Goal: Information Seeking & Learning: Learn about a topic

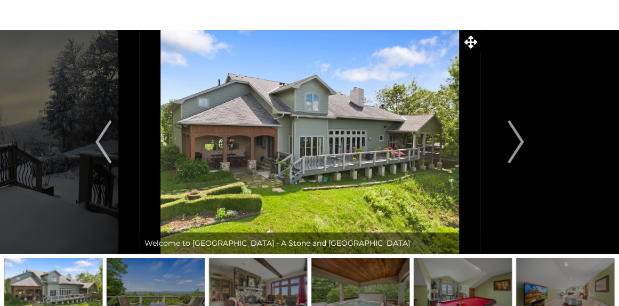
scroll to position [33, 0]
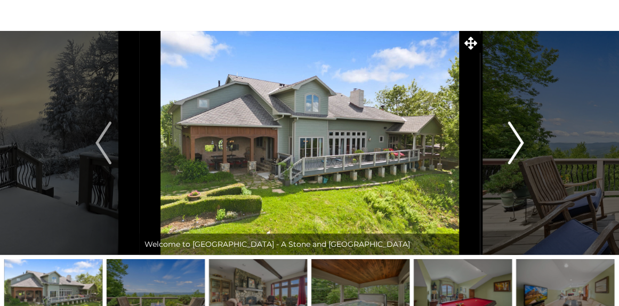
click at [520, 138] on img "Next" at bounding box center [516, 143] width 16 height 43
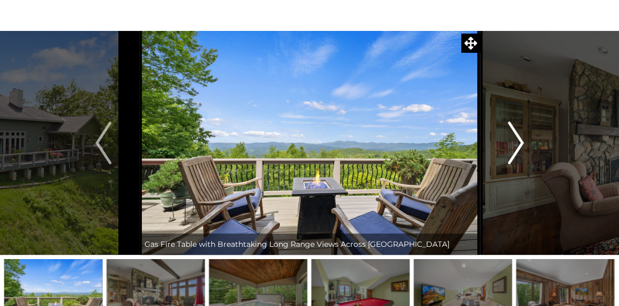
click at [520, 138] on img "Next" at bounding box center [516, 143] width 16 height 43
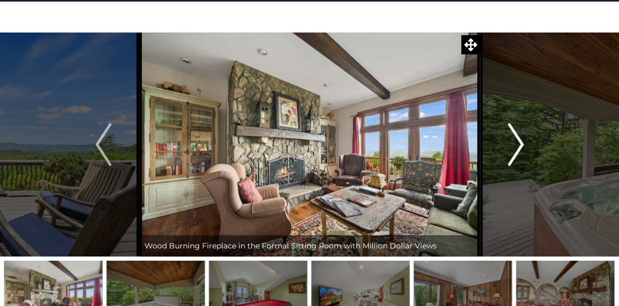
click at [520, 138] on img "Next" at bounding box center [516, 144] width 16 height 43
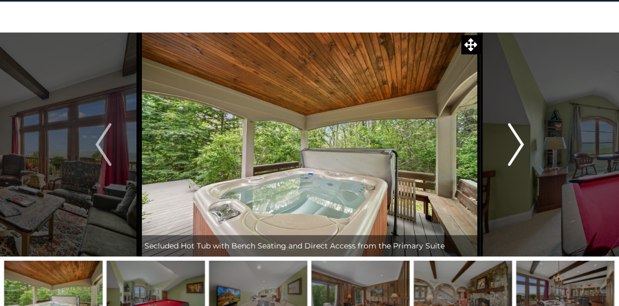
click at [520, 138] on img "Next" at bounding box center [516, 144] width 16 height 43
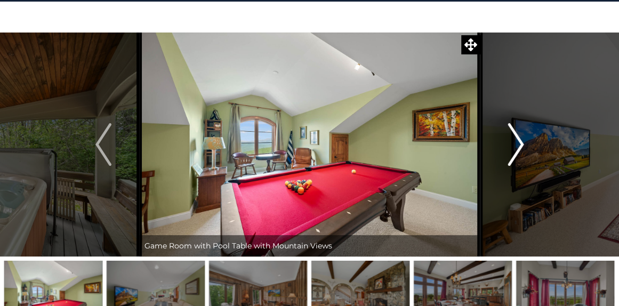
click at [520, 138] on img "Next" at bounding box center [516, 144] width 16 height 43
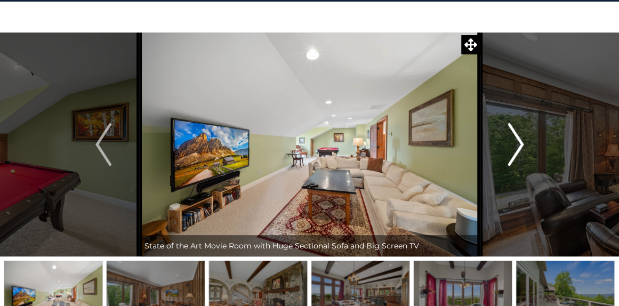
click at [520, 139] on img "Next" at bounding box center [516, 144] width 16 height 43
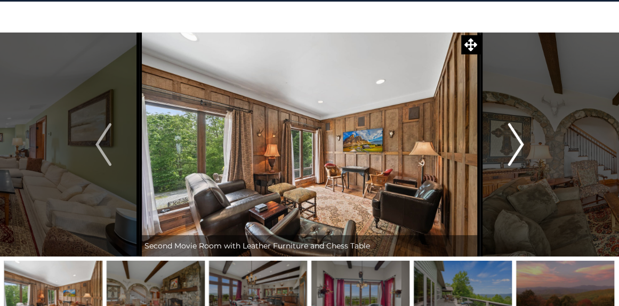
click at [520, 139] on img "Next" at bounding box center [516, 144] width 16 height 43
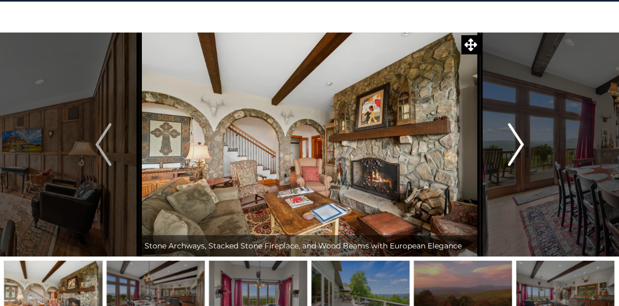
scroll to position [30, 0]
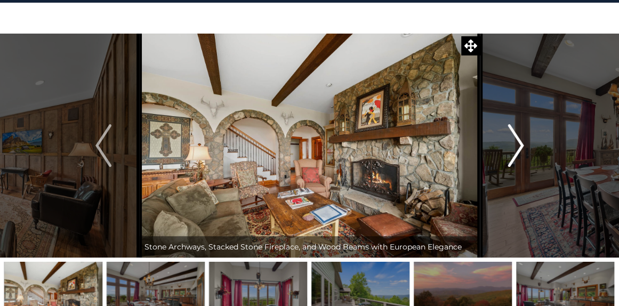
click at [520, 138] on img "Next" at bounding box center [516, 145] width 16 height 43
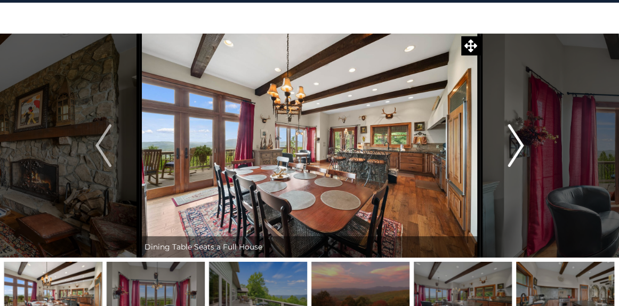
click at [520, 138] on img "Next" at bounding box center [516, 145] width 16 height 43
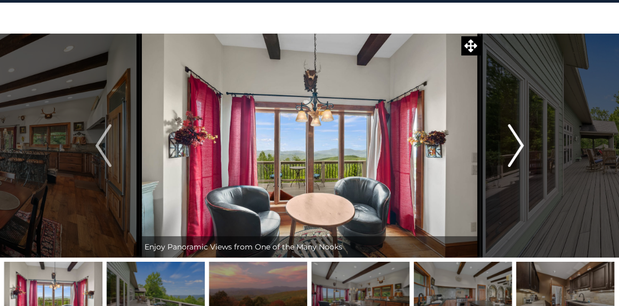
click at [520, 138] on img "Next" at bounding box center [516, 145] width 16 height 43
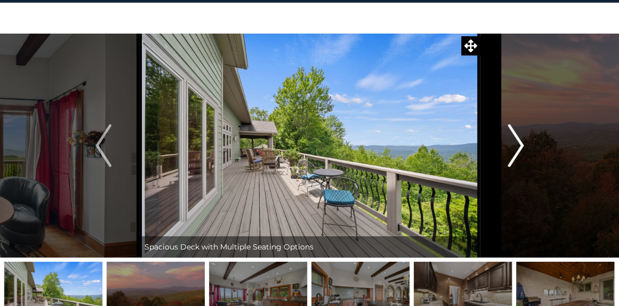
click at [520, 138] on img "Next" at bounding box center [516, 145] width 16 height 43
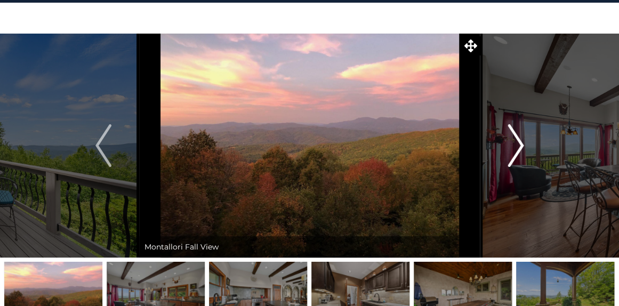
click at [520, 138] on img "Next" at bounding box center [516, 145] width 16 height 43
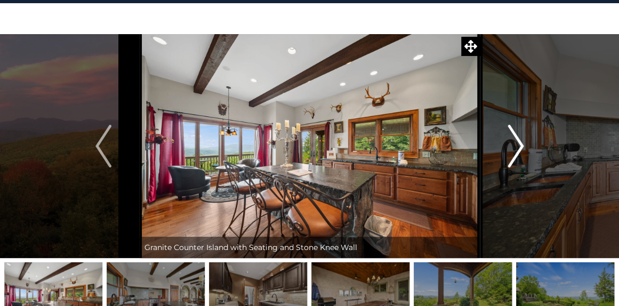
scroll to position [28, 0]
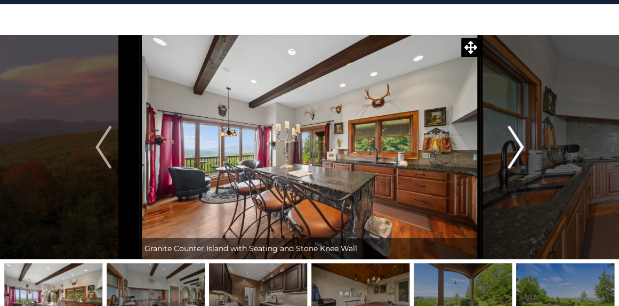
click at [520, 138] on img "Next" at bounding box center [516, 147] width 16 height 43
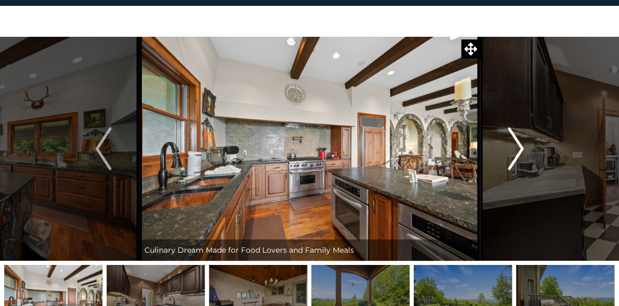
scroll to position [27, 0]
click at [520, 138] on img "Next" at bounding box center [516, 148] width 16 height 43
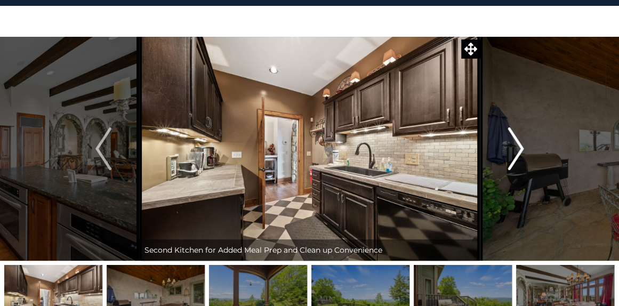
scroll to position [26, 0]
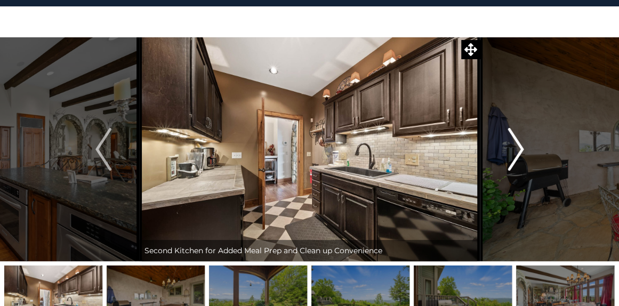
click at [520, 138] on img "Next" at bounding box center [516, 149] width 16 height 43
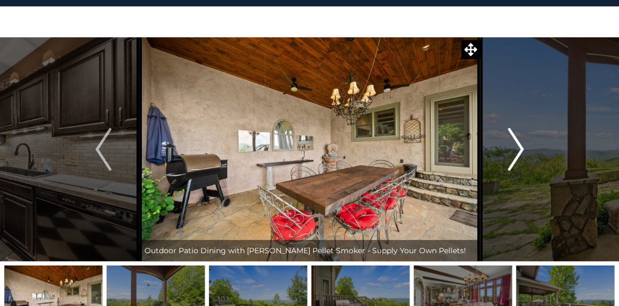
scroll to position [23, 0]
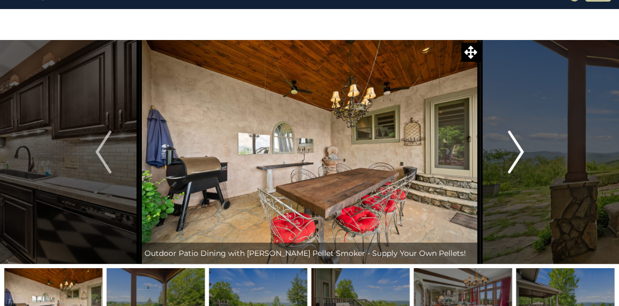
click at [520, 138] on img "Next" at bounding box center [516, 152] width 16 height 43
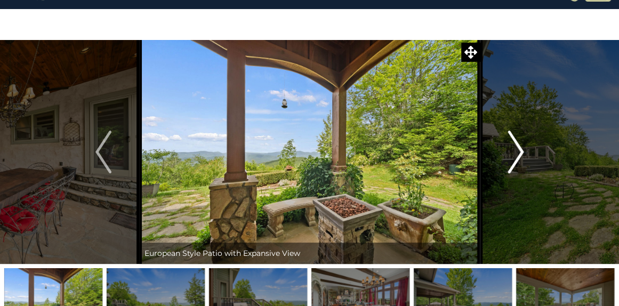
scroll to position [21, 0]
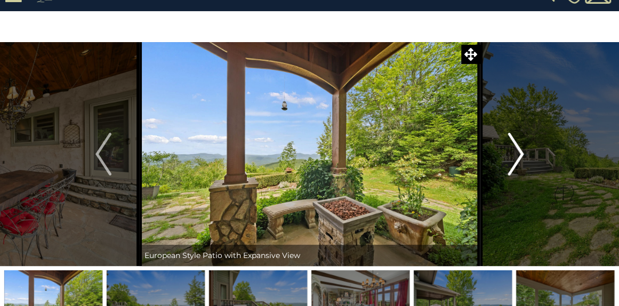
click at [520, 138] on img "Next" at bounding box center [516, 154] width 16 height 43
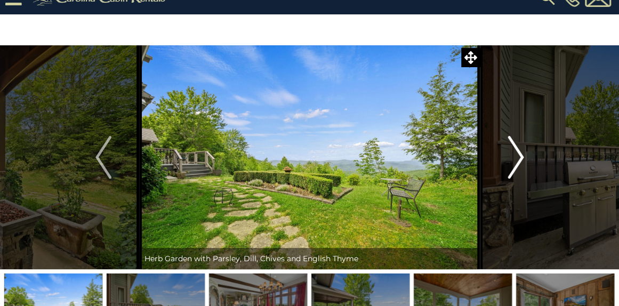
scroll to position [19, 0]
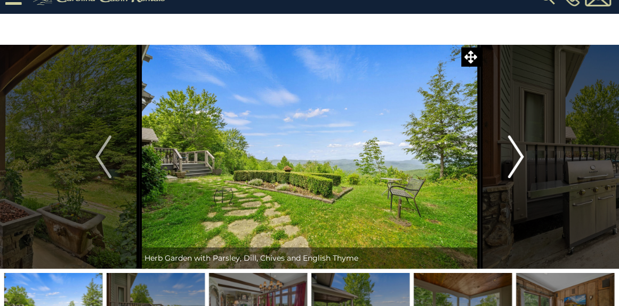
click at [520, 138] on img "Next" at bounding box center [516, 156] width 16 height 43
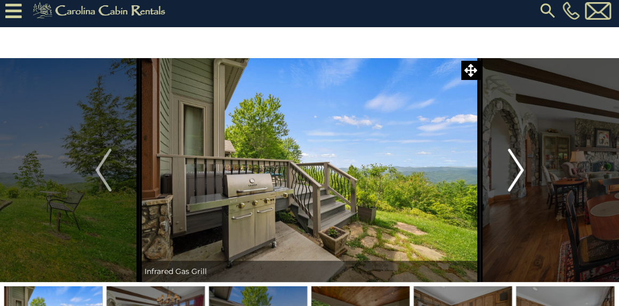
scroll to position [3, 0]
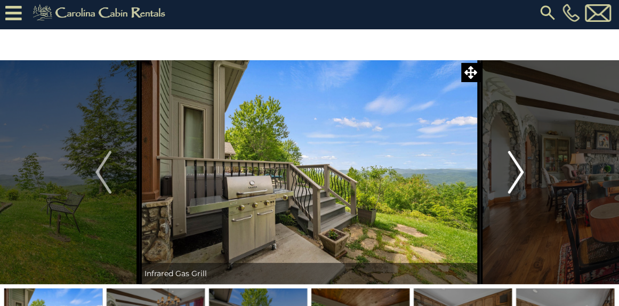
click at [517, 171] on img "Next" at bounding box center [516, 172] width 16 height 43
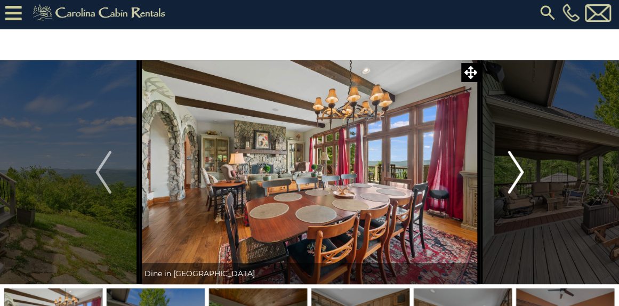
click at [517, 171] on img "Next" at bounding box center [516, 172] width 16 height 43
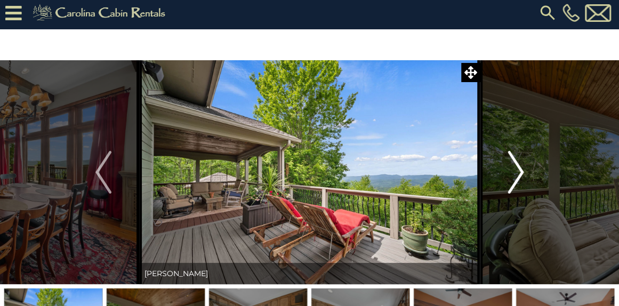
click at [517, 171] on img "Next" at bounding box center [516, 172] width 16 height 43
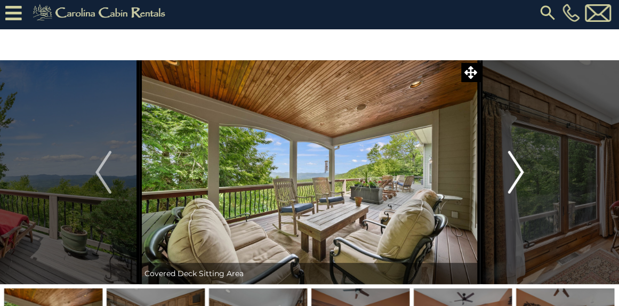
click at [517, 171] on img "Next" at bounding box center [516, 172] width 16 height 43
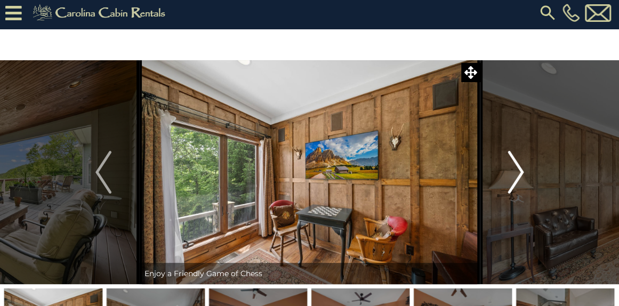
click at [517, 171] on img "Next" at bounding box center [516, 172] width 16 height 43
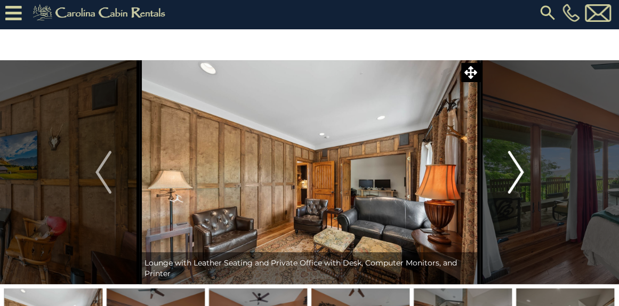
click at [517, 171] on img "Next" at bounding box center [516, 172] width 16 height 43
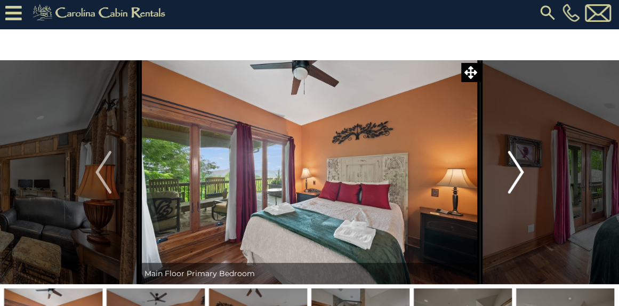
click at [517, 171] on img "Next" at bounding box center [516, 172] width 16 height 43
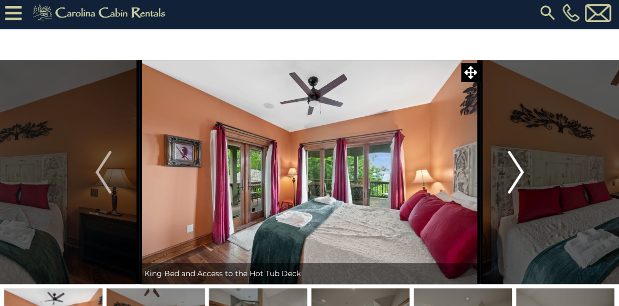
click at [517, 171] on img "Next" at bounding box center [516, 172] width 16 height 43
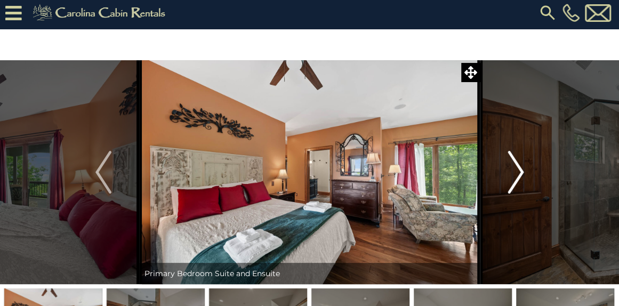
click at [517, 171] on img "Next" at bounding box center [516, 172] width 16 height 43
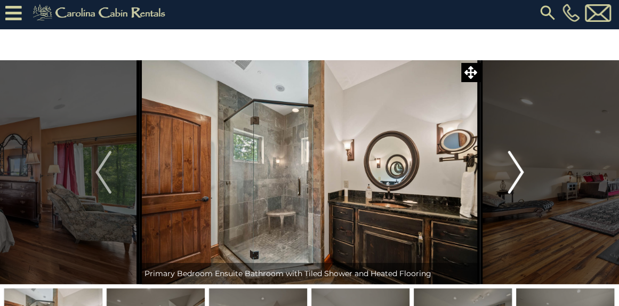
click at [517, 171] on img "Next" at bounding box center [516, 172] width 16 height 43
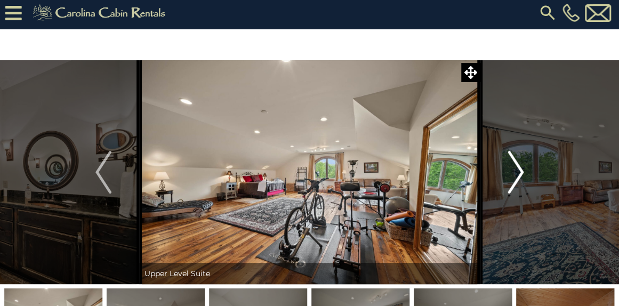
click at [517, 171] on img "Next" at bounding box center [516, 172] width 16 height 43
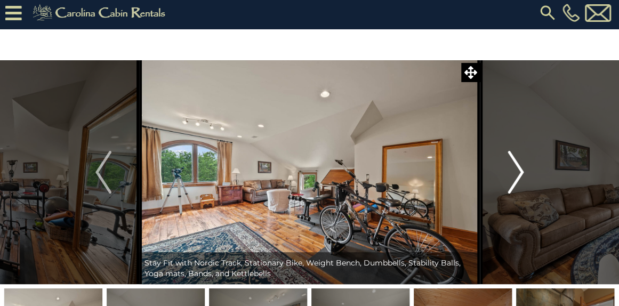
click at [517, 171] on img "Next" at bounding box center [516, 172] width 16 height 43
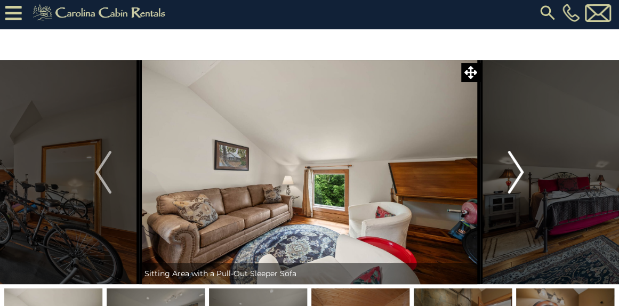
click at [517, 171] on img "Next" at bounding box center [516, 172] width 16 height 43
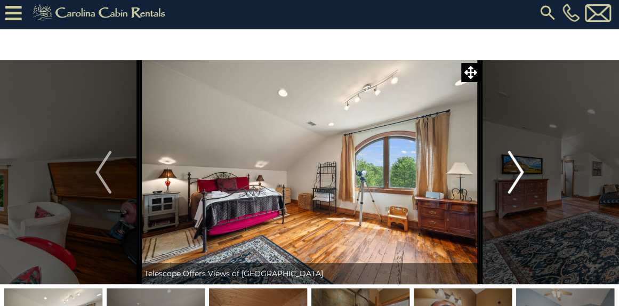
click at [517, 171] on img "Next" at bounding box center [516, 172] width 16 height 43
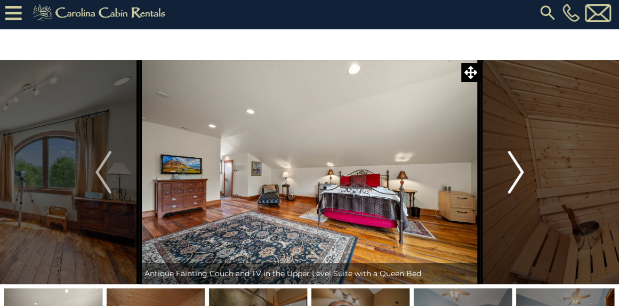
click at [517, 171] on img "Next" at bounding box center [516, 172] width 16 height 43
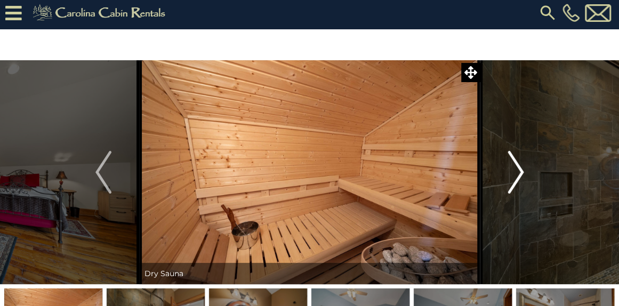
click at [517, 171] on img "Next" at bounding box center [516, 172] width 16 height 43
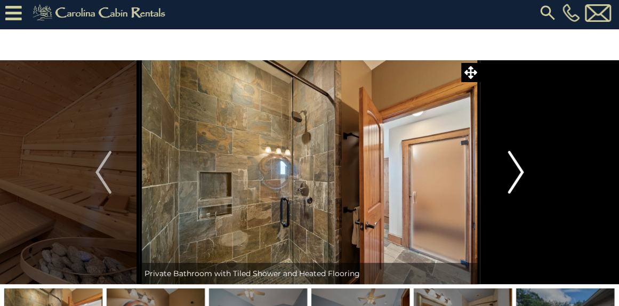
click at [517, 171] on img "Next" at bounding box center [516, 172] width 16 height 43
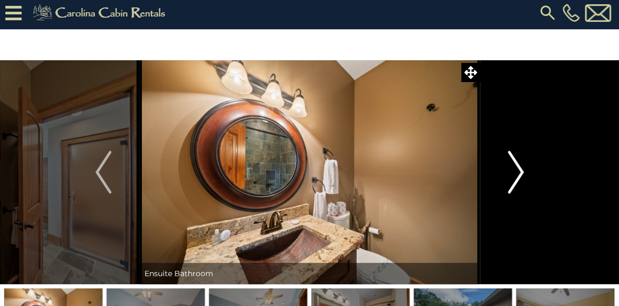
click at [517, 171] on img "Next" at bounding box center [516, 172] width 16 height 43
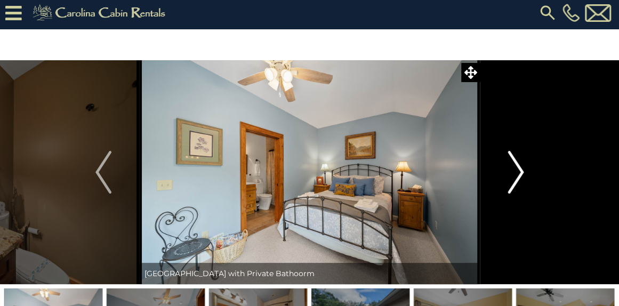
click at [517, 171] on img "Next" at bounding box center [516, 172] width 16 height 43
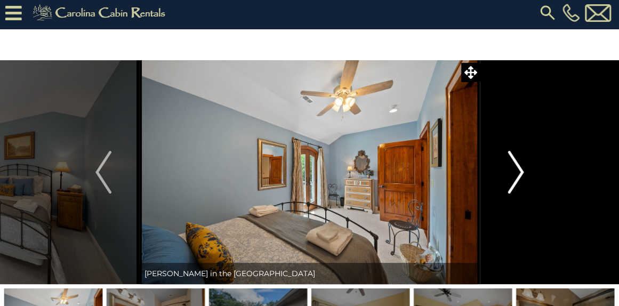
click at [517, 171] on img "Next" at bounding box center [516, 172] width 16 height 43
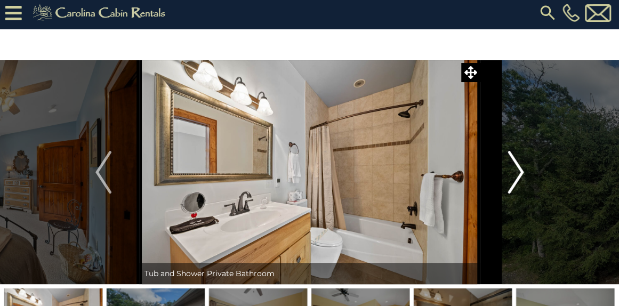
click at [517, 171] on img "Next" at bounding box center [516, 172] width 16 height 43
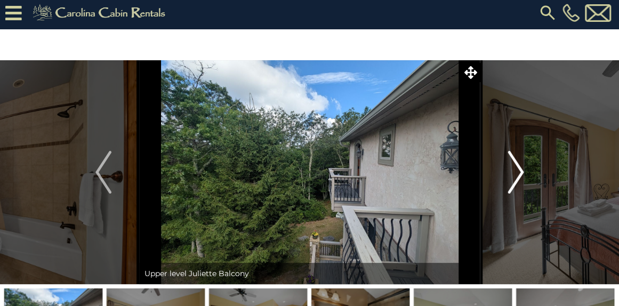
click at [517, 171] on img "Next" at bounding box center [516, 172] width 16 height 43
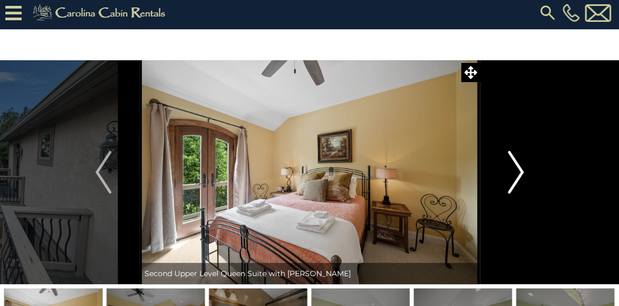
click at [517, 171] on img "Next" at bounding box center [516, 172] width 16 height 43
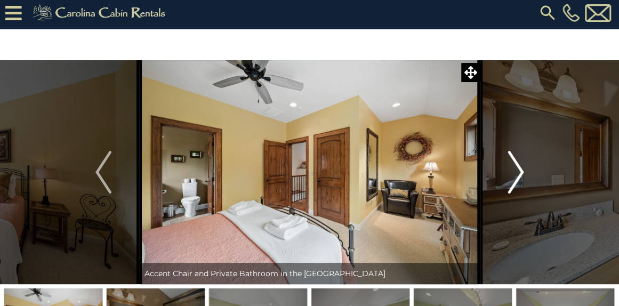
click at [517, 171] on img "Next" at bounding box center [516, 172] width 16 height 43
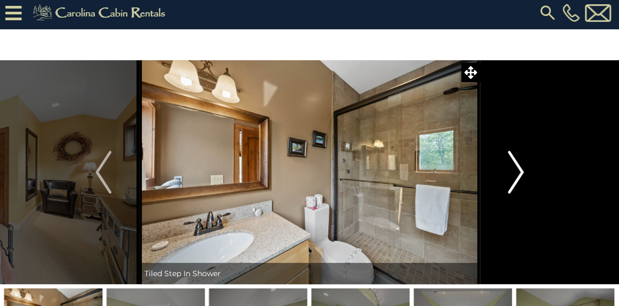
click at [517, 171] on img "Next" at bounding box center [516, 172] width 16 height 43
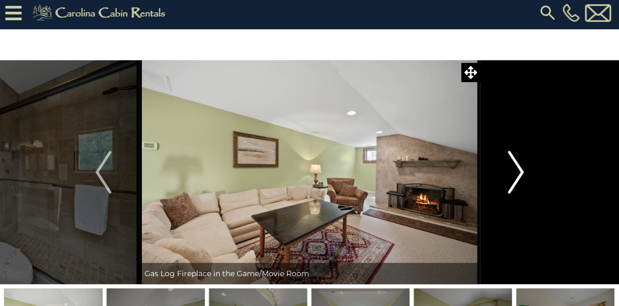
click at [517, 171] on img "Next" at bounding box center [516, 172] width 16 height 43
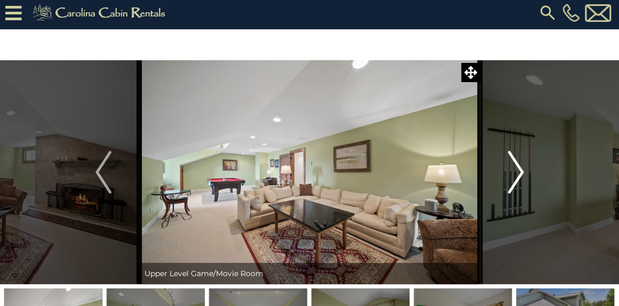
click at [517, 171] on img "Next" at bounding box center [516, 172] width 16 height 43
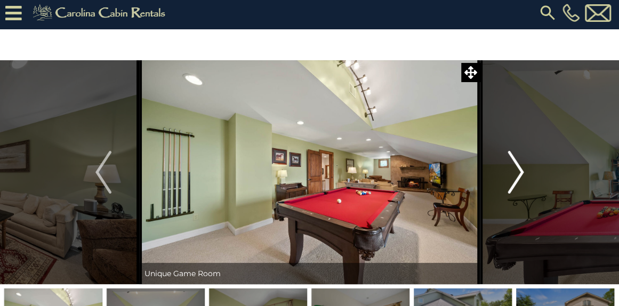
click at [517, 171] on img "Next" at bounding box center [516, 172] width 16 height 43
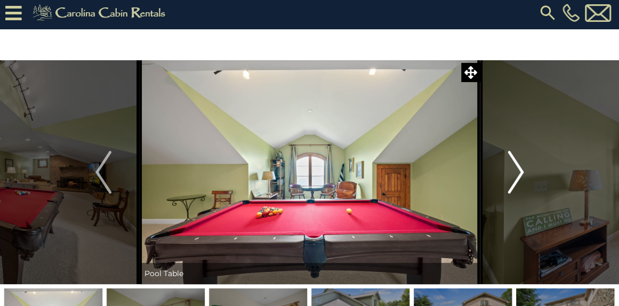
click at [517, 171] on img "Next" at bounding box center [516, 172] width 16 height 43
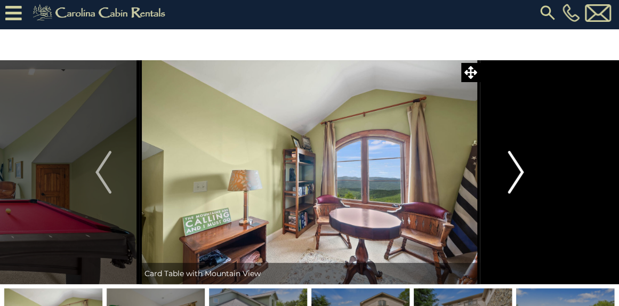
click at [517, 171] on img "Next" at bounding box center [516, 172] width 16 height 43
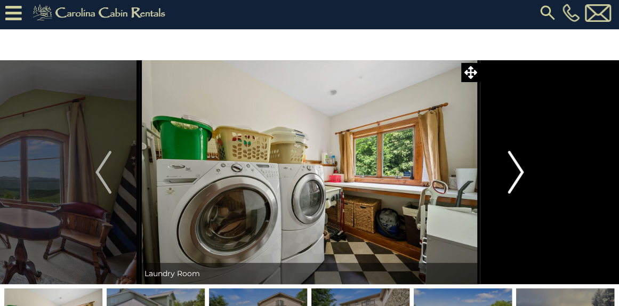
click at [517, 171] on img "Next" at bounding box center [516, 172] width 16 height 43
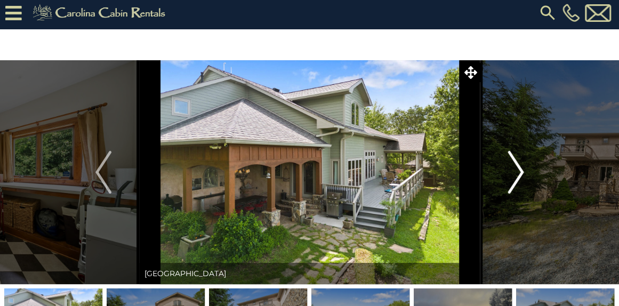
click at [517, 171] on img "Next" at bounding box center [516, 172] width 16 height 43
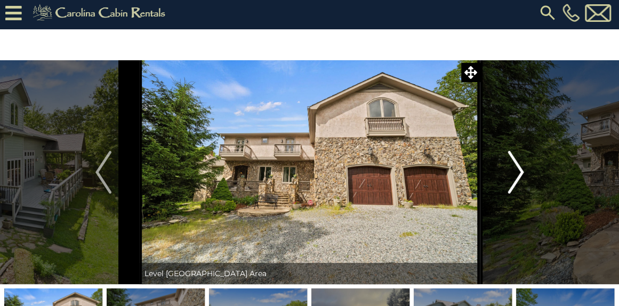
click at [517, 171] on img "Next" at bounding box center [516, 172] width 16 height 43
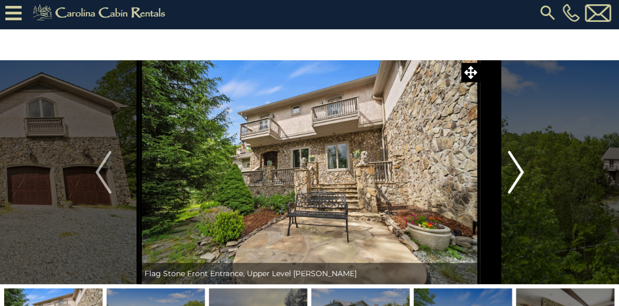
click at [517, 171] on img "Next" at bounding box center [516, 172] width 16 height 43
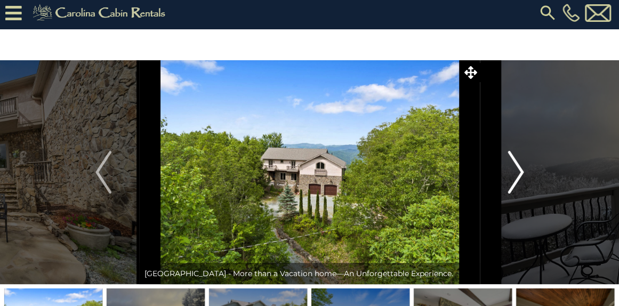
click at [517, 171] on img "Next" at bounding box center [516, 172] width 16 height 43
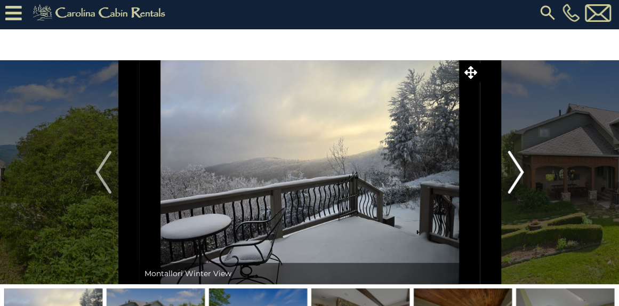
click at [517, 171] on img "Next" at bounding box center [516, 172] width 16 height 43
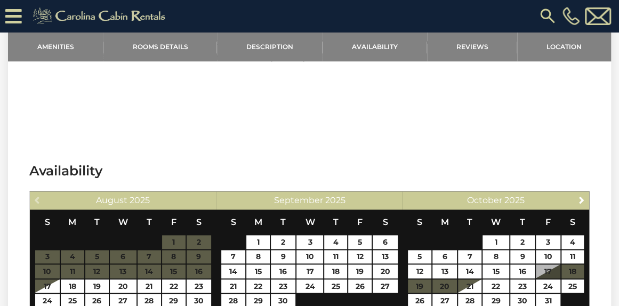
scroll to position [2320, 0]
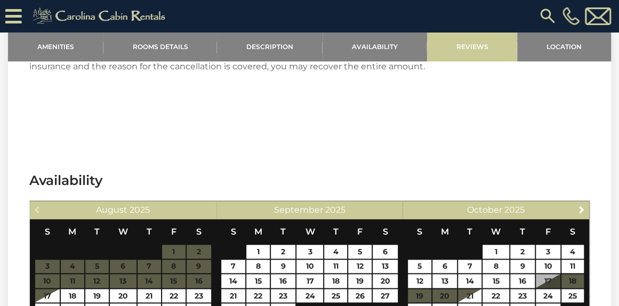
click at [449, 45] on link "Reviews" at bounding box center [472, 46] width 91 height 29
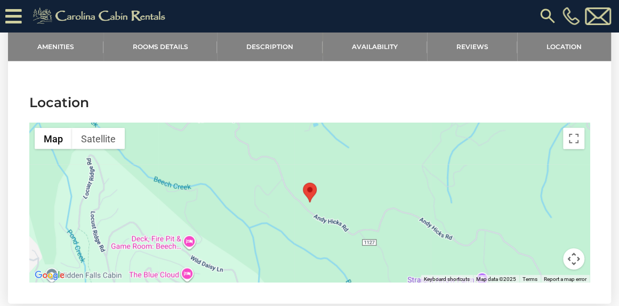
scroll to position [3006, 0]
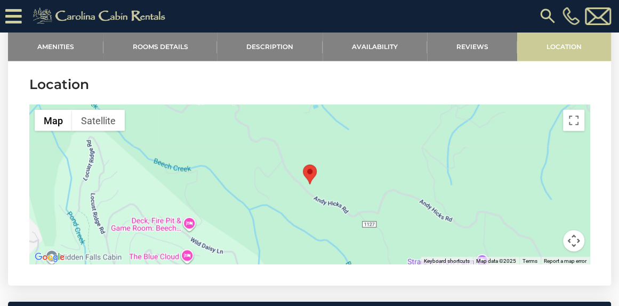
click at [563, 41] on link "Location" at bounding box center [564, 46] width 94 height 29
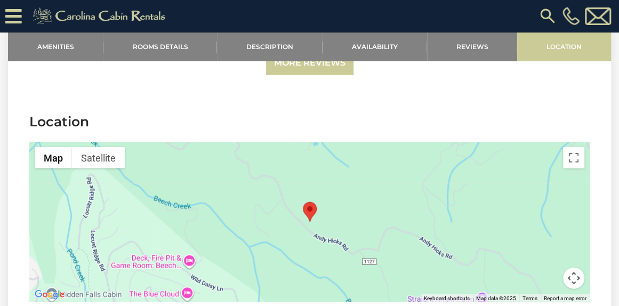
scroll to position [2984, 0]
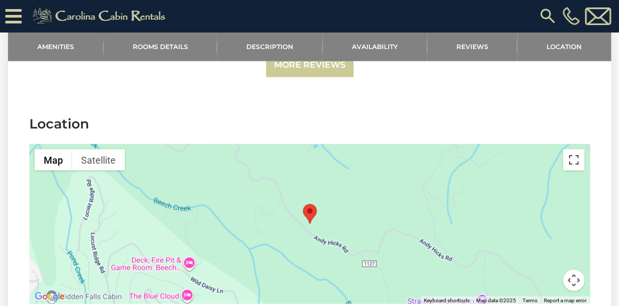
click at [573, 149] on button "Toggle fullscreen view" at bounding box center [573, 159] width 21 height 21
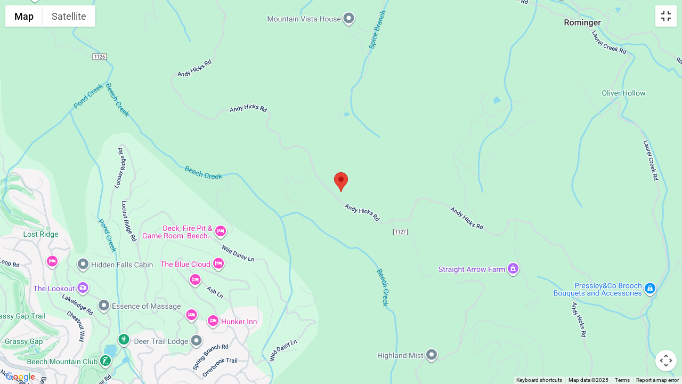
click at [618, 14] on button "Toggle fullscreen view" at bounding box center [666, 15] width 21 height 21
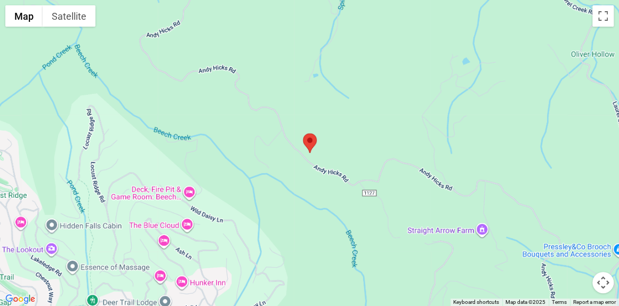
scroll to position [2985, 0]
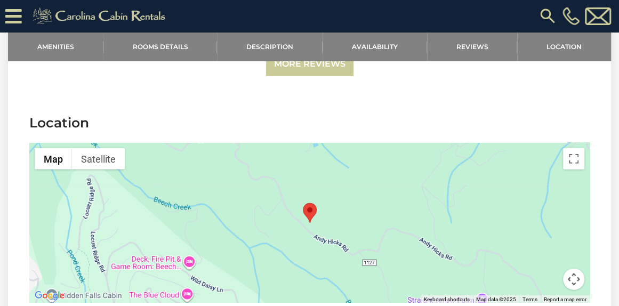
click at [570, 269] on button "Map camera controls" at bounding box center [573, 279] width 21 height 21
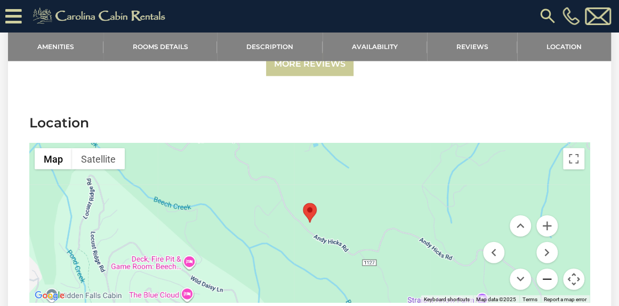
click at [549, 269] on button "Zoom out" at bounding box center [546, 279] width 21 height 21
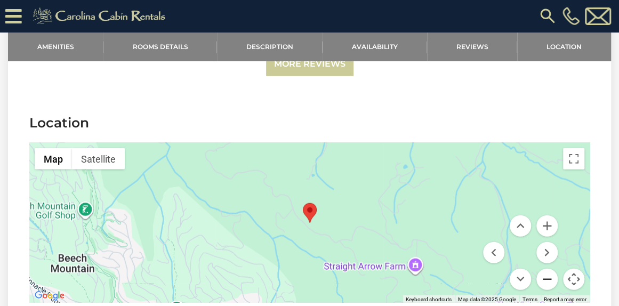
scroll to position [2985, 0]
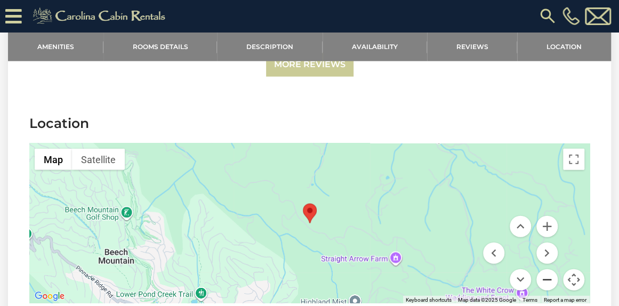
click at [549, 269] on button "Zoom out" at bounding box center [546, 279] width 21 height 21
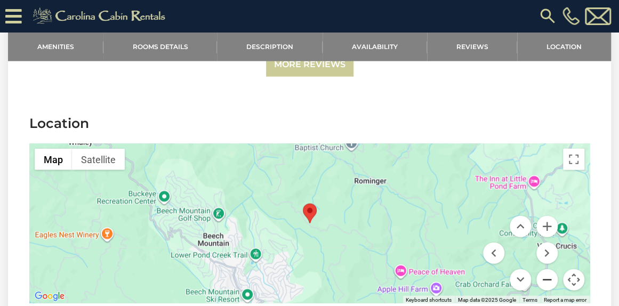
click at [549, 269] on button "Zoom out" at bounding box center [546, 279] width 21 height 21
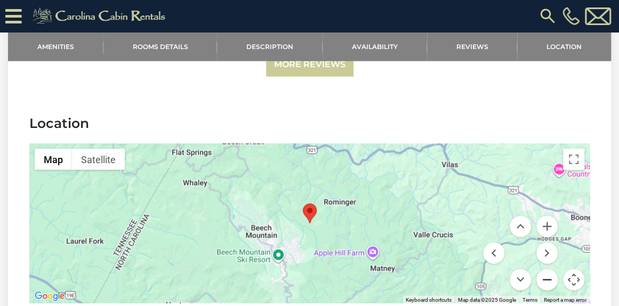
click at [549, 269] on button "Zoom out" at bounding box center [546, 279] width 21 height 21
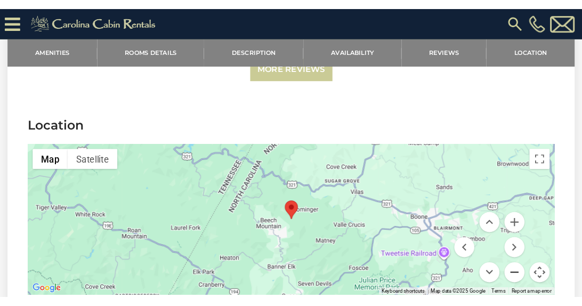
scroll to position [2984, 0]
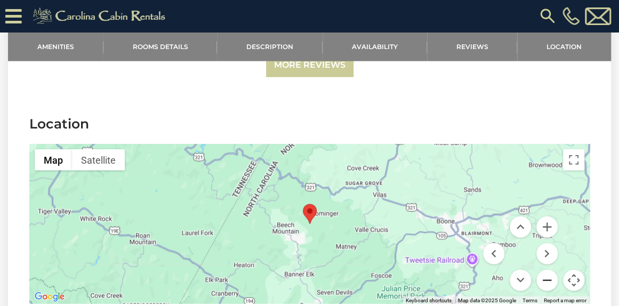
click at [549, 270] on button "Zoom out" at bounding box center [546, 280] width 21 height 21
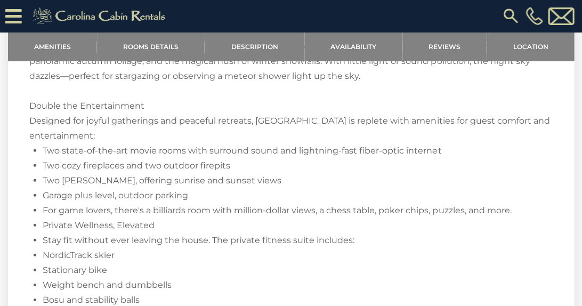
scroll to position [1354, 0]
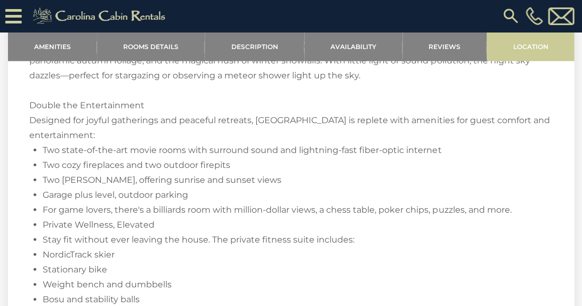
click at [522, 41] on link "Location" at bounding box center [530, 46] width 87 height 29
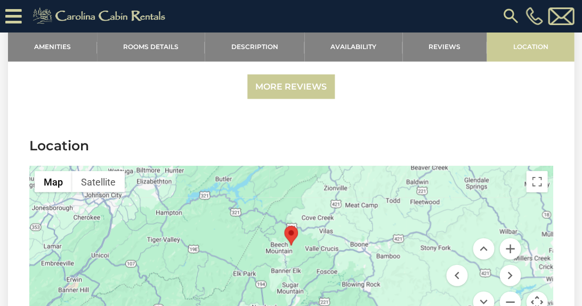
scroll to position [3029, 0]
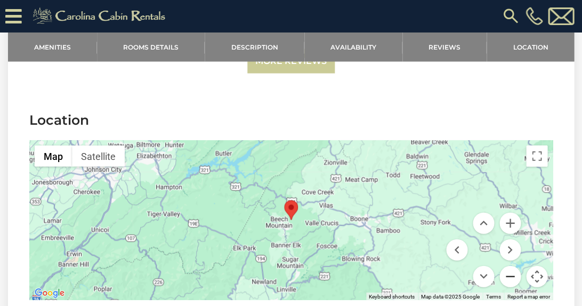
click at [512, 265] on button "Zoom out" at bounding box center [510, 275] width 21 height 21
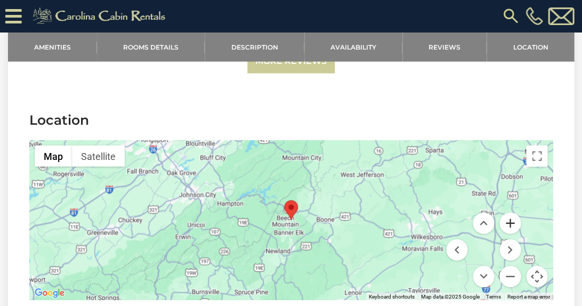
click at [511, 214] on button "Zoom in" at bounding box center [510, 222] width 21 height 21
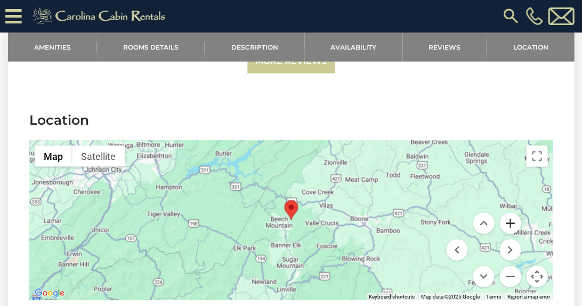
click at [511, 214] on button "Zoom in" at bounding box center [510, 222] width 21 height 21
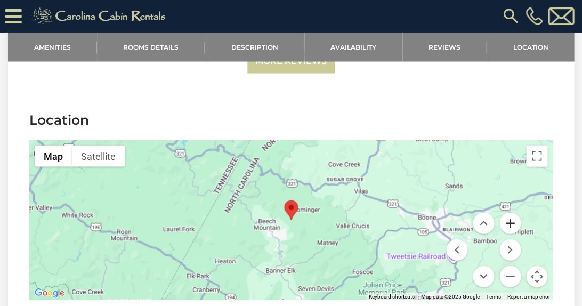
click at [511, 214] on button "Zoom in" at bounding box center [510, 222] width 21 height 21
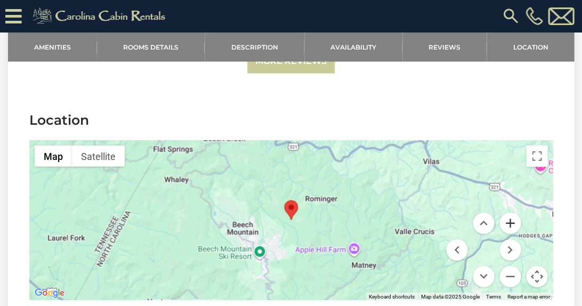
click at [511, 214] on button "Zoom in" at bounding box center [510, 222] width 21 height 21
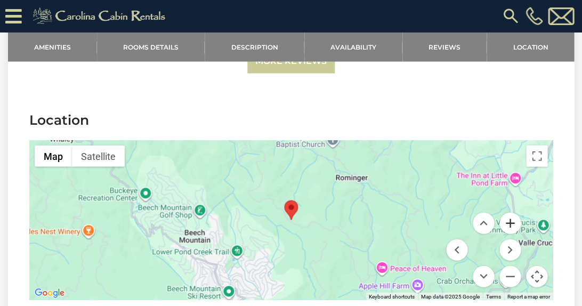
click at [511, 214] on button "Zoom in" at bounding box center [510, 222] width 21 height 21
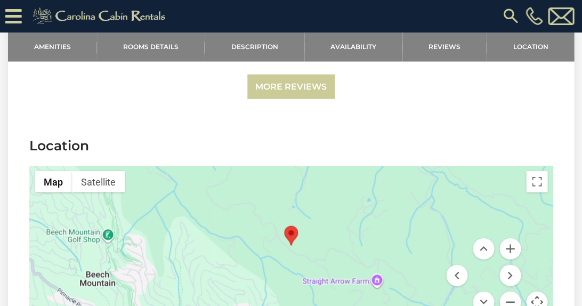
scroll to position [2999, 0]
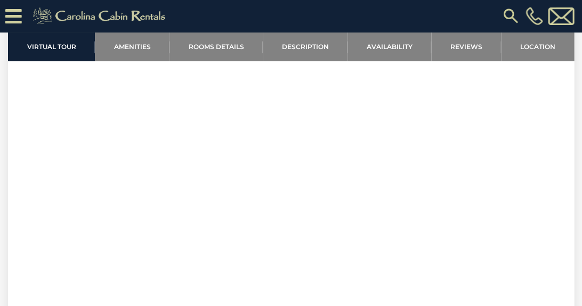
scroll to position [459, 0]
click at [515, 179] on section "Virtual Tour" at bounding box center [291, 127] width 566 height 325
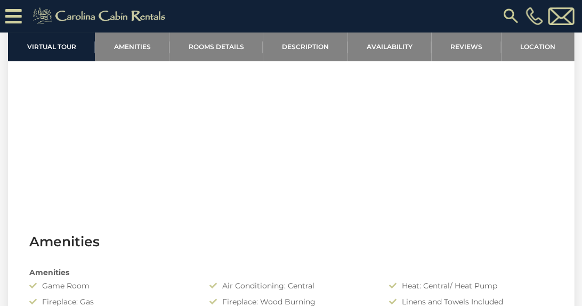
scroll to position [534, 0]
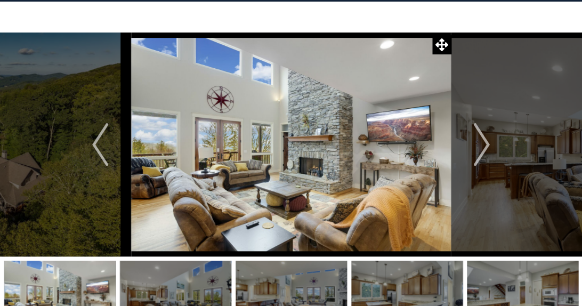
scroll to position [22, 0]
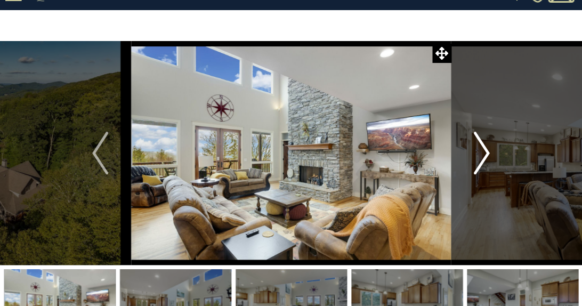
click at [487, 151] on img "Next" at bounding box center [482, 153] width 16 height 43
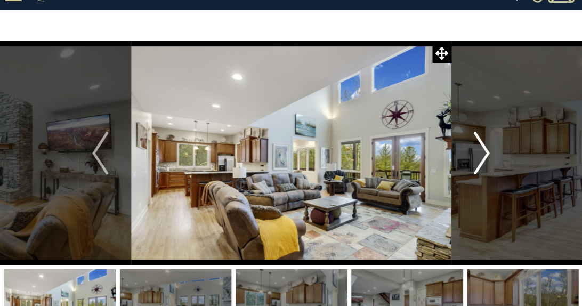
click at [487, 151] on img "Next" at bounding box center [482, 153] width 16 height 43
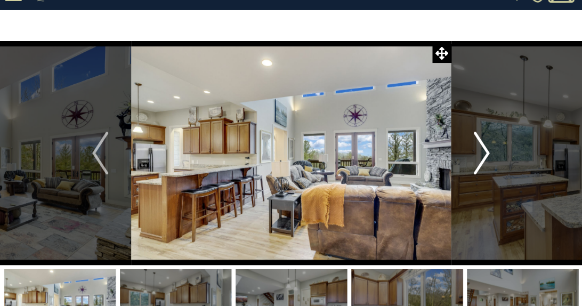
click at [487, 151] on img "Next" at bounding box center [482, 153] width 16 height 43
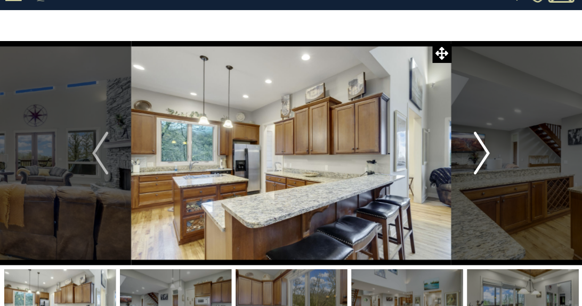
click at [487, 151] on img "Next" at bounding box center [482, 153] width 16 height 43
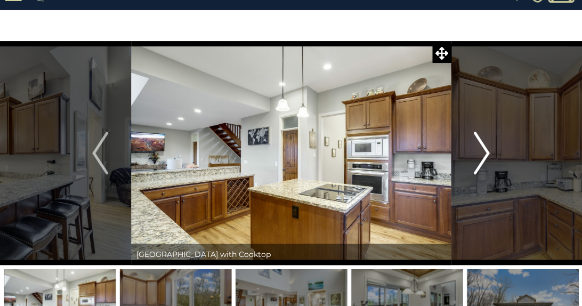
click at [487, 151] on img "Next" at bounding box center [482, 153] width 16 height 43
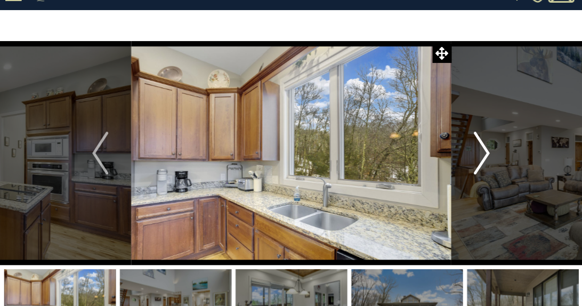
click at [487, 151] on img "Next" at bounding box center [482, 153] width 16 height 43
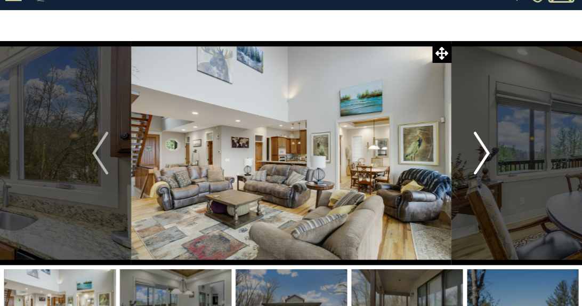
click at [487, 151] on img "Next" at bounding box center [482, 153] width 16 height 43
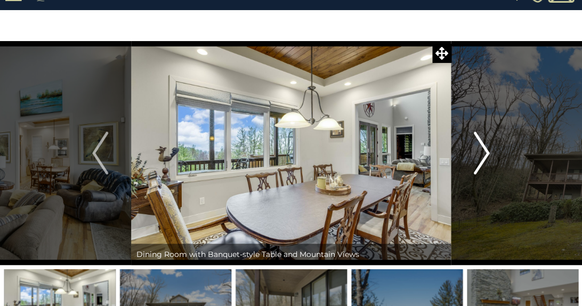
click at [487, 151] on img "Next" at bounding box center [482, 153] width 16 height 43
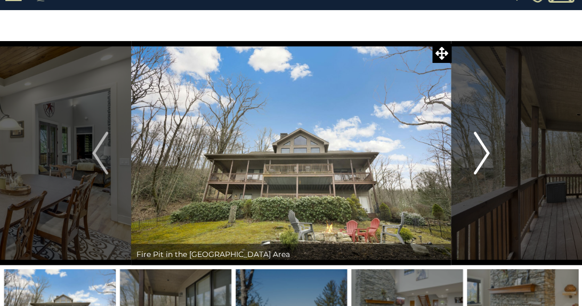
click at [487, 151] on img "Next" at bounding box center [482, 153] width 16 height 43
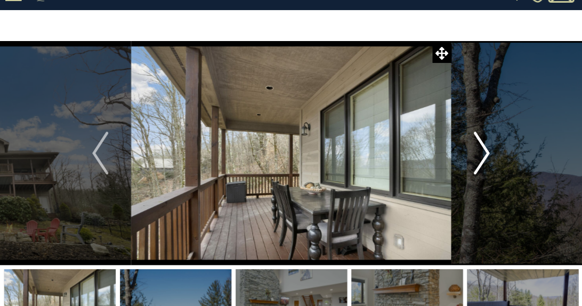
click at [487, 151] on img "Next" at bounding box center [482, 153] width 16 height 43
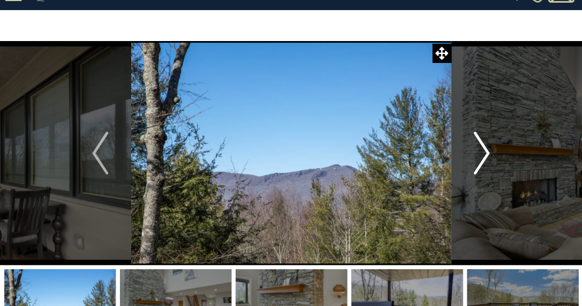
click at [487, 151] on img "Next" at bounding box center [482, 153] width 16 height 43
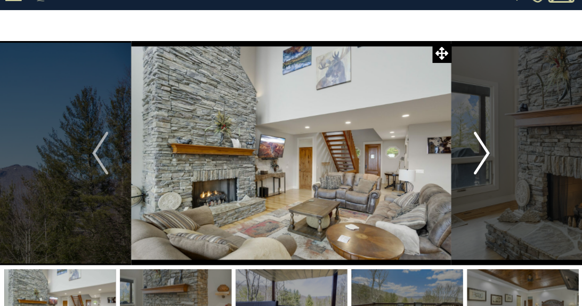
click at [487, 151] on img "Next" at bounding box center [482, 153] width 16 height 43
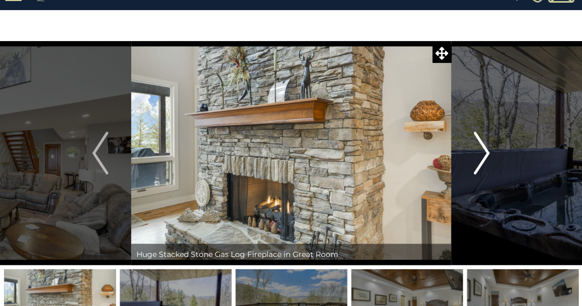
click at [487, 151] on img "Next" at bounding box center [482, 153] width 16 height 43
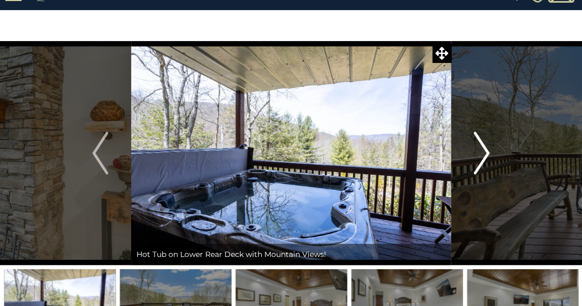
click at [487, 151] on img "Next" at bounding box center [482, 153] width 16 height 43
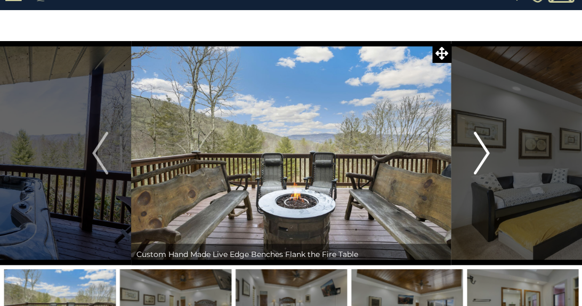
click at [487, 151] on img "Next" at bounding box center [482, 153] width 16 height 43
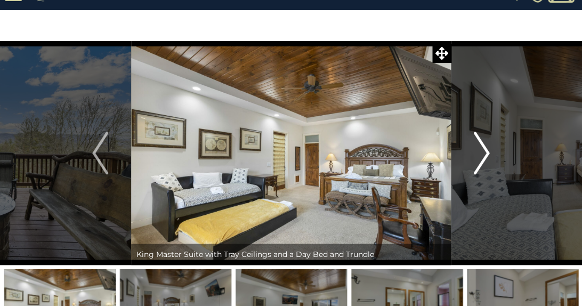
click at [487, 151] on img "Next" at bounding box center [482, 153] width 16 height 43
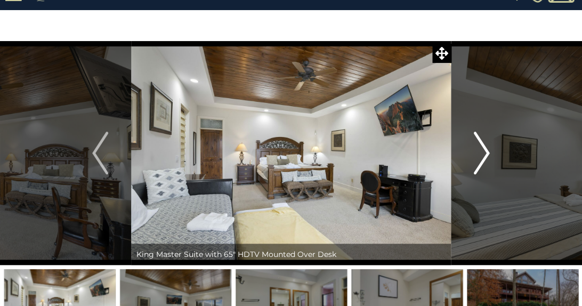
click at [487, 151] on img "Next" at bounding box center [482, 153] width 16 height 43
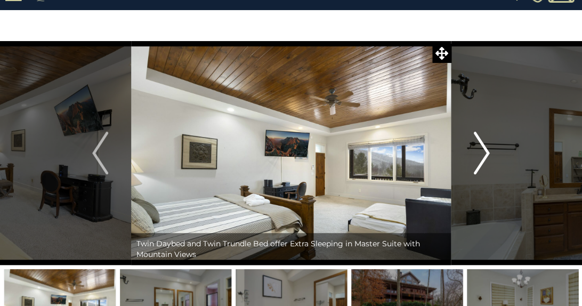
click at [487, 151] on img "Next" at bounding box center [482, 153] width 16 height 43
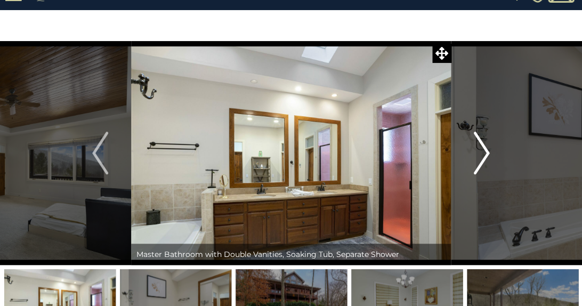
click at [487, 151] on img "Next" at bounding box center [482, 153] width 16 height 43
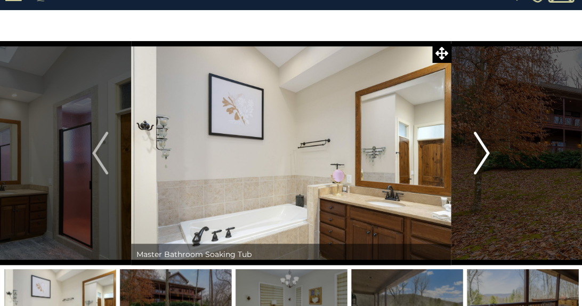
click at [487, 151] on img "Next" at bounding box center [482, 153] width 16 height 43
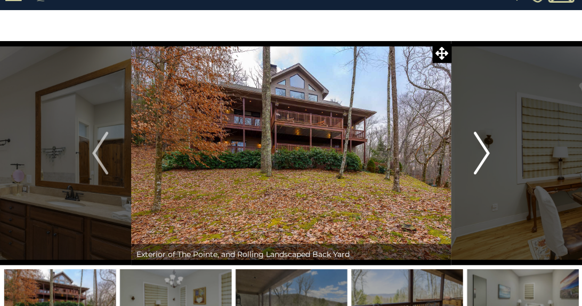
click at [487, 151] on img "Next" at bounding box center [482, 153] width 16 height 43
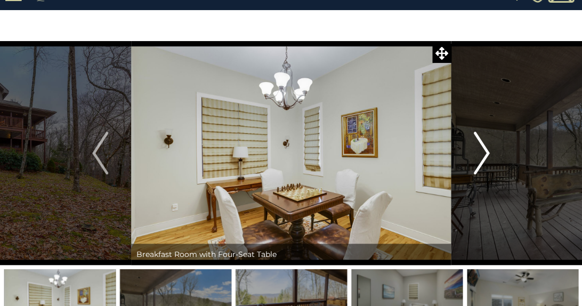
click at [487, 151] on img "Next" at bounding box center [482, 153] width 16 height 43
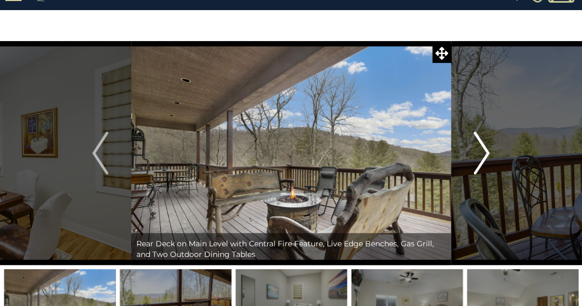
click at [487, 151] on img "Next" at bounding box center [482, 153] width 16 height 43
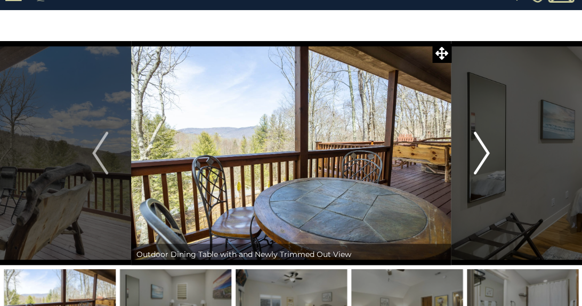
click at [487, 151] on img "Next" at bounding box center [482, 153] width 16 height 43
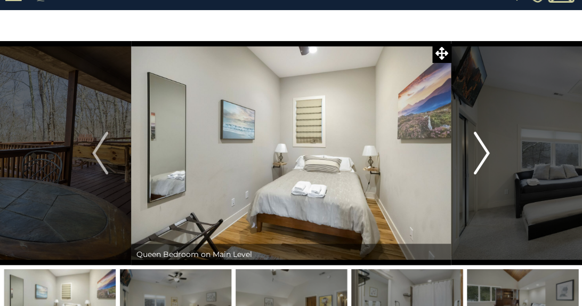
click at [487, 151] on img "Next" at bounding box center [482, 153] width 16 height 43
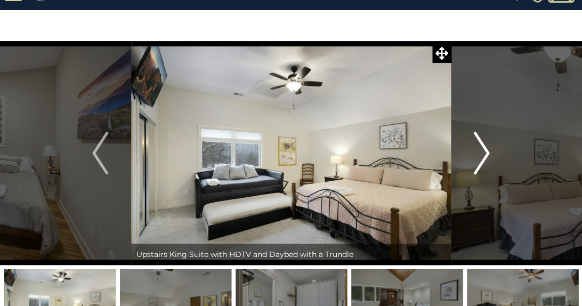
click at [487, 151] on img "Next" at bounding box center [482, 153] width 16 height 43
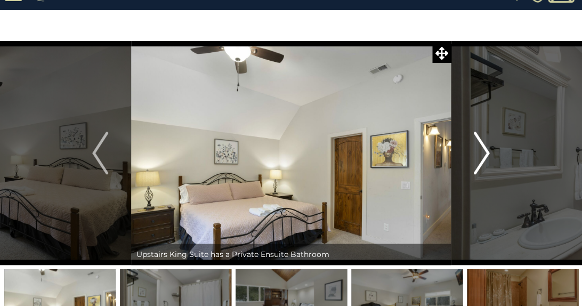
click at [487, 151] on img "Next" at bounding box center [482, 153] width 16 height 43
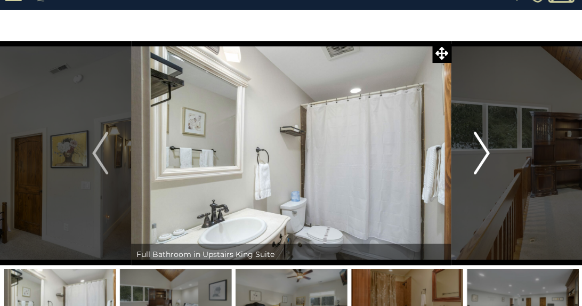
click at [487, 151] on img "Next" at bounding box center [482, 153] width 16 height 43
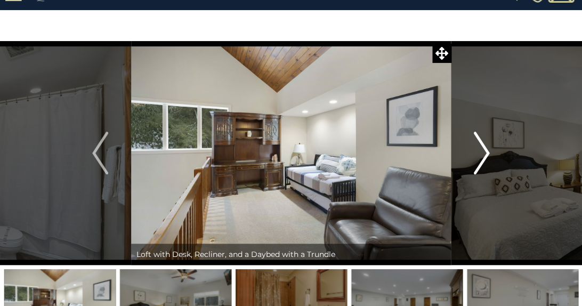
click at [487, 151] on img "Next" at bounding box center [482, 153] width 16 height 43
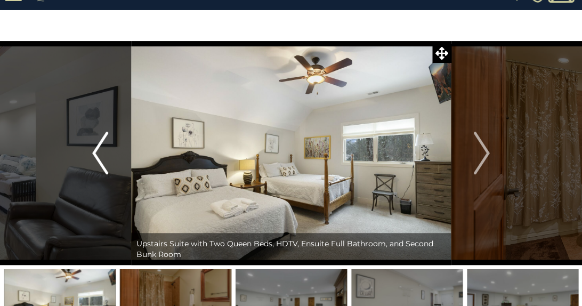
click at [94, 160] on img "Previous" at bounding box center [100, 153] width 16 height 43
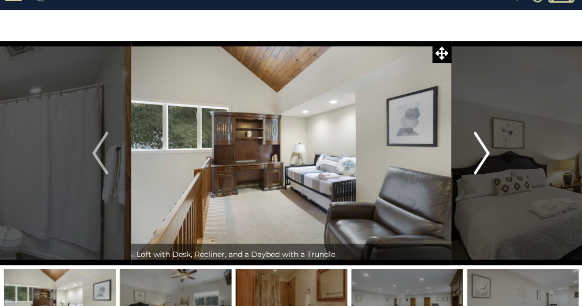
click at [482, 156] on img "Next" at bounding box center [482, 153] width 16 height 43
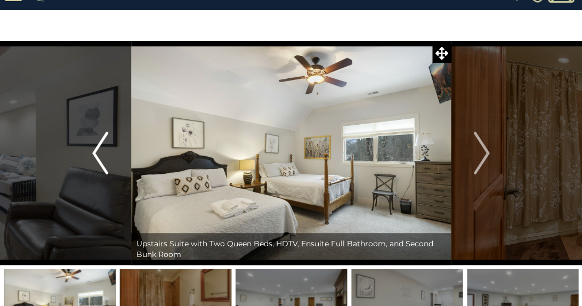
click at [97, 156] on img "Previous" at bounding box center [100, 153] width 16 height 43
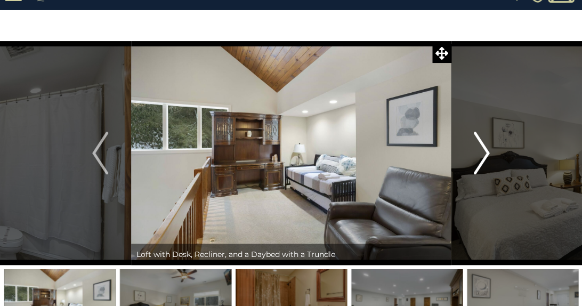
click at [486, 154] on img "Next" at bounding box center [482, 153] width 16 height 43
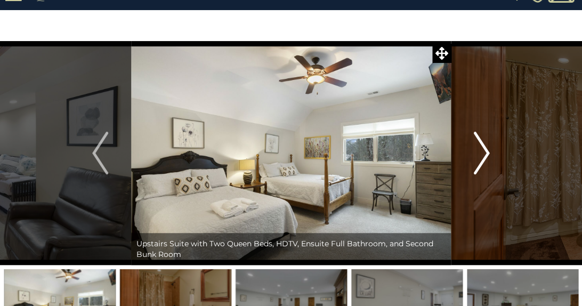
click at [486, 154] on img "Next" at bounding box center [482, 153] width 16 height 43
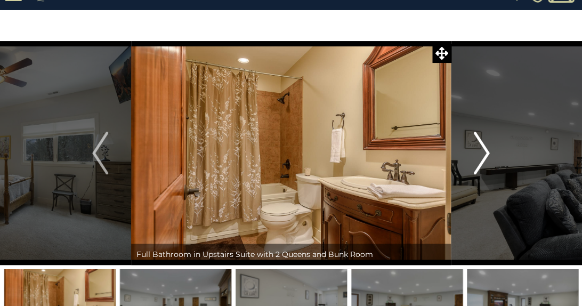
click at [486, 154] on img "Next" at bounding box center [482, 153] width 16 height 43
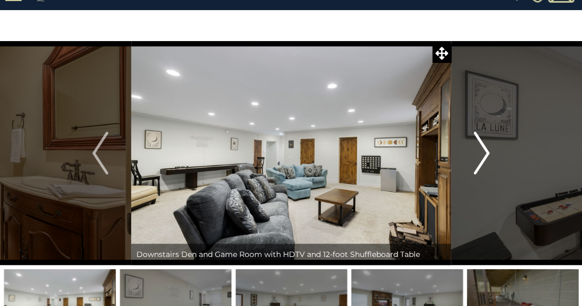
click at [486, 154] on img "Next" at bounding box center [482, 153] width 16 height 43
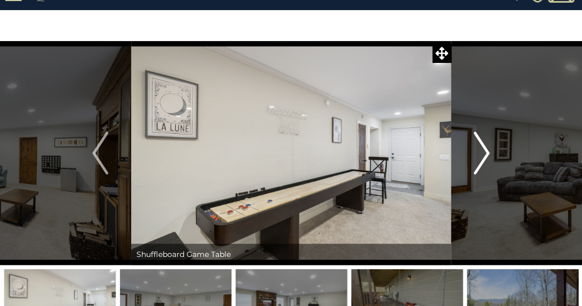
click at [486, 154] on img "Next" at bounding box center [482, 153] width 16 height 43
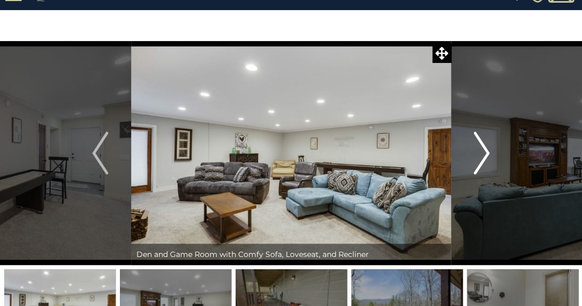
click at [486, 154] on img "Next" at bounding box center [482, 153] width 16 height 43
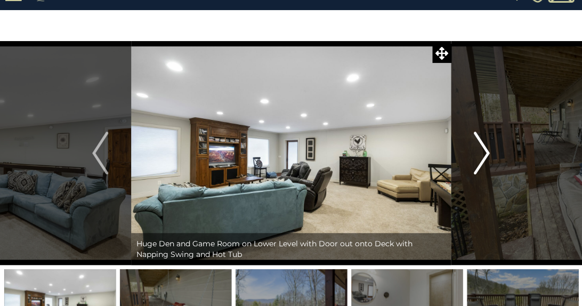
click at [486, 154] on img "Next" at bounding box center [482, 153] width 16 height 43
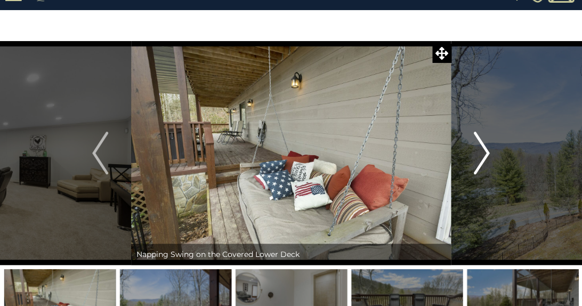
click at [486, 154] on img "Next" at bounding box center [482, 153] width 16 height 43
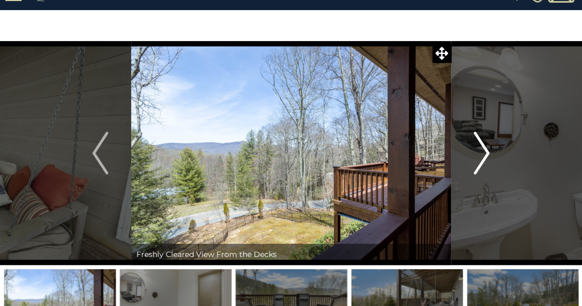
click at [486, 154] on img "Next" at bounding box center [482, 153] width 16 height 43
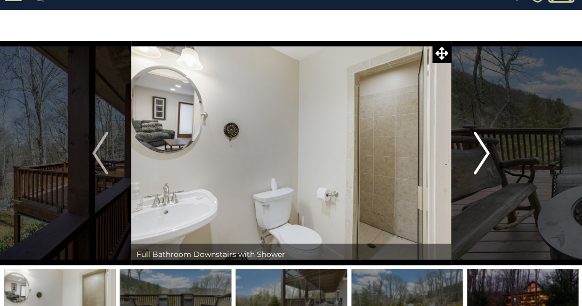
click at [486, 154] on img "Next" at bounding box center [482, 153] width 16 height 43
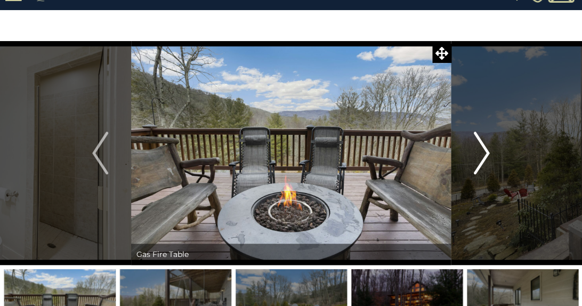
click at [486, 154] on img "Next" at bounding box center [482, 153] width 16 height 43
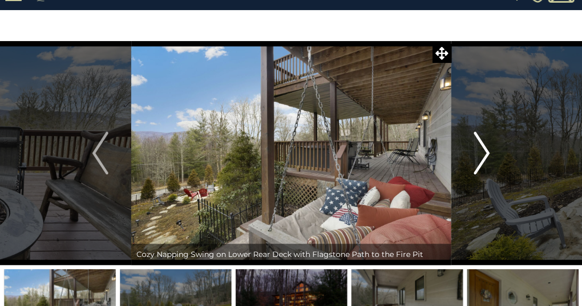
click at [486, 154] on img "Next" at bounding box center [482, 153] width 16 height 43
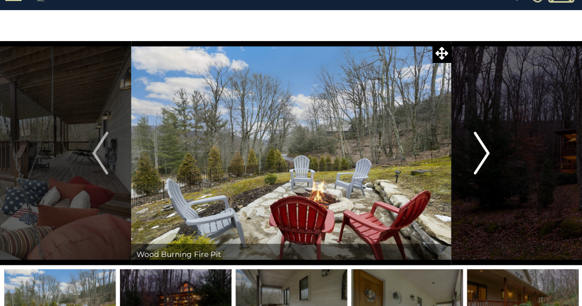
click at [486, 154] on img "Next" at bounding box center [482, 153] width 16 height 43
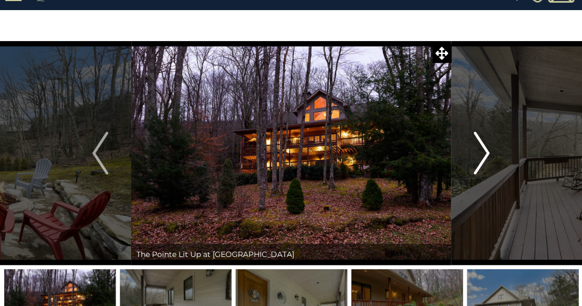
click at [486, 154] on img "Next" at bounding box center [482, 153] width 16 height 43
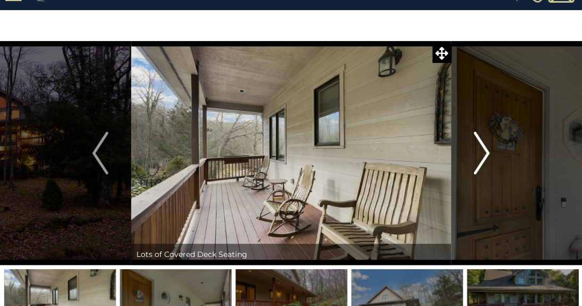
click at [486, 154] on img "Next" at bounding box center [482, 153] width 16 height 43
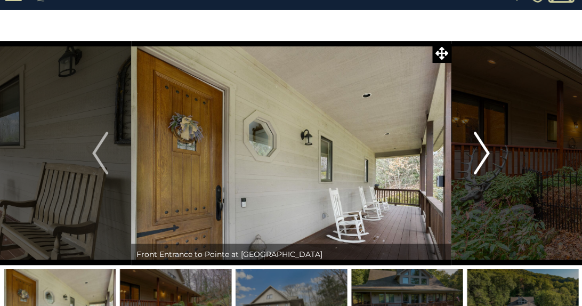
click at [486, 154] on img "Next" at bounding box center [482, 153] width 16 height 43
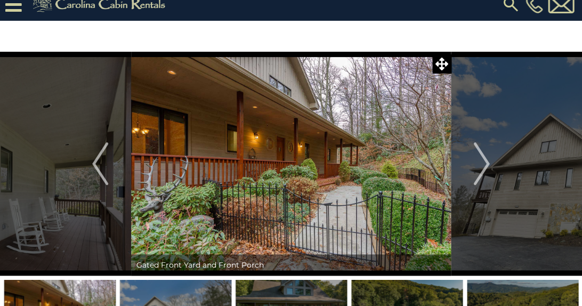
scroll to position [11, 0]
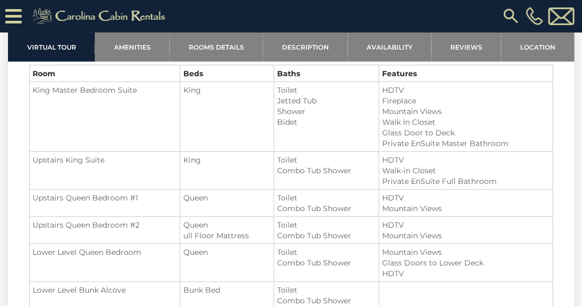
scroll to position [1271, 0]
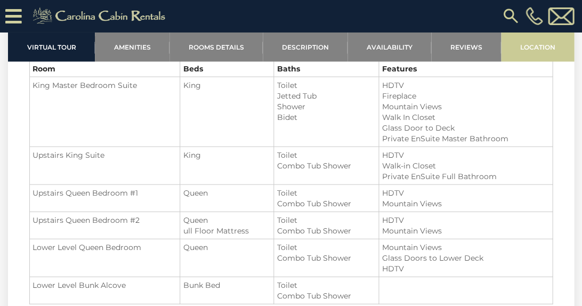
click at [543, 49] on link "Location" at bounding box center [537, 46] width 73 height 29
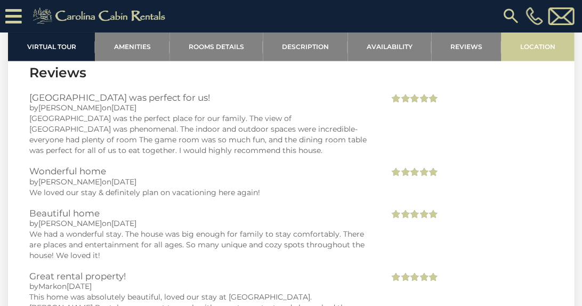
scroll to position [3352, 0]
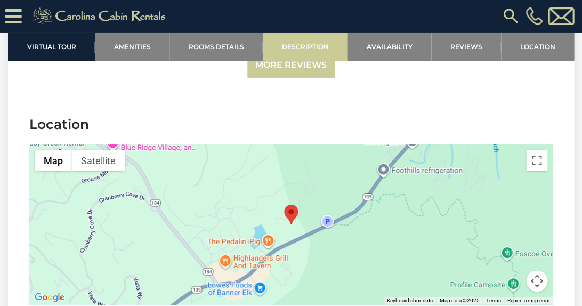
click at [291, 53] on link "Description" at bounding box center [305, 46] width 85 height 29
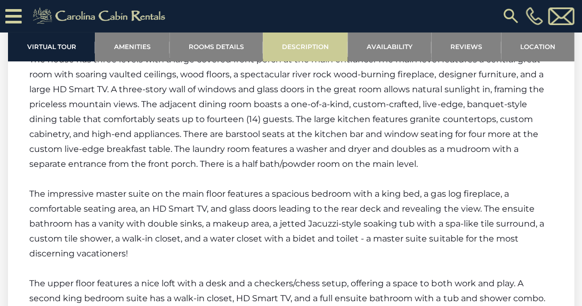
scroll to position [1525, 0]
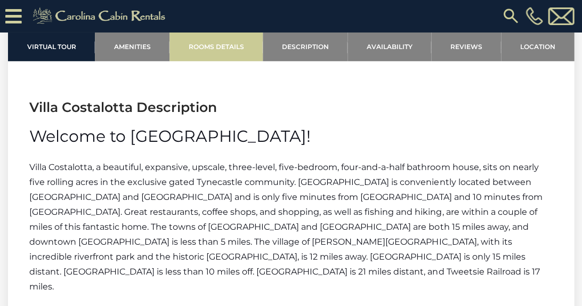
click at [238, 47] on link "Rooms Details" at bounding box center [216, 46] width 93 height 29
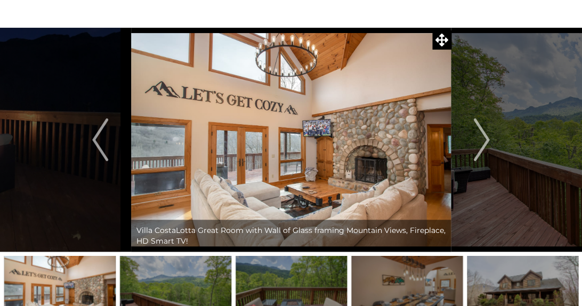
scroll to position [0, 0]
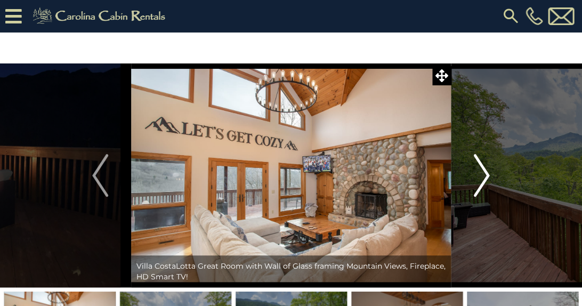
click at [483, 173] on img "Next" at bounding box center [482, 175] width 16 height 43
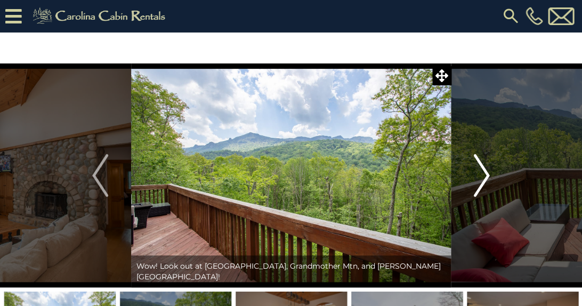
click at [483, 173] on img "Next" at bounding box center [482, 175] width 16 height 43
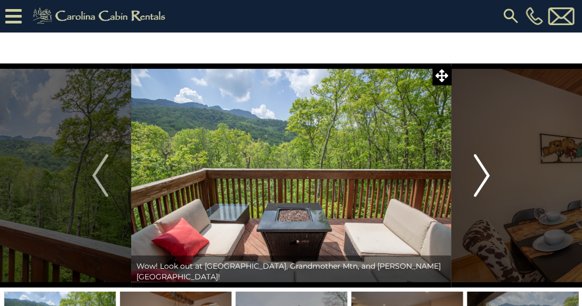
click at [483, 173] on img "Next" at bounding box center [482, 175] width 16 height 43
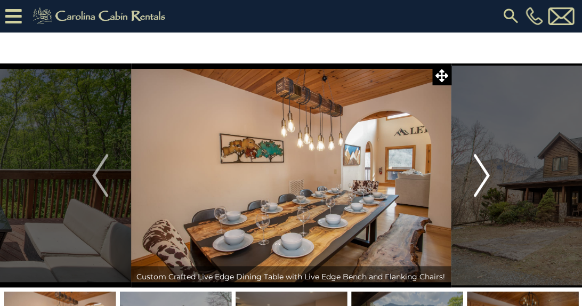
click at [483, 173] on img "Next" at bounding box center [482, 175] width 16 height 43
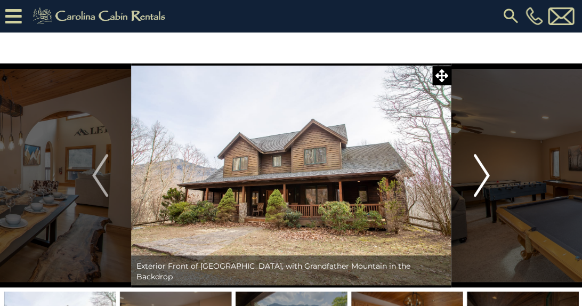
click at [483, 173] on img "Next" at bounding box center [482, 175] width 16 height 43
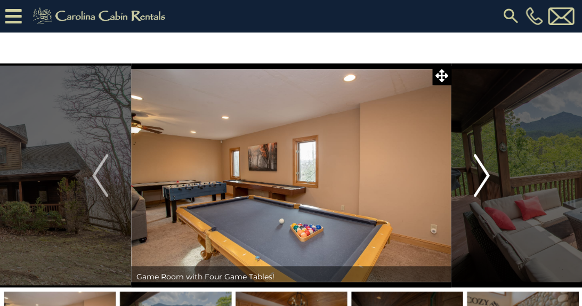
click at [483, 173] on img "Next" at bounding box center [482, 175] width 16 height 43
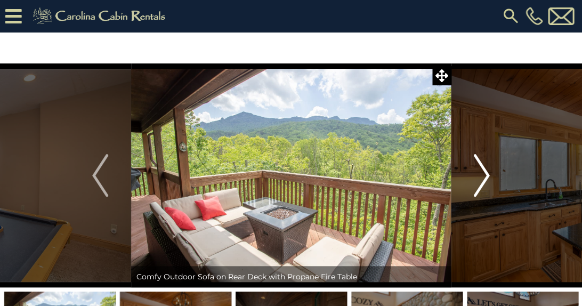
click at [483, 173] on img "Next" at bounding box center [482, 175] width 16 height 43
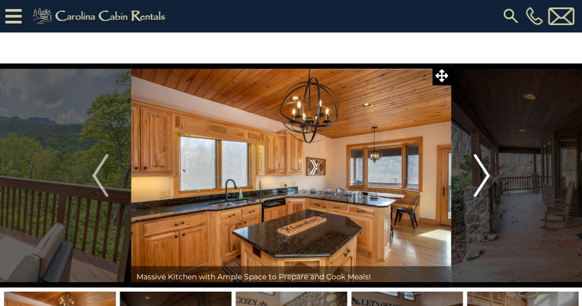
click at [483, 173] on img "Next" at bounding box center [482, 175] width 16 height 43
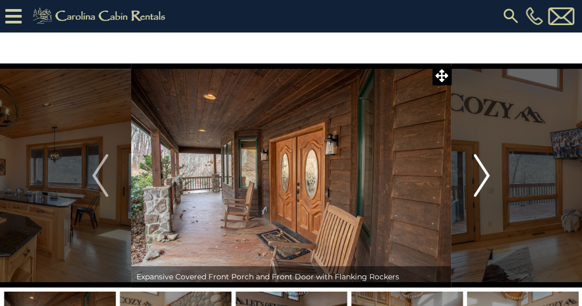
click at [483, 173] on img "Next" at bounding box center [482, 175] width 16 height 43
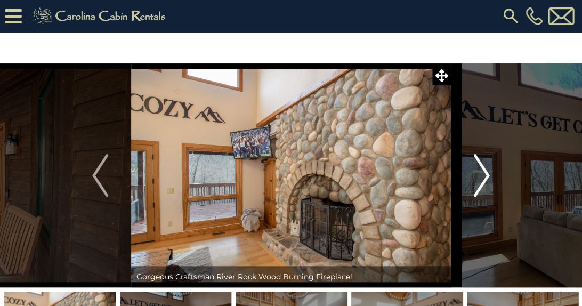
click at [483, 173] on img "Next" at bounding box center [482, 175] width 16 height 43
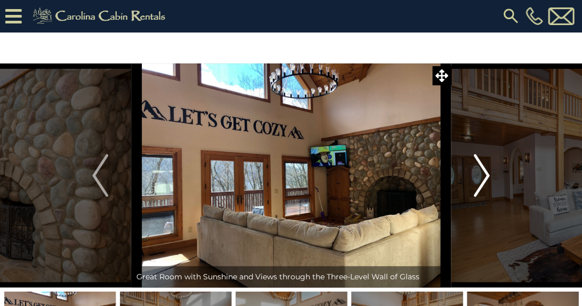
click at [483, 173] on img "Next" at bounding box center [482, 175] width 16 height 43
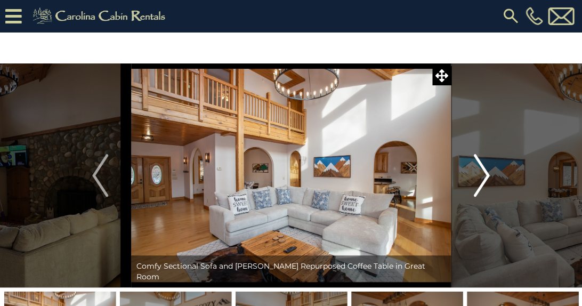
click at [483, 173] on img "Next" at bounding box center [482, 175] width 16 height 43
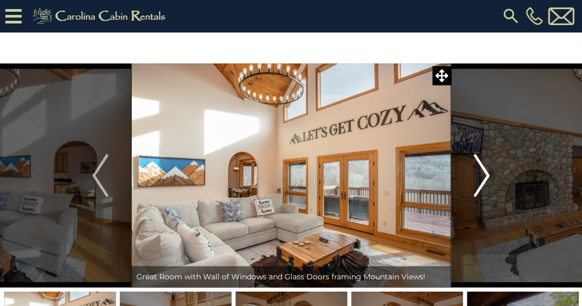
click at [483, 173] on img "Next" at bounding box center [482, 175] width 16 height 43
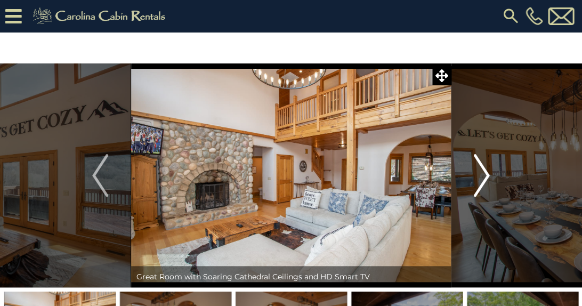
click at [483, 173] on img "Next" at bounding box center [482, 175] width 16 height 43
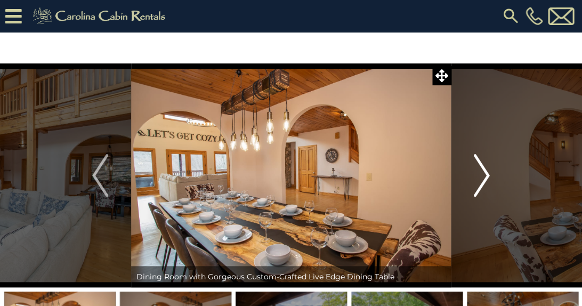
click at [483, 173] on img "Next" at bounding box center [482, 175] width 16 height 43
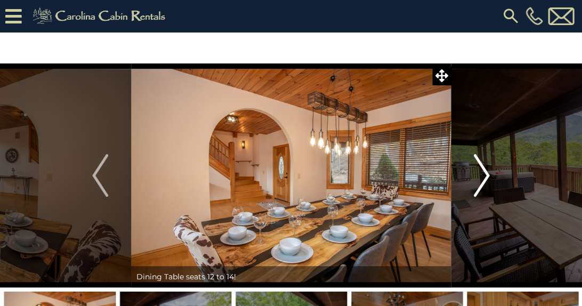
click at [483, 173] on img "Next" at bounding box center [482, 175] width 16 height 43
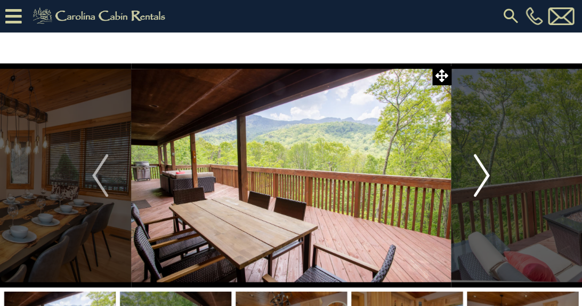
click at [483, 173] on img "Next" at bounding box center [482, 175] width 16 height 43
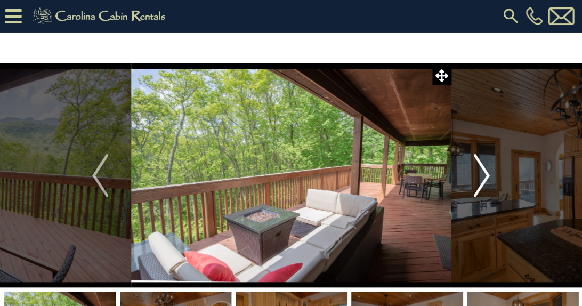
click at [483, 173] on img "Next" at bounding box center [482, 175] width 16 height 43
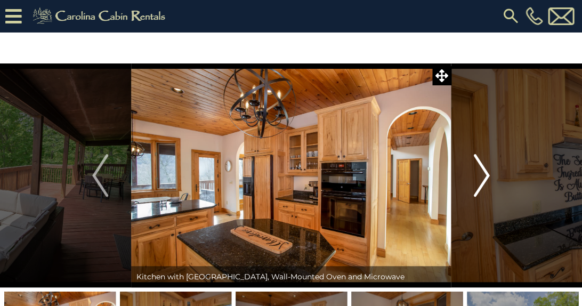
click at [483, 173] on img "Next" at bounding box center [482, 175] width 16 height 43
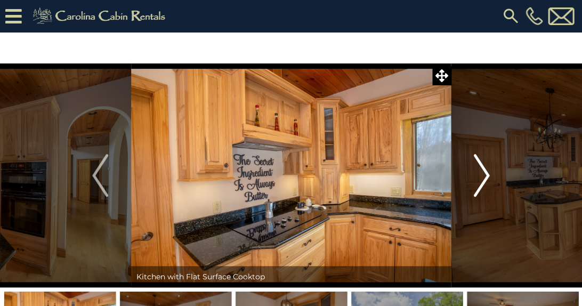
click at [483, 173] on img "Next" at bounding box center [482, 175] width 16 height 43
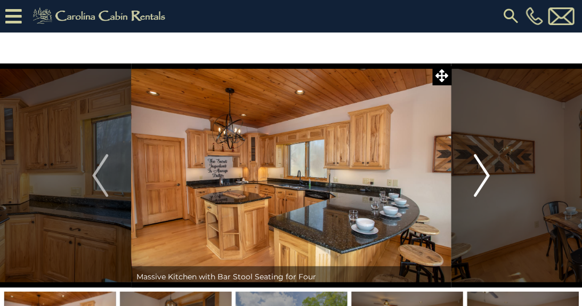
click at [483, 173] on img "Next" at bounding box center [482, 175] width 16 height 43
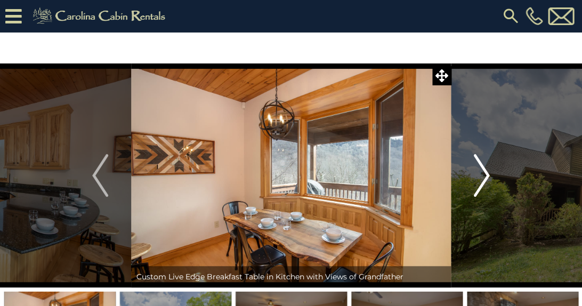
click at [483, 173] on img "Next" at bounding box center [482, 175] width 16 height 43
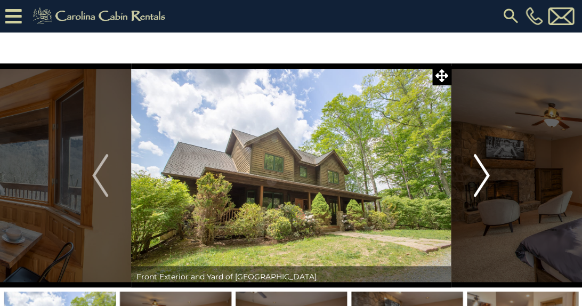
click at [483, 173] on img "Next" at bounding box center [482, 175] width 16 height 43
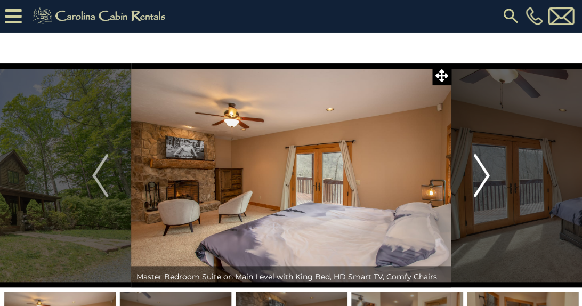
click at [483, 173] on img "Next" at bounding box center [482, 175] width 16 height 43
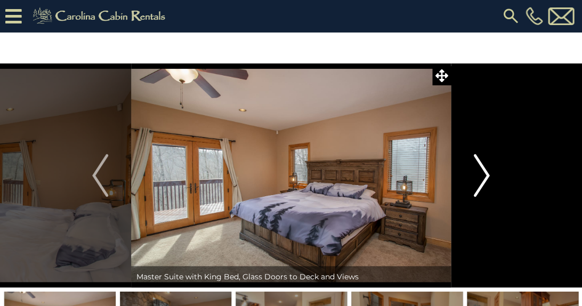
click at [483, 173] on img "Next" at bounding box center [482, 175] width 16 height 43
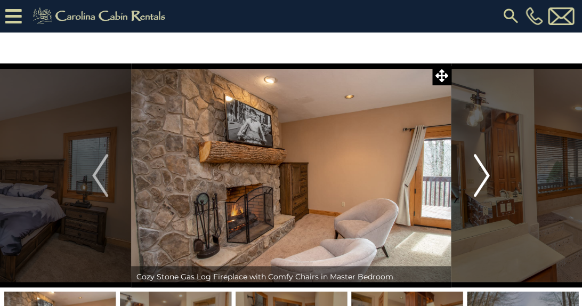
click at [483, 173] on img "Next" at bounding box center [482, 175] width 16 height 43
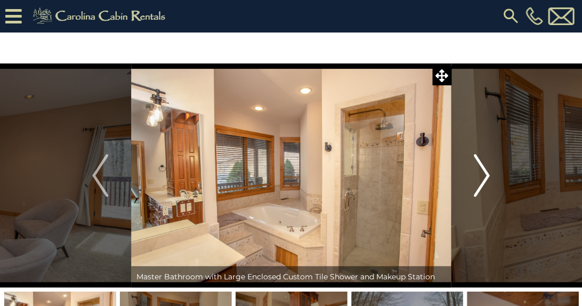
click at [483, 173] on img "Next" at bounding box center [482, 175] width 16 height 43
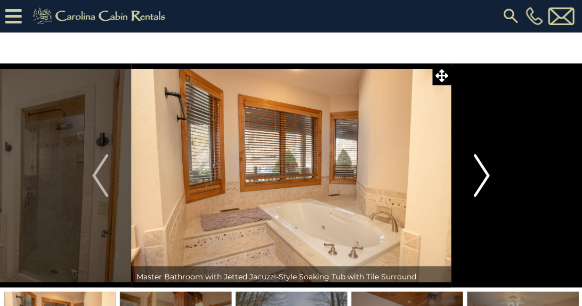
click at [483, 173] on img "Next" at bounding box center [482, 175] width 16 height 43
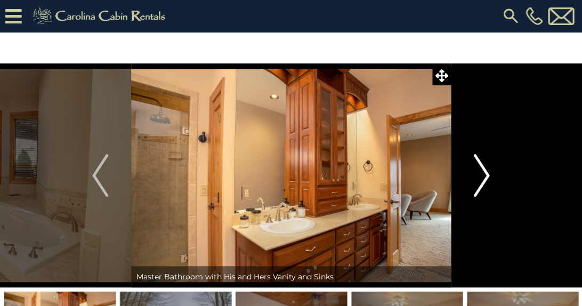
click at [483, 173] on img "Next" at bounding box center [482, 175] width 16 height 43
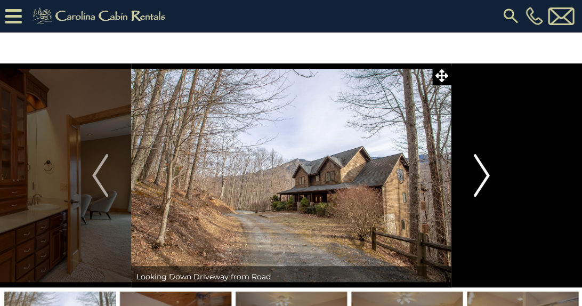
click at [483, 173] on img "Next" at bounding box center [482, 175] width 16 height 43
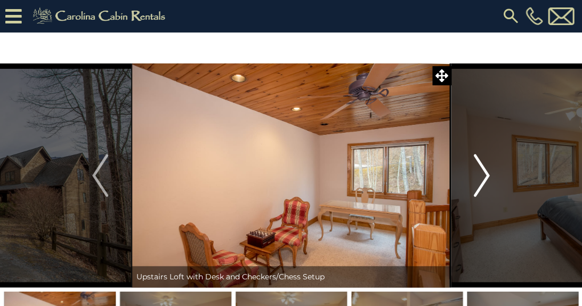
click at [483, 173] on img "Next" at bounding box center [482, 175] width 16 height 43
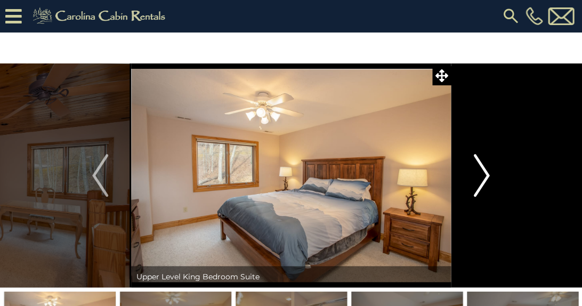
click at [483, 173] on img "Next" at bounding box center [482, 175] width 16 height 43
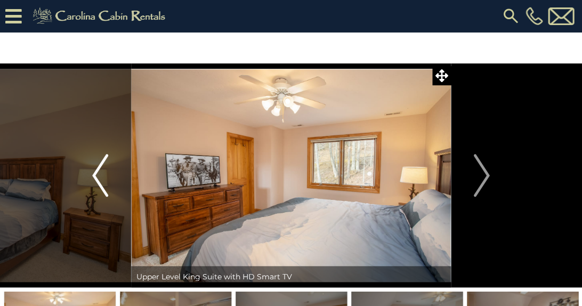
click at [96, 176] on img "Previous" at bounding box center [100, 175] width 16 height 43
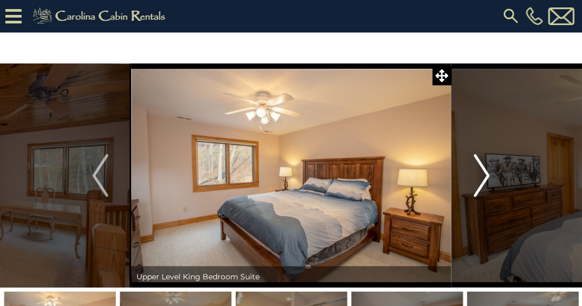
click at [482, 176] on img "Next" at bounding box center [482, 175] width 16 height 43
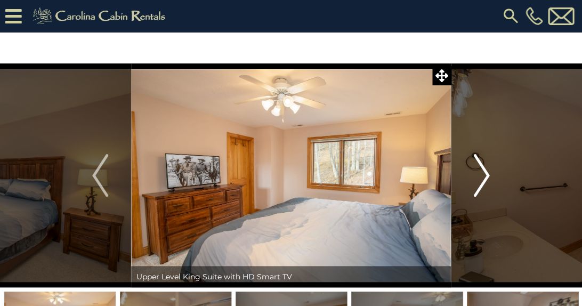
click at [482, 176] on img "Next" at bounding box center [482, 175] width 16 height 43
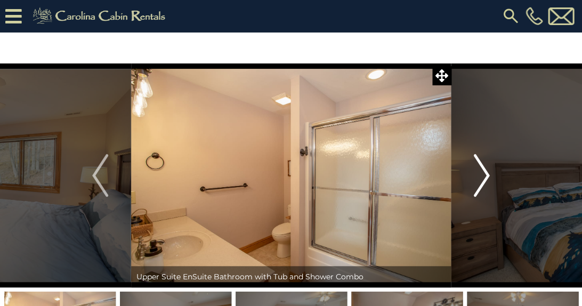
click at [482, 176] on img "Next" at bounding box center [482, 175] width 16 height 43
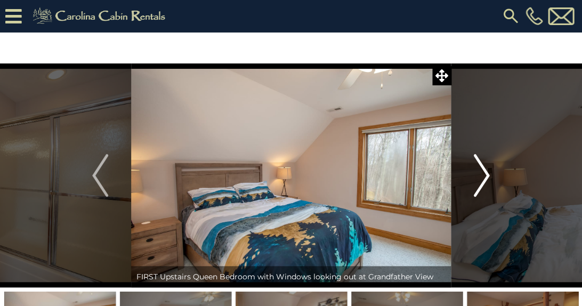
click at [482, 176] on img "Next" at bounding box center [482, 175] width 16 height 43
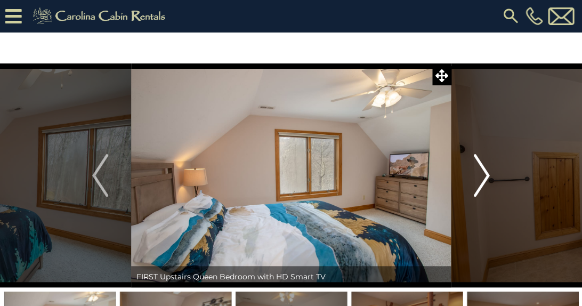
click at [482, 176] on img "Next" at bounding box center [482, 175] width 16 height 43
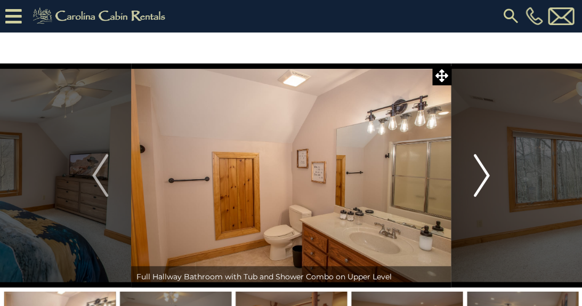
click at [482, 176] on img "Next" at bounding box center [482, 175] width 16 height 43
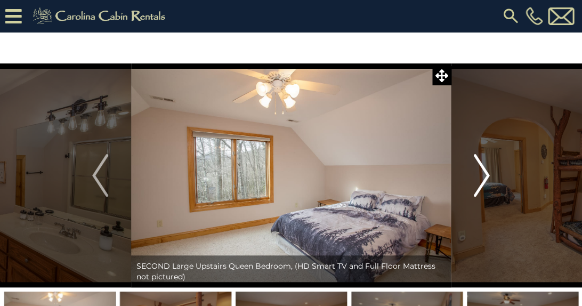
click at [482, 176] on img "Next" at bounding box center [482, 175] width 16 height 43
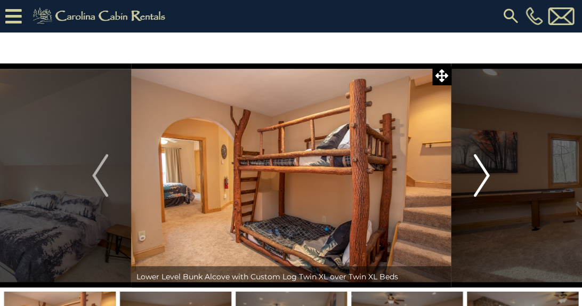
click at [482, 176] on img "Next" at bounding box center [482, 175] width 16 height 43
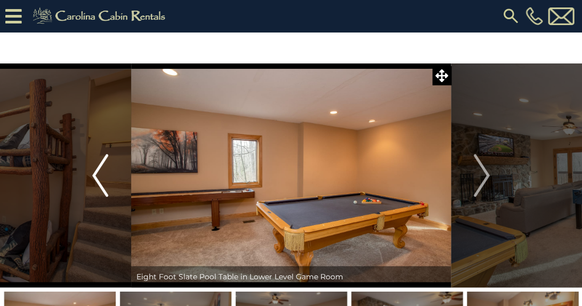
click at [101, 178] on img "Previous" at bounding box center [100, 175] width 16 height 43
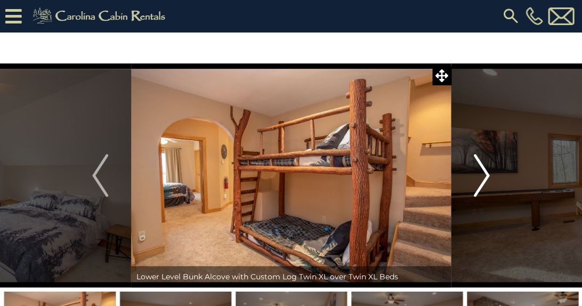
click at [480, 175] on img "Next" at bounding box center [482, 175] width 16 height 43
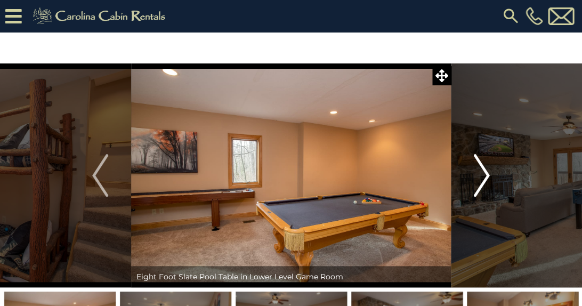
click at [480, 175] on img "Next" at bounding box center [482, 175] width 16 height 43
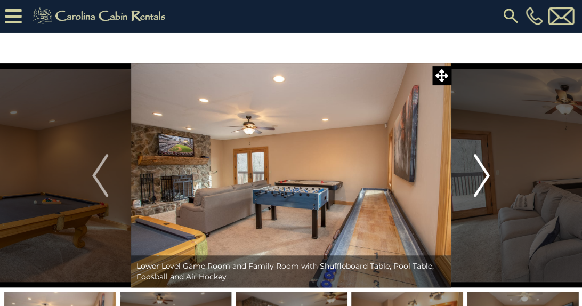
click at [480, 175] on img "Next" at bounding box center [482, 175] width 16 height 43
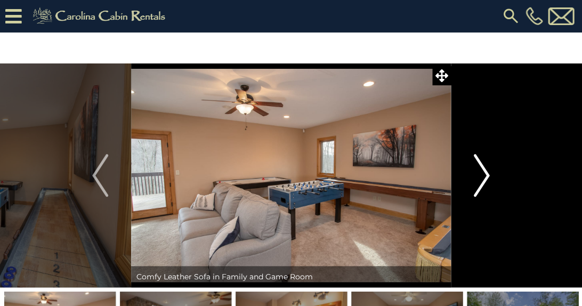
click at [480, 175] on img "Next" at bounding box center [482, 175] width 16 height 43
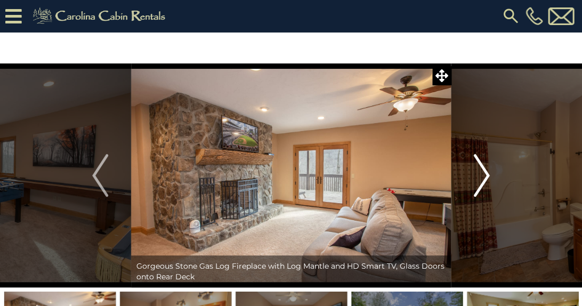
click at [480, 175] on img "Next" at bounding box center [482, 175] width 16 height 43
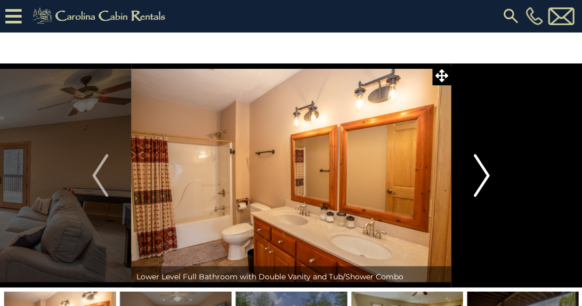
click at [480, 175] on img "Next" at bounding box center [482, 175] width 16 height 43
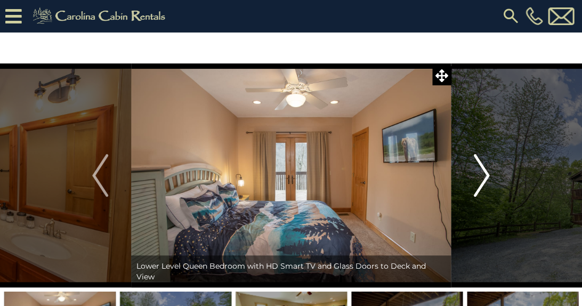
click at [480, 175] on img "Next" at bounding box center [482, 175] width 16 height 43
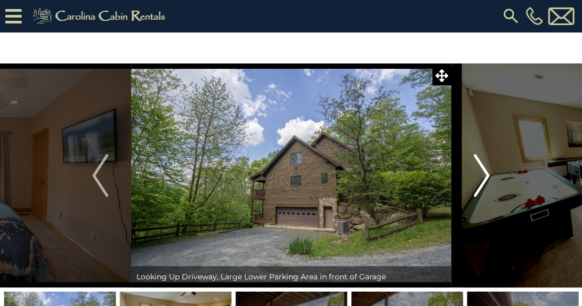
click at [480, 175] on img "Next" at bounding box center [482, 175] width 16 height 43
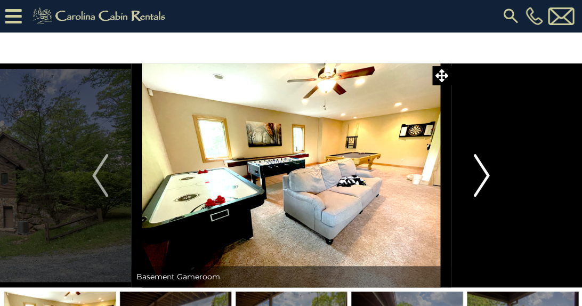
click at [480, 175] on img "Next" at bounding box center [482, 175] width 16 height 43
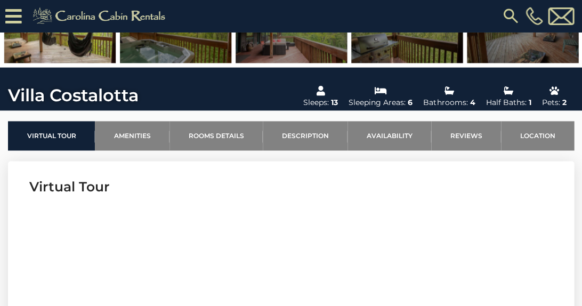
scroll to position [273, 0]
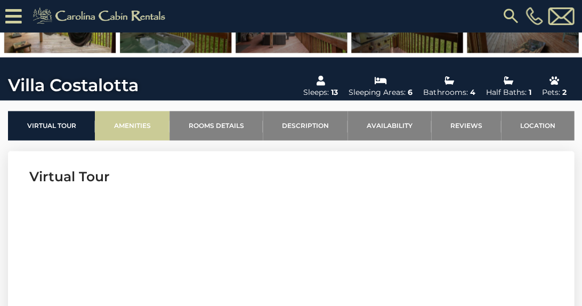
click at [160, 132] on link "Amenities" at bounding box center [132, 125] width 75 height 29
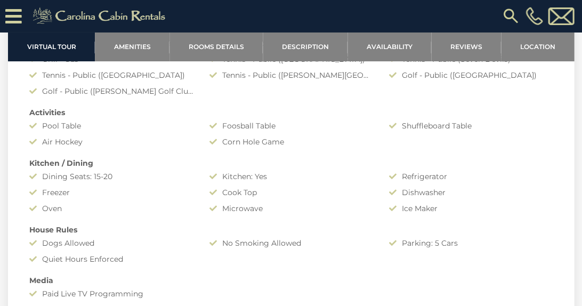
scroll to position [884, 0]
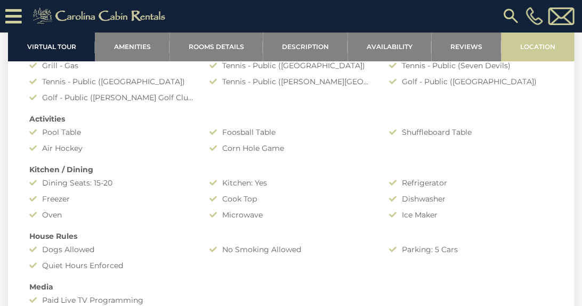
click at [527, 49] on link "Location" at bounding box center [537, 46] width 73 height 29
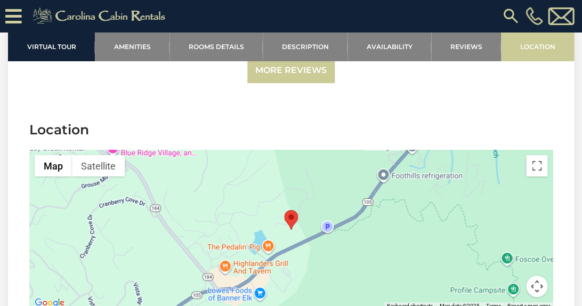
scroll to position [3352, 0]
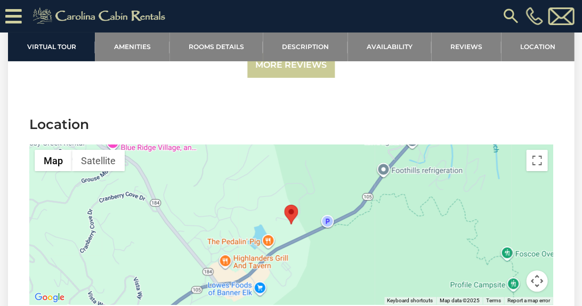
click at [535, 270] on button "Map camera controls" at bounding box center [536, 280] width 21 height 21
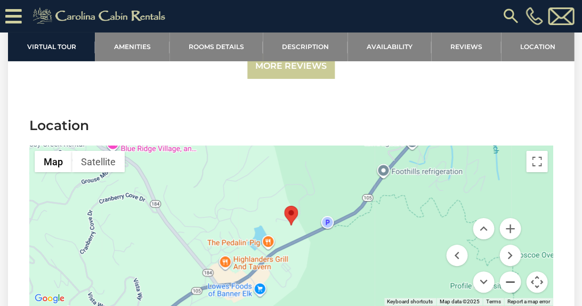
click at [510, 271] on button "Zoom out" at bounding box center [510, 281] width 21 height 21
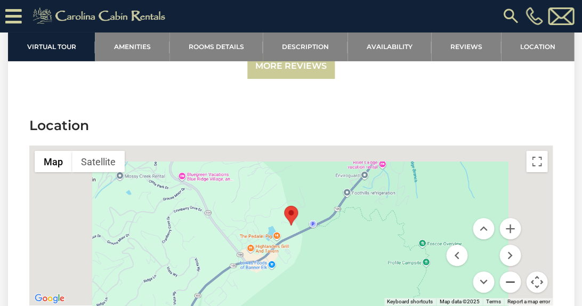
scroll to position [3350, 0]
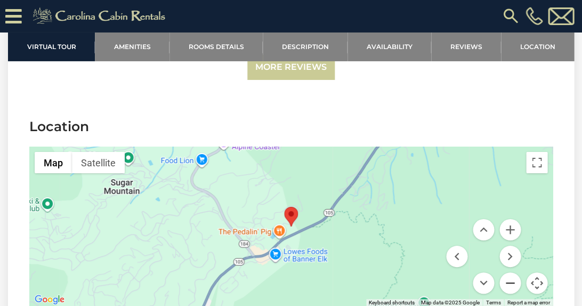
click at [510, 272] on button "Zoom out" at bounding box center [510, 282] width 21 height 21
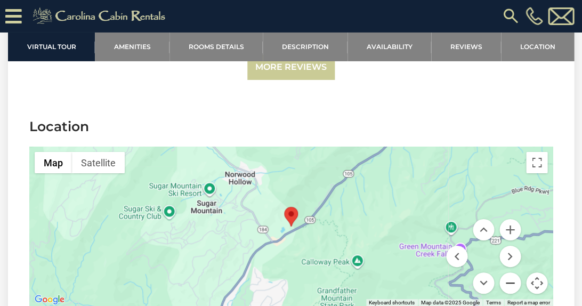
click at [510, 272] on button "Zoom out" at bounding box center [510, 282] width 21 height 21
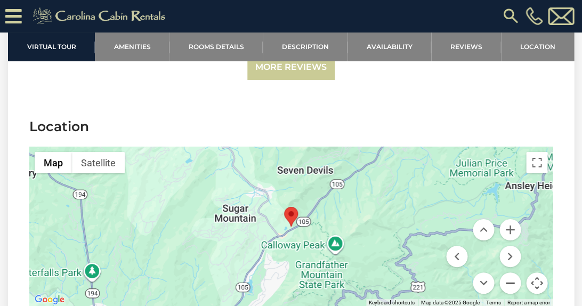
scroll to position [3349, 0]
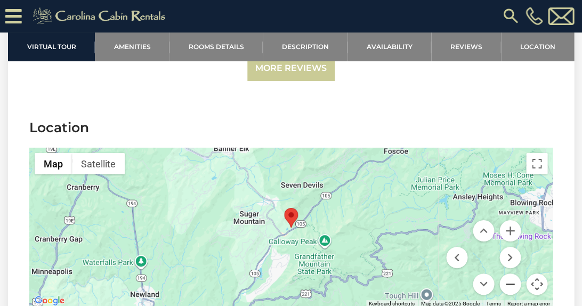
click at [510, 273] on button "Zoom out" at bounding box center [510, 283] width 21 height 21
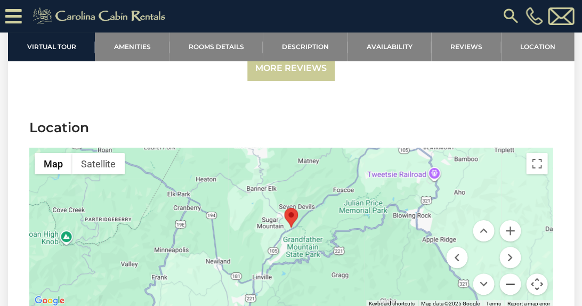
click at [510, 273] on button "Zoom out" at bounding box center [510, 283] width 21 height 21
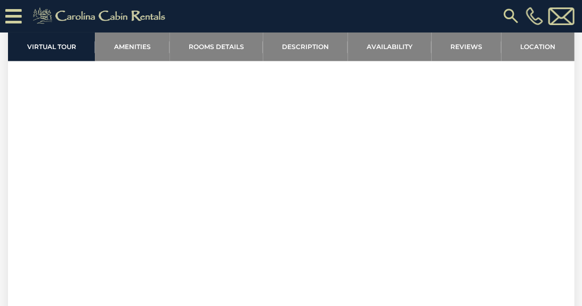
scroll to position [447, 0]
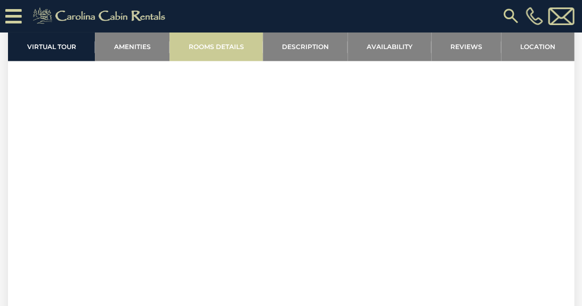
click at [248, 49] on link "Rooms Details" at bounding box center [216, 46] width 93 height 29
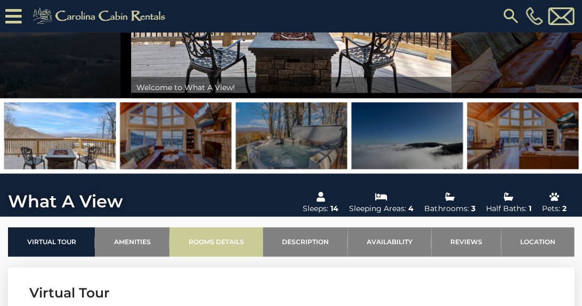
scroll to position [156, 0]
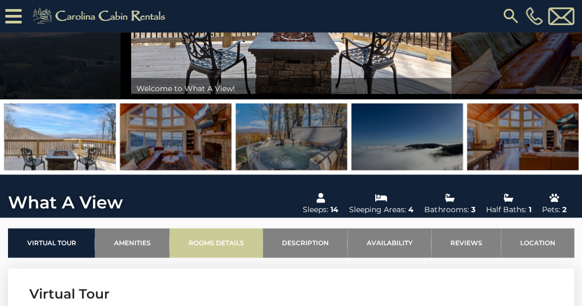
click at [248, 235] on link "Rooms Details" at bounding box center [216, 242] width 93 height 29
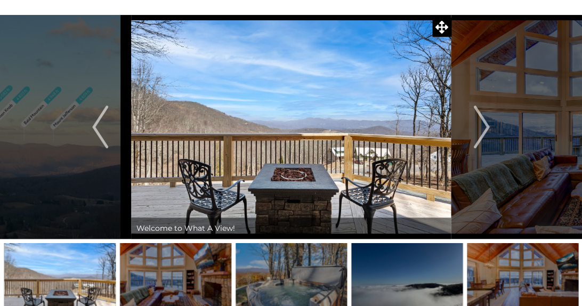
scroll to position [8, 0]
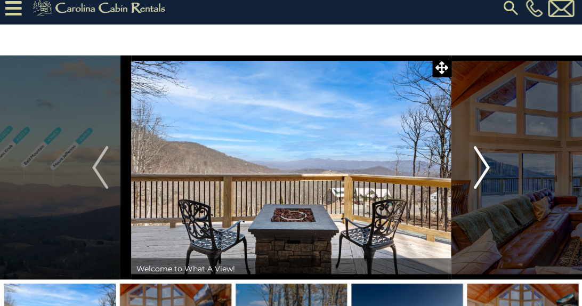
click at [483, 167] on img "Next" at bounding box center [482, 167] width 16 height 43
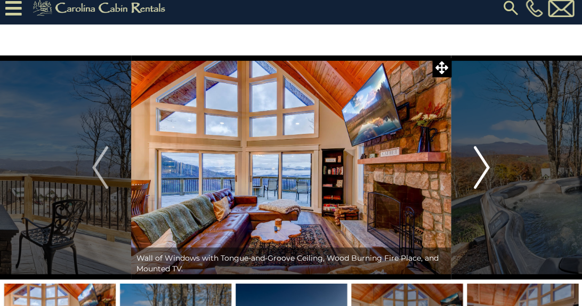
click at [483, 167] on img "Next" at bounding box center [482, 167] width 16 height 43
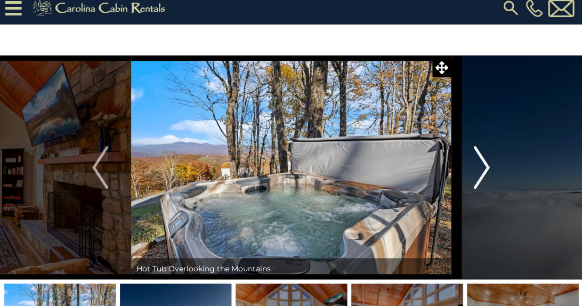
click at [483, 167] on img "Next" at bounding box center [482, 167] width 16 height 43
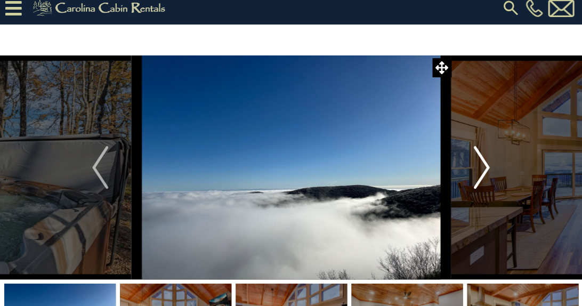
click at [483, 167] on img "Next" at bounding box center [482, 167] width 16 height 43
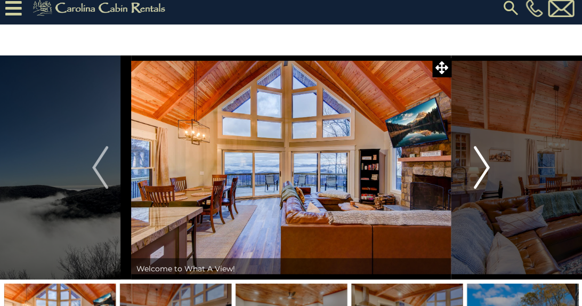
click at [483, 167] on img "Next" at bounding box center [482, 167] width 16 height 43
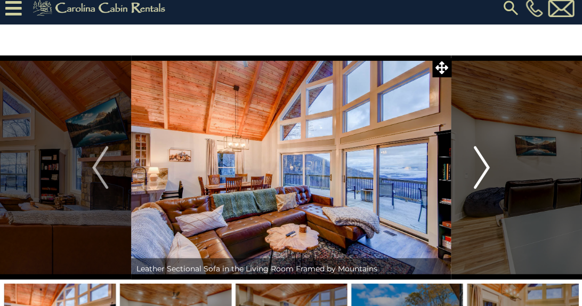
click at [483, 167] on img "Next" at bounding box center [482, 167] width 16 height 43
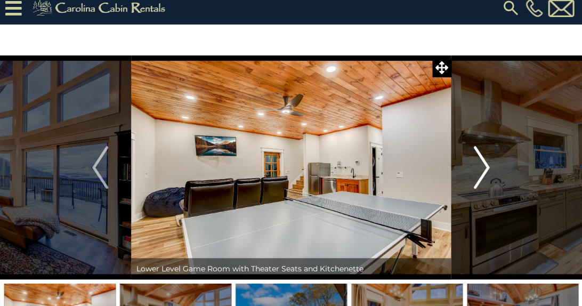
click at [483, 167] on img "Next" at bounding box center [482, 167] width 16 height 43
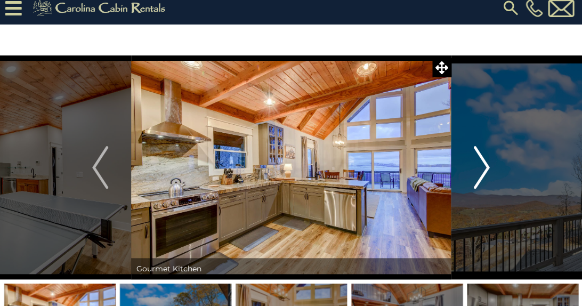
click at [483, 167] on img "Next" at bounding box center [482, 167] width 16 height 43
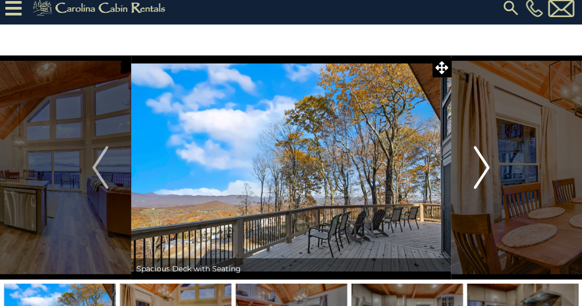
click at [483, 167] on img "Next" at bounding box center [482, 167] width 16 height 43
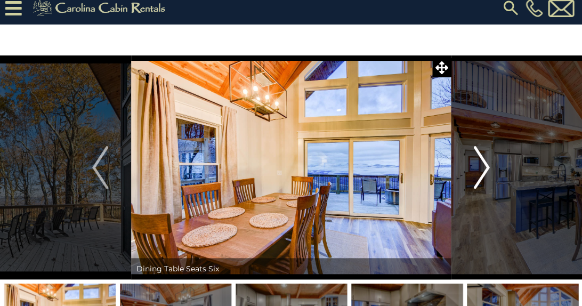
click at [483, 167] on img "Next" at bounding box center [482, 167] width 16 height 43
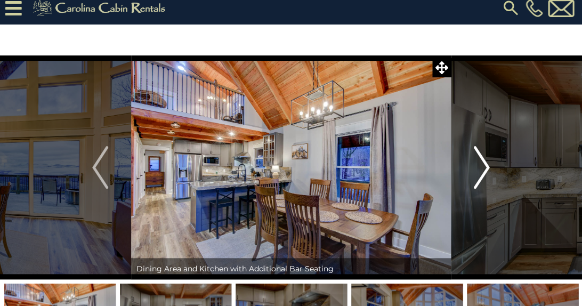
click at [481, 164] on img "Next" at bounding box center [482, 167] width 16 height 43
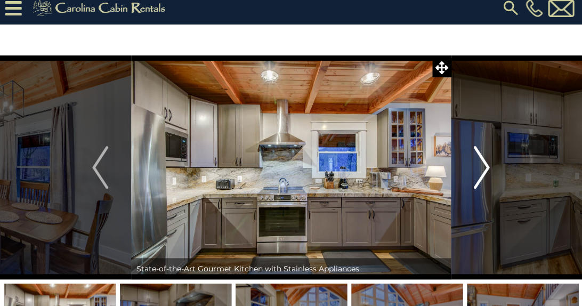
click at [481, 164] on img "Next" at bounding box center [482, 167] width 16 height 43
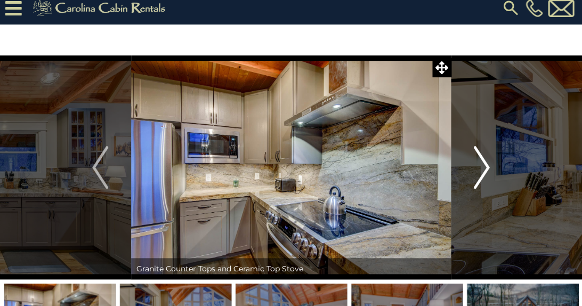
click at [481, 164] on img "Next" at bounding box center [482, 167] width 16 height 43
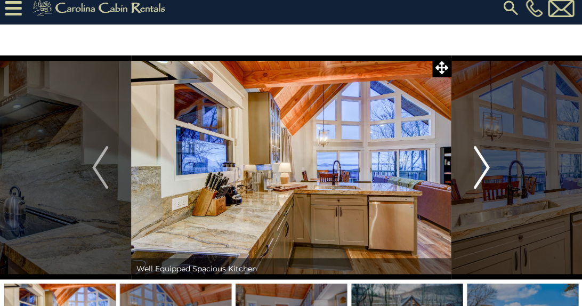
click at [481, 164] on img "Next" at bounding box center [482, 167] width 16 height 43
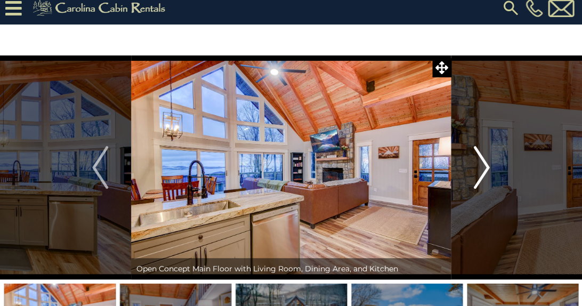
click at [481, 164] on img "Next" at bounding box center [482, 167] width 16 height 43
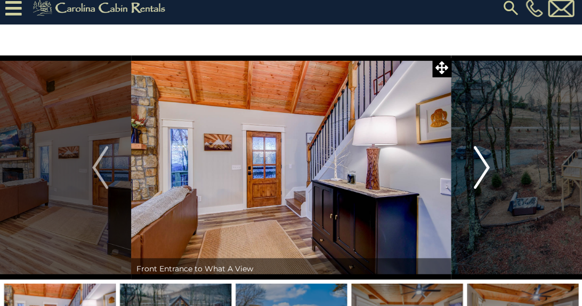
click at [481, 164] on img "Next" at bounding box center [482, 167] width 16 height 43
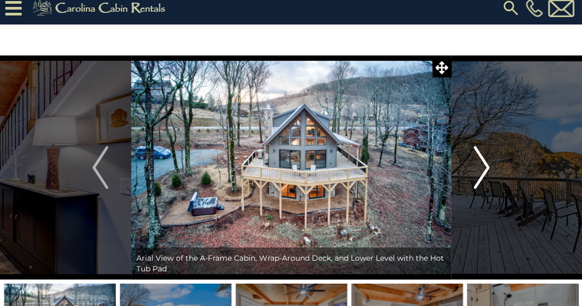
click at [481, 164] on img "Next" at bounding box center [482, 167] width 16 height 43
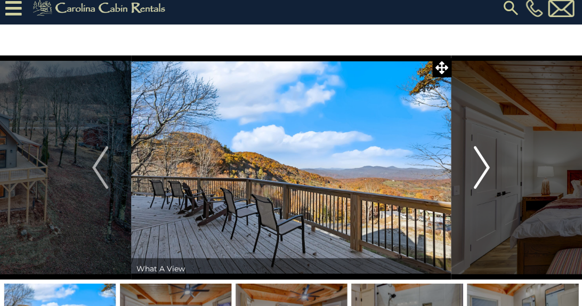
click at [481, 164] on img "Next" at bounding box center [482, 167] width 16 height 43
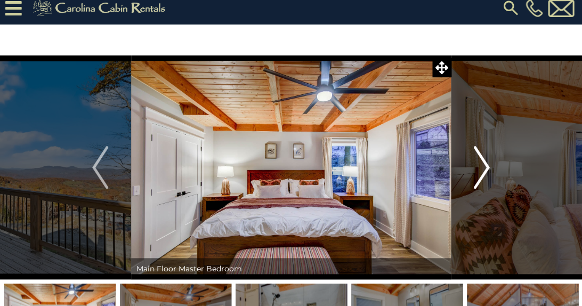
click at [481, 164] on img "Next" at bounding box center [482, 167] width 16 height 43
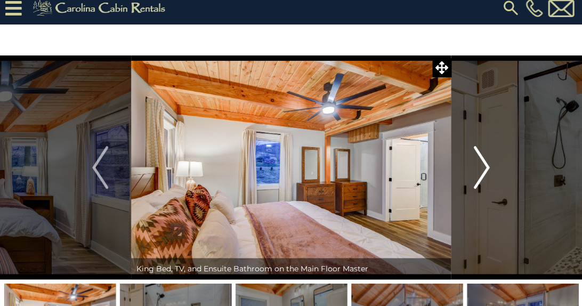
click at [481, 164] on img "Next" at bounding box center [482, 167] width 16 height 43
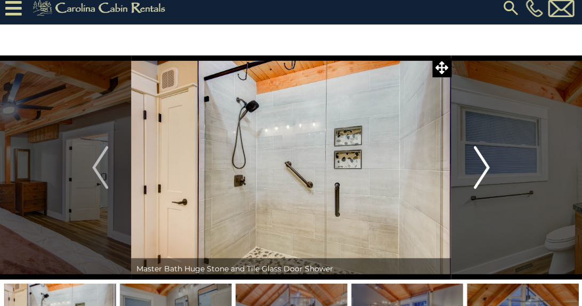
click at [481, 164] on img "Next" at bounding box center [482, 167] width 16 height 43
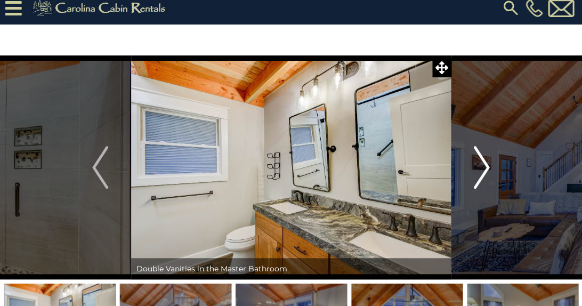
click at [481, 164] on img "Next" at bounding box center [482, 167] width 16 height 43
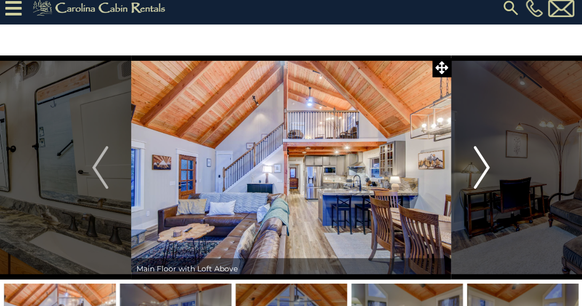
click at [481, 164] on img "Next" at bounding box center [482, 167] width 16 height 43
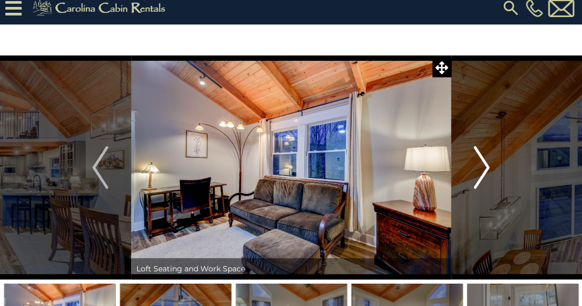
click at [481, 164] on img "Next" at bounding box center [482, 167] width 16 height 43
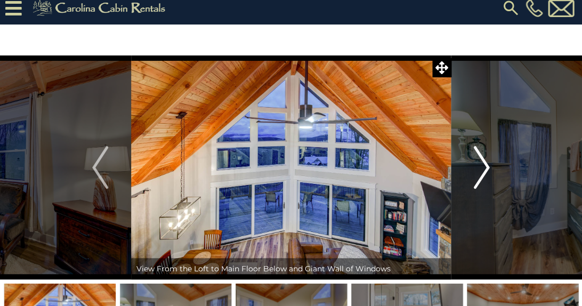
click at [481, 164] on img "Next" at bounding box center [482, 167] width 16 height 43
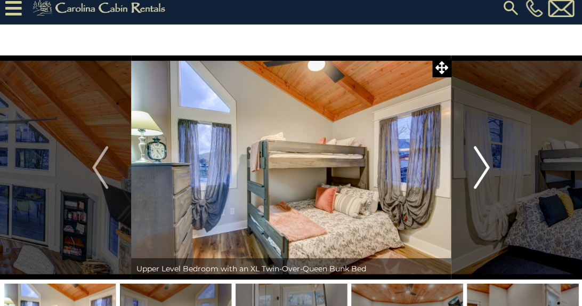
click at [481, 164] on img "Next" at bounding box center [482, 167] width 16 height 43
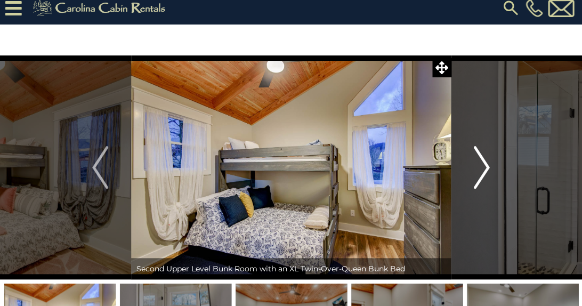
click at [481, 164] on img "Next" at bounding box center [482, 167] width 16 height 43
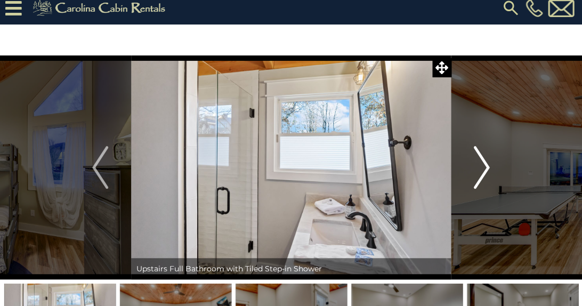
click at [481, 164] on img "Next" at bounding box center [482, 167] width 16 height 43
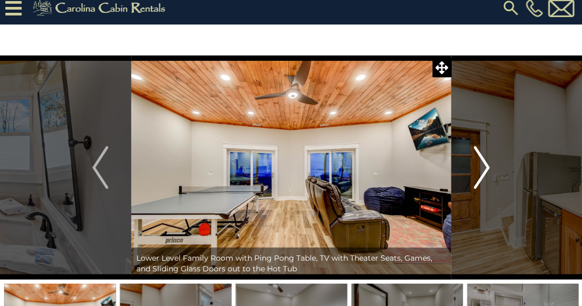
click at [481, 164] on img "Next" at bounding box center [482, 167] width 16 height 43
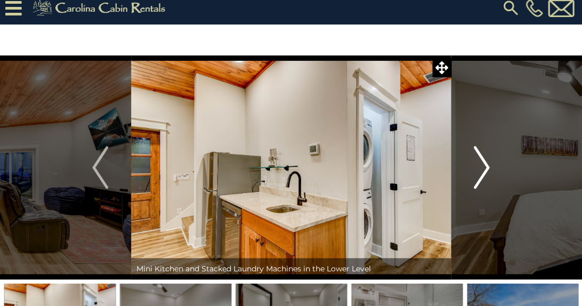
click at [481, 164] on img "Next" at bounding box center [482, 167] width 16 height 43
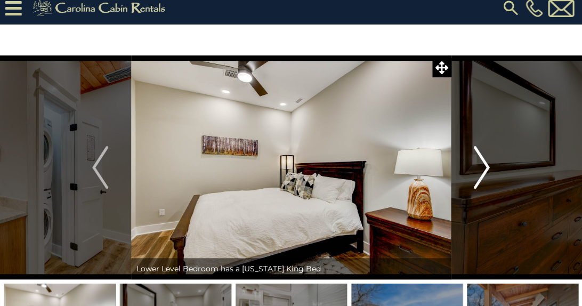
click at [481, 164] on img "Next" at bounding box center [482, 167] width 16 height 43
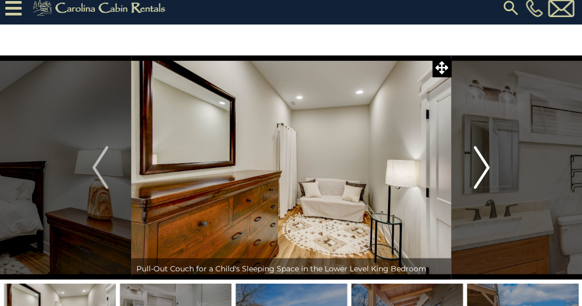
click at [481, 164] on img "Next" at bounding box center [482, 167] width 16 height 43
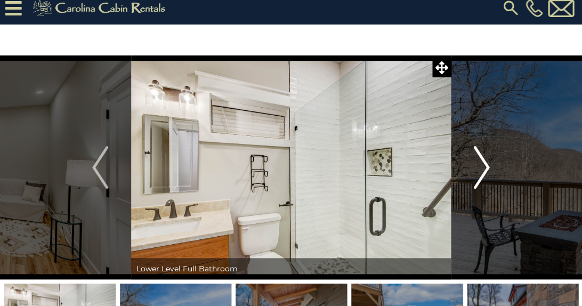
click at [481, 164] on img "Next" at bounding box center [482, 167] width 16 height 43
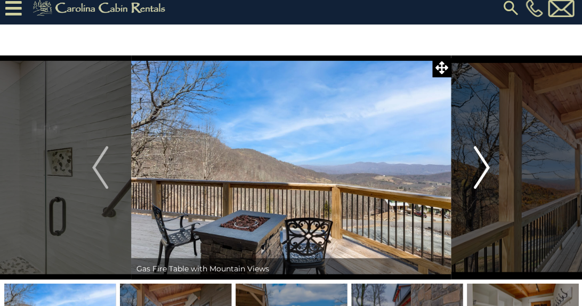
click at [481, 164] on img "Next" at bounding box center [482, 167] width 16 height 43
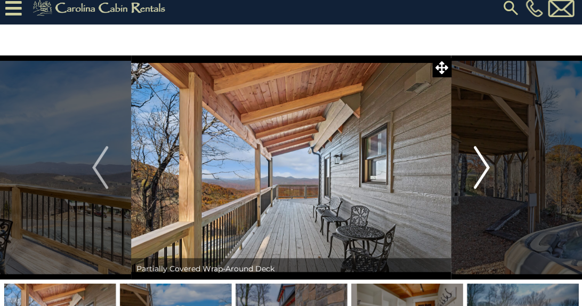
click at [481, 164] on img "Next" at bounding box center [482, 167] width 16 height 43
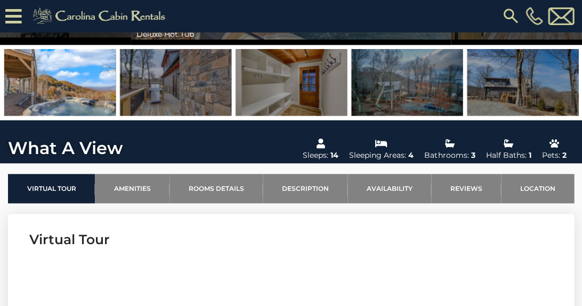
scroll to position [219, 0]
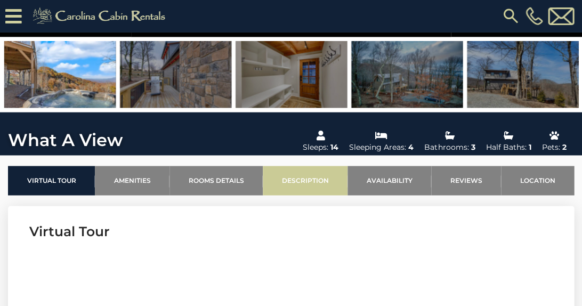
click at [279, 181] on link "Description" at bounding box center [305, 180] width 85 height 29
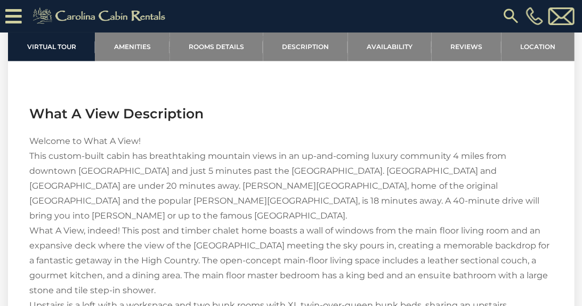
scroll to position [1312, 0]
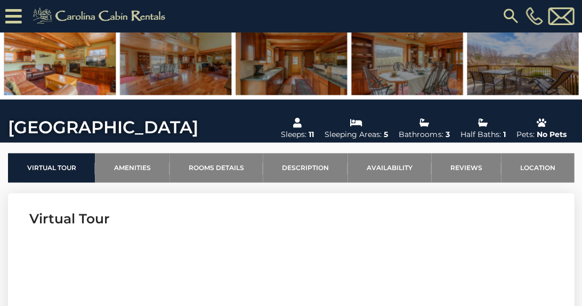
scroll to position [236, 0]
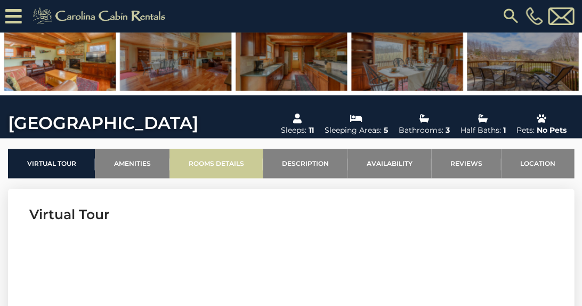
click at [238, 172] on link "Rooms Details" at bounding box center [216, 163] width 93 height 29
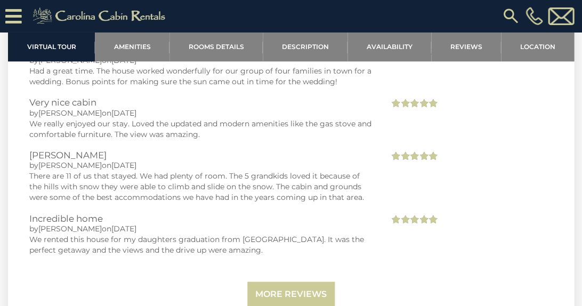
scroll to position [1968, 0]
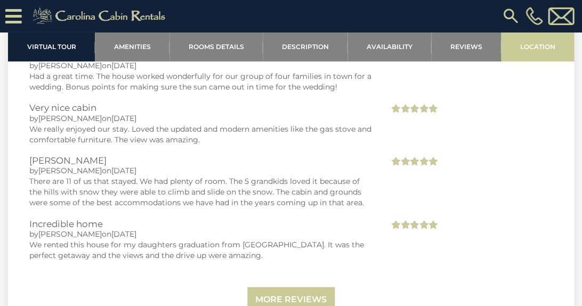
click at [535, 55] on link "Location" at bounding box center [537, 46] width 73 height 29
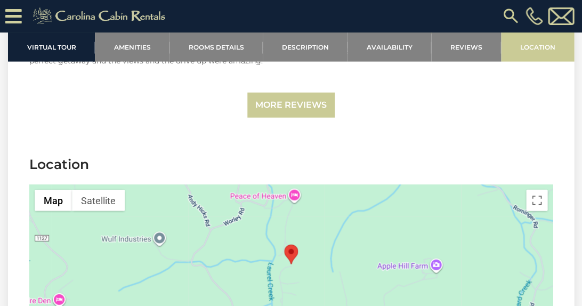
scroll to position [2217, 0]
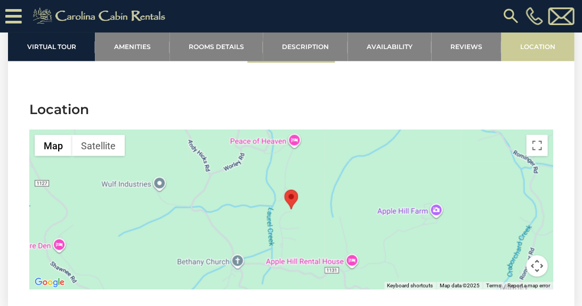
click at [535, 54] on link "Location" at bounding box center [537, 46] width 73 height 29
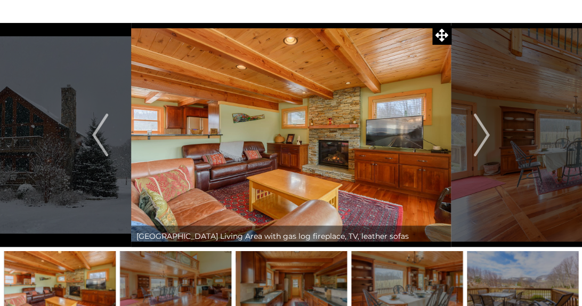
scroll to position [11, 0]
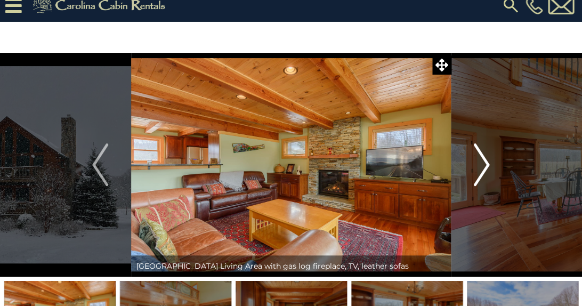
click at [485, 159] on img "Next" at bounding box center [482, 164] width 16 height 43
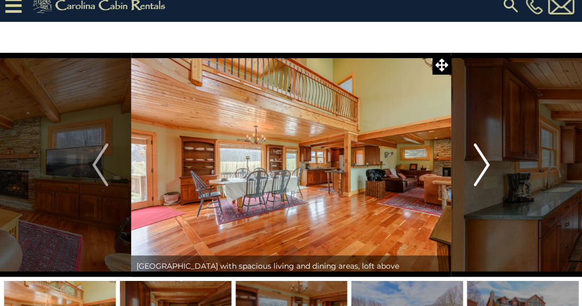
click at [485, 159] on img "Next" at bounding box center [482, 164] width 16 height 43
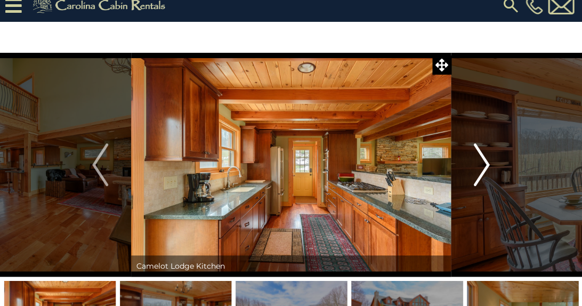
click at [485, 159] on img "Next" at bounding box center [482, 164] width 16 height 43
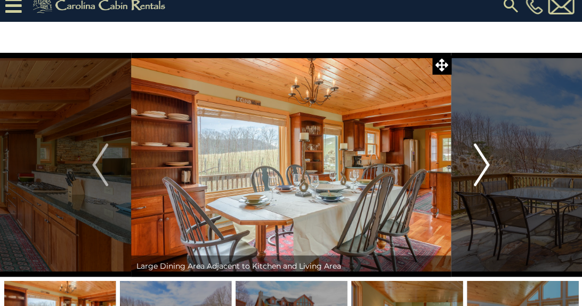
click at [485, 159] on img "Next" at bounding box center [482, 164] width 16 height 43
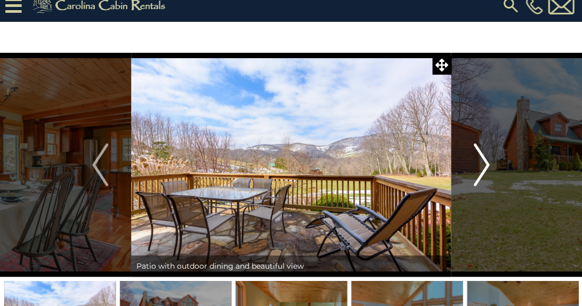
click at [485, 159] on img "Next" at bounding box center [482, 164] width 16 height 43
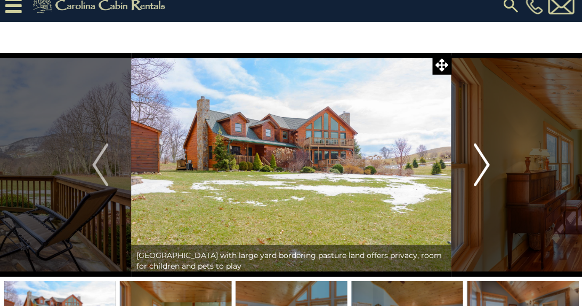
click at [485, 159] on img "Next" at bounding box center [482, 164] width 16 height 43
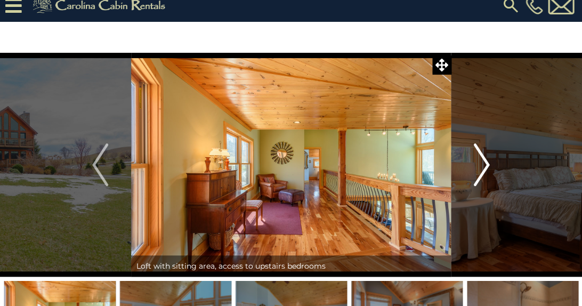
click at [485, 159] on img "Next" at bounding box center [482, 164] width 16 height 43
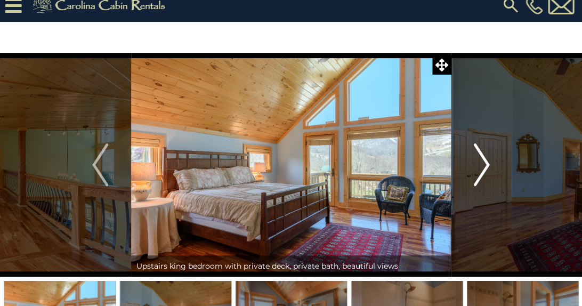
click at [485, 159] on img "Next" at bounding box center [482, 164] width 16 height 43
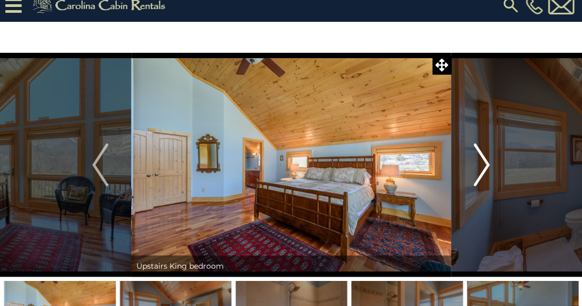
click at [485, 159] on img "Next" at bounding box center [482, 164] width 16 height 43
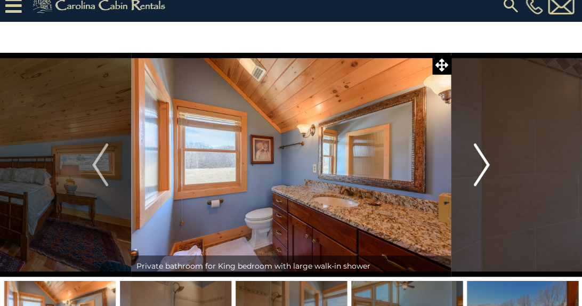
click at [485, 159] on img "Next" at bounding box center [482, 164] width 16 height 43
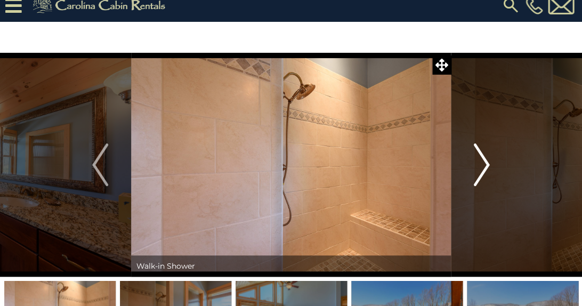
click at [485, 159] on img "Next" at bounding box center [482, 164] width 16 height 43
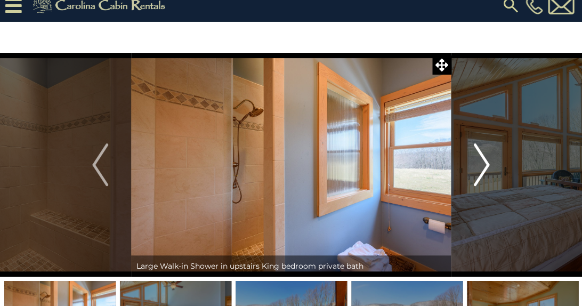
click at [485, 159] on img "Next" at bounding box center [482, 164] width 16 height 43
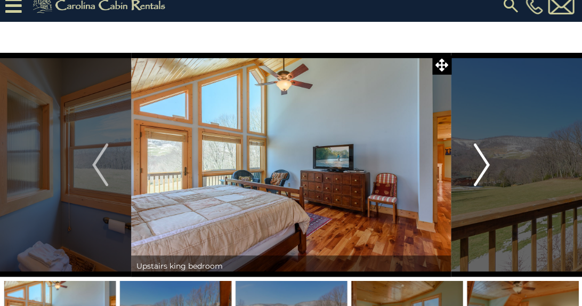
click at [485, 159] on img "Next" at bounding box center [482, 164] width 16 height 43
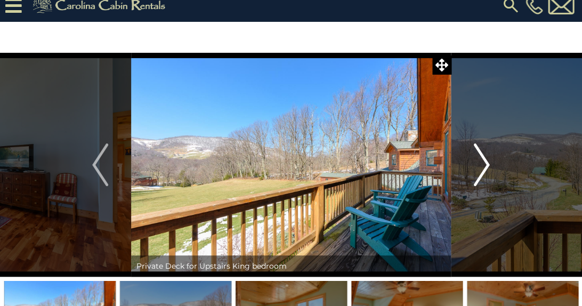
click at [485, 159] on img "Next" at bounding box center [482, 164] width 16 height 43
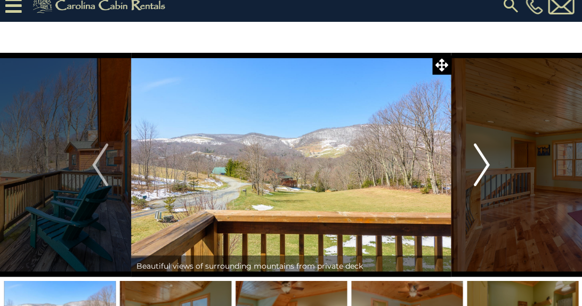
click at [485, 159] on img "Next" at bounding box center [482, 164] width 16 height 43
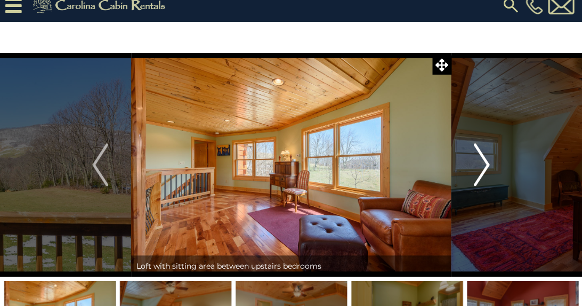
click at [485, 159] on img "Next" at bounding box center [482, 164] width 16 height 43
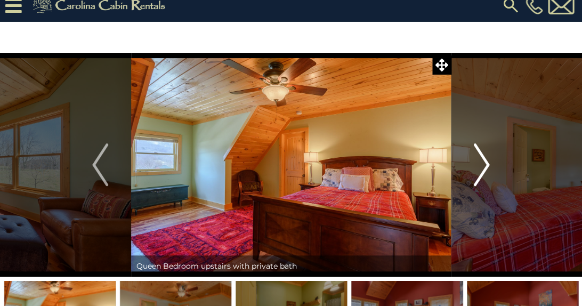
click at [485, 159] on img "Next" at bounding box center [482, 164] width 16 height 43
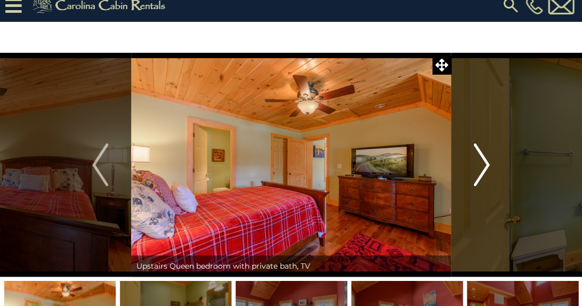
click at [485, 159] on img "Next" at bounding box center [482, 164] width 16 height 43
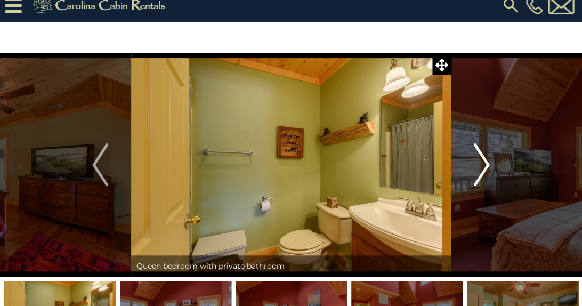
click at [485, 159] on img "Next" at bounding box center [482, 164] width 16 height 43
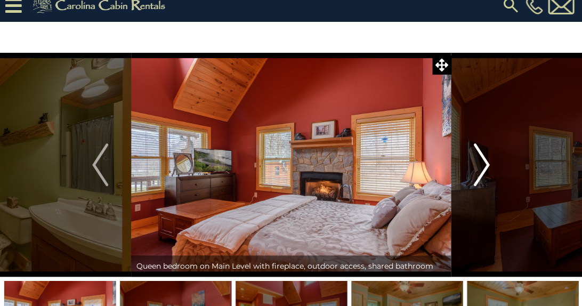
click at [485, 159] on img "Next" at bounding box center [482, 164] width 16 height 43
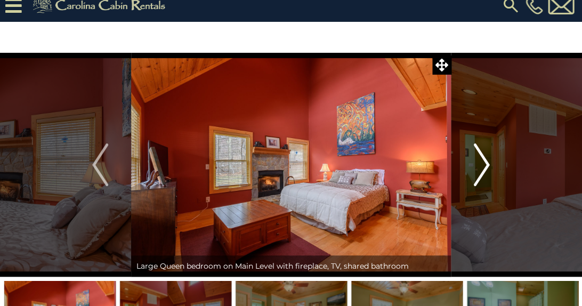
click at [485, 159] on img "Next" at bounding box center [482, 164] width 16 height 43
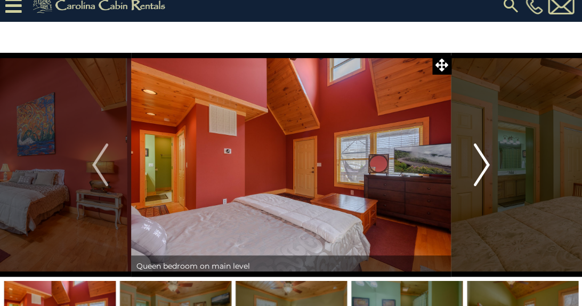
click at [485, 159] on img "Next" at bounding box center [482, 164] width 16 height 43
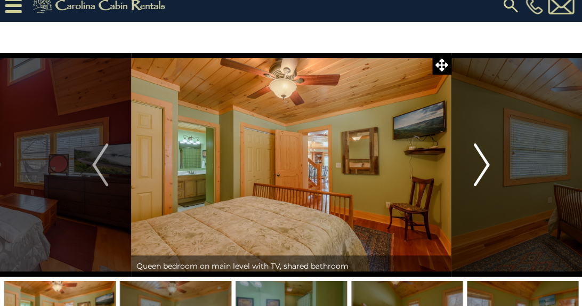
click at [485, 159] on img "Next" at bounding box center [482, 164] width 16 height 43
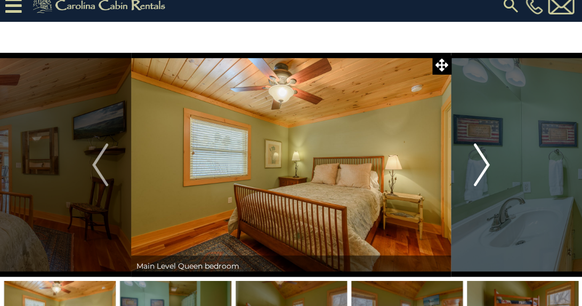
click at [485, 159] on img "Next" at bounding box center [482, 164] width 16 height 43
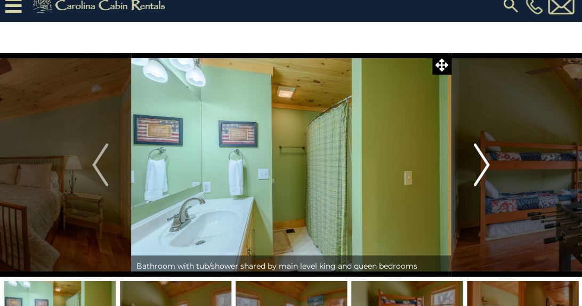
click at [485, 159] on img "Next" at bounding box center [482, 164] width 16 height 43
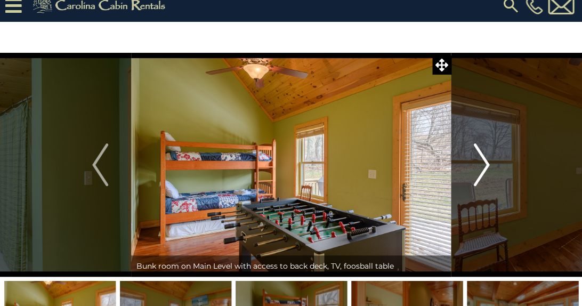
click at [485, 159] on img "Next" at bounding box center [482, 164] width 16 height 43
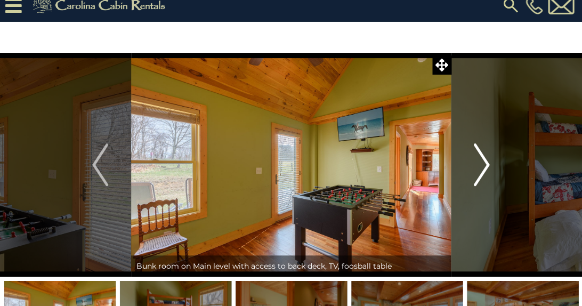
click at [485, 159] on img "Next" at bounding box center [482, 164] width 16 height 43
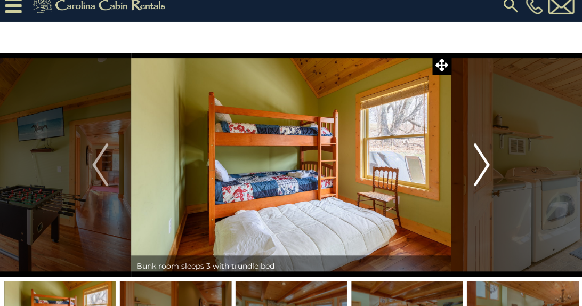
click at [485, 159] on img "Next" at bounding box center [482, 164] width 16 height 43
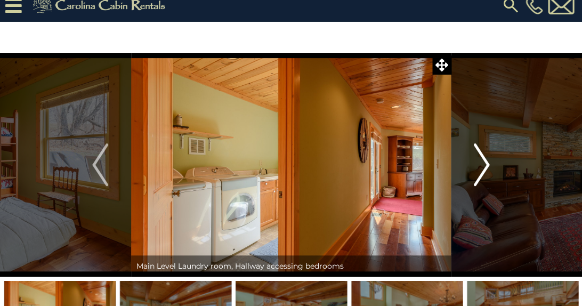
click at [485, 159] on img "Next" at bounding box center [482, 164] width 16 height 43
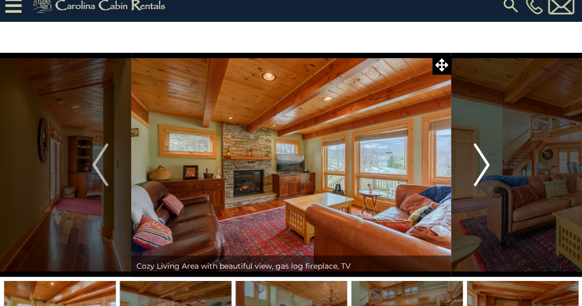
click at [485, 159] on img "Next" at bounding box center [482, 164] width 16 height 43
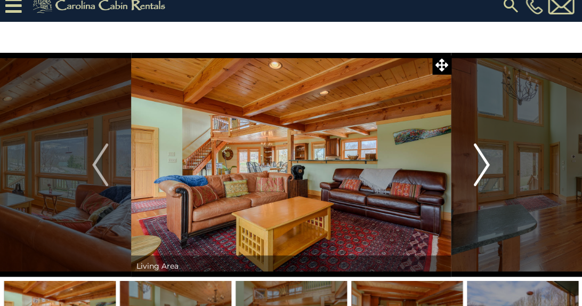
click at [485, 159] on img "Next" at bounding box center [482, 164] width 16 height 43
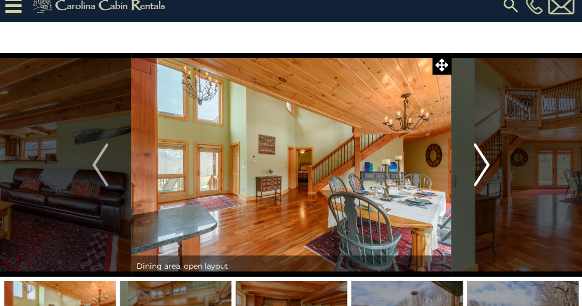
click at [485, 159] on img "Next" at bounding box center [482, 164] width 16 height 43
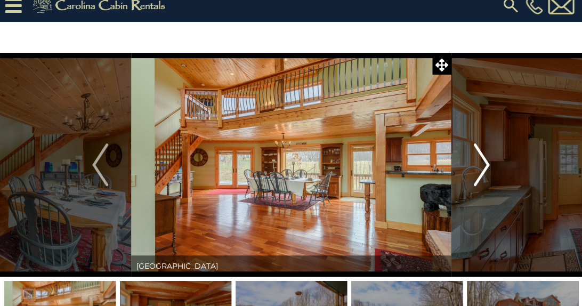
click at [485, 159] on img "Next" at bounding box center [482, 164] width 16 height 43
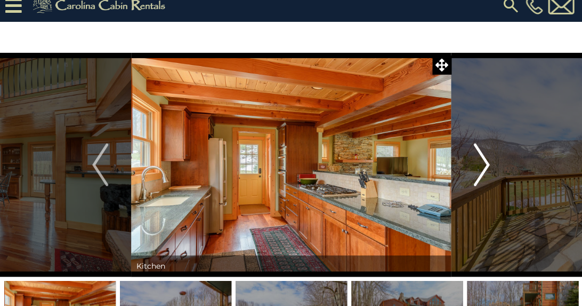
click at [485, 159] on img "Next" at bounding box center [482, 164] width 16 height 43
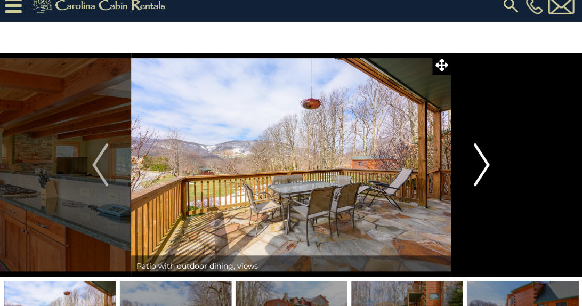
click at [485, 159] on img "Next" at bounding box center [482, 164] width 16 height 43
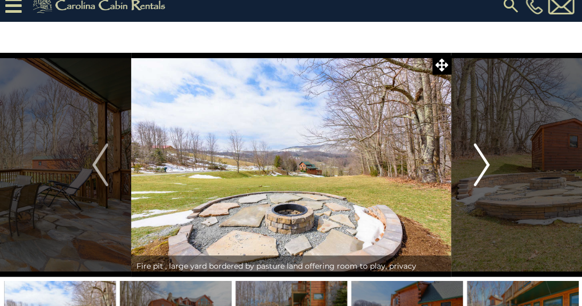
click at [485, 159] on img "Next" at bounding box center [482, 164] width 16 height 43
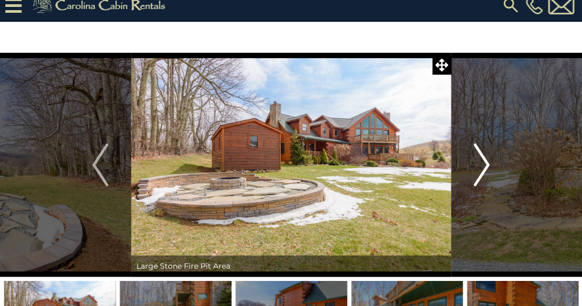
click at [485, 159] on img "Next" at bounding box center [482, 164] width 16 height 43
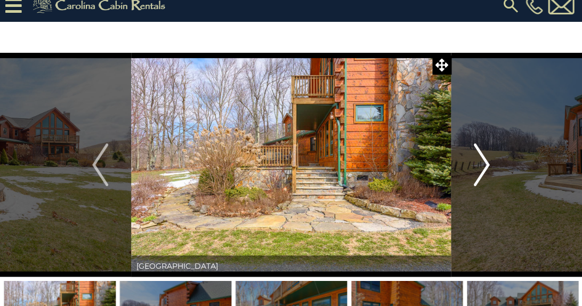
click at [485, 159] on img "Next" at bounding box center [482, 164] width 16 height 43
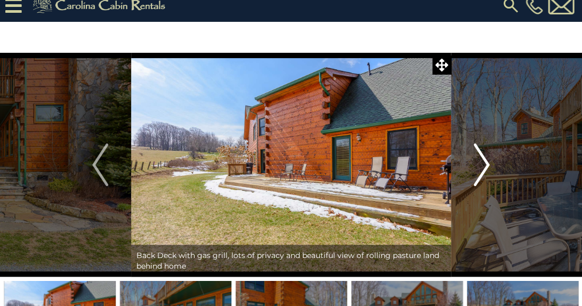
click at [485, 159] on img "Next" at bounding box center [482, 164] width 16 height 43
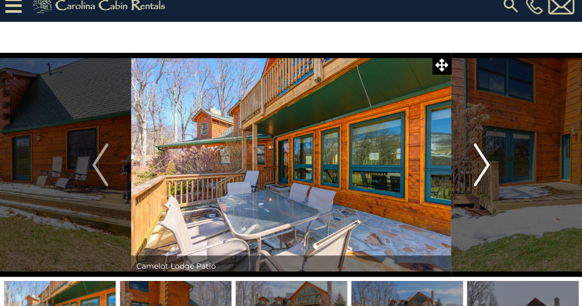
click at [485, 159] on img "Next" at bounding box center [482, 164] width 16 height 43
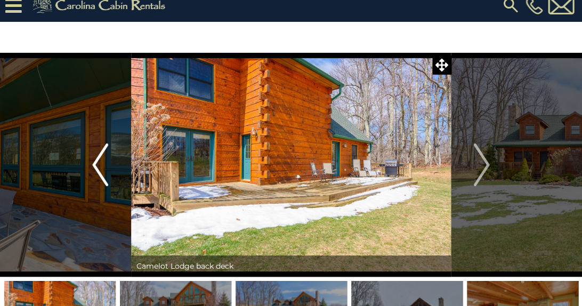
click at [98, 163] on img "Previous" at bounding box center [100, 164] width 16 height 43
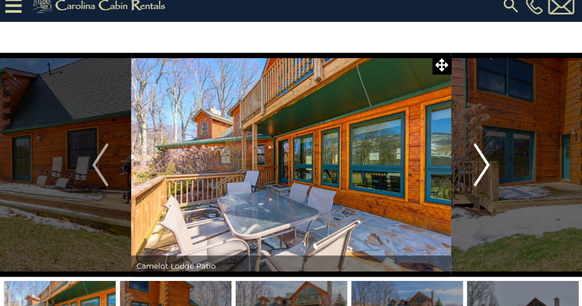
click at [477, 159] on img "Next" at bounding box center [482, 164] width 16 height 43
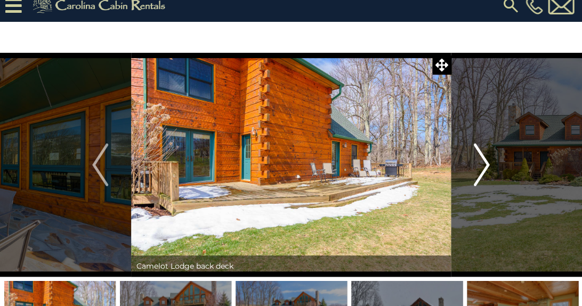
click at [477, 159] on img "Next" at bounding box center [482, 164] width 16 height 43
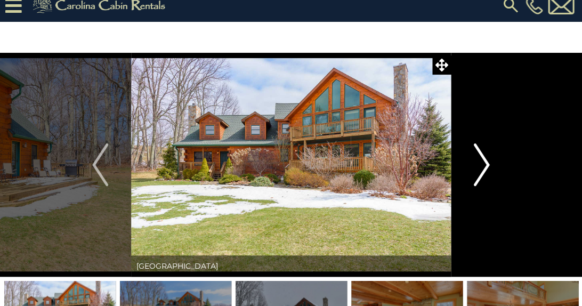
click at [477, 159] on img "Next" at bounding box center [482, 164] width 16 height 43
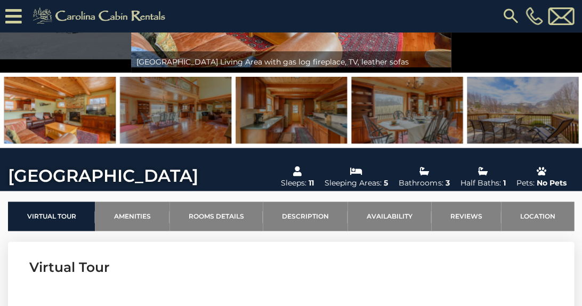
scroll to position [193, 0]
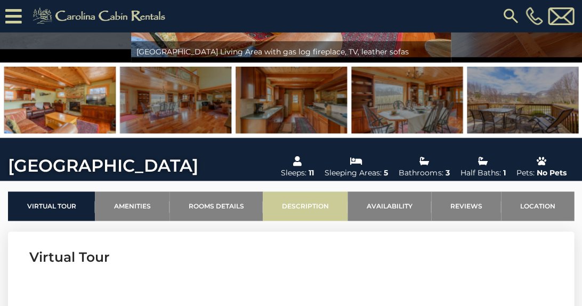
click at [329, 211] on link "Description" at bounding box center [305, 205] width 85 height 29
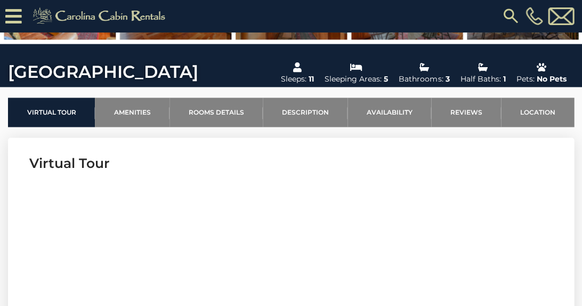
scroll to position [283, 0]
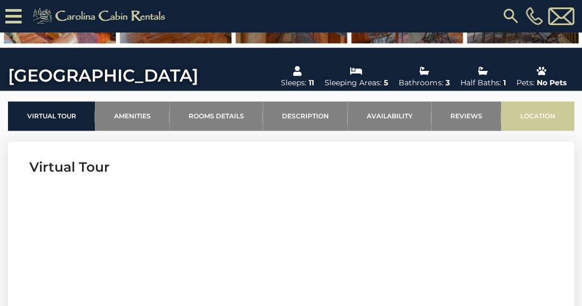
click at [534, 112] on link "Location" at bounding box center [537, 115] width 73 height 29
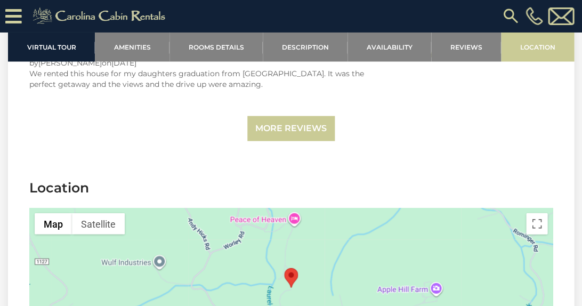
scroll to position [2217, 0]
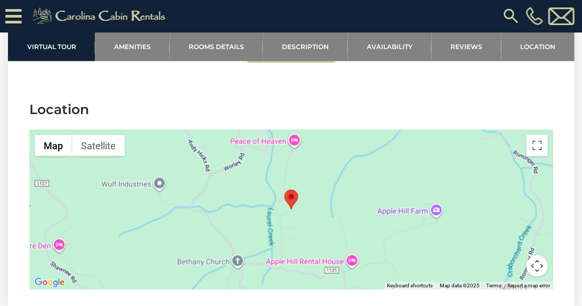
click at [537, 262] on button "Map camera controls" at bounding box center [536, 265] width 21 height 21
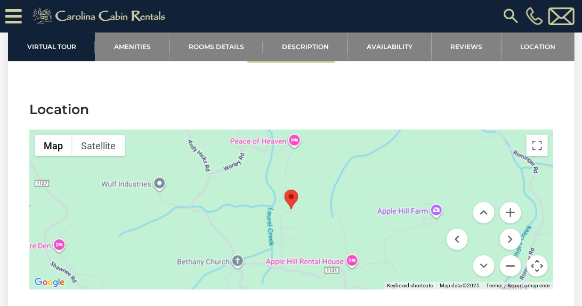
click at [510, 258] on button "Zoom out" at bounding box center [510, 265] width 21 height 21
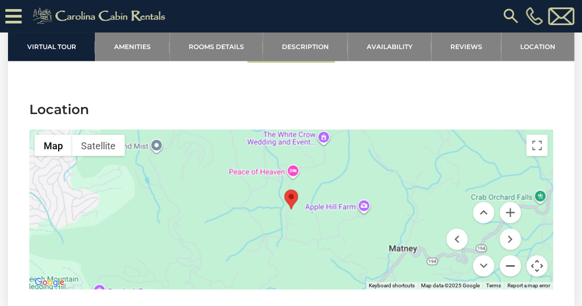
click at [510, 258] on button "Zoom out" at bounding box center [510, 265] width 21 height 21
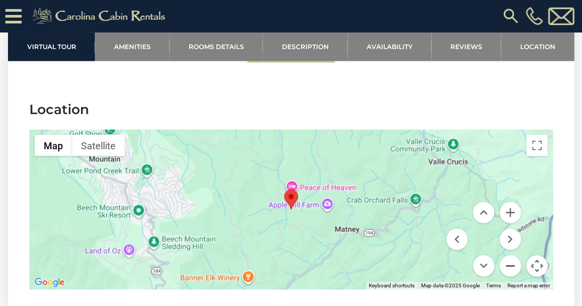
click at [510, 258] on button "Zoom out" at bounding box center [510, 265] width 21 height 21
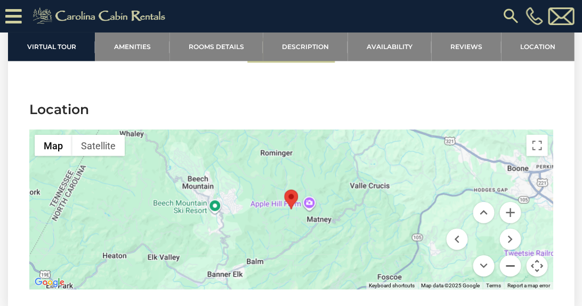
click at [510, 258] on button "Zoom out" at bounding box center [510, 265] width 21 height 21
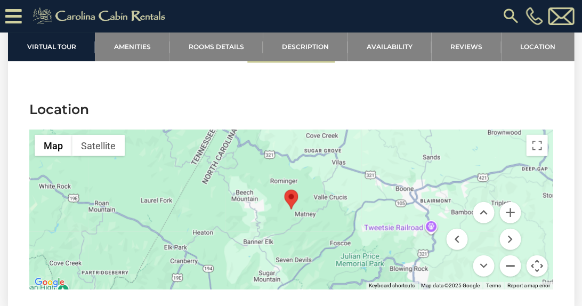
click at [510, 258] on button "Zoom out" at bounding box center [510, 265] width 21 height 21
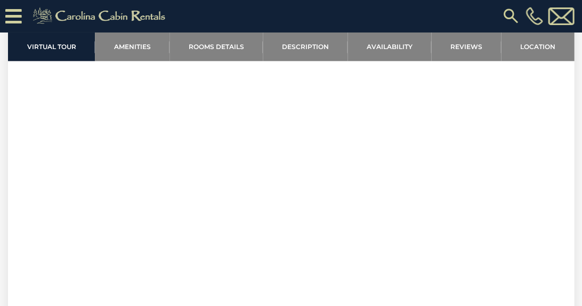
scroll to position [428, 0]
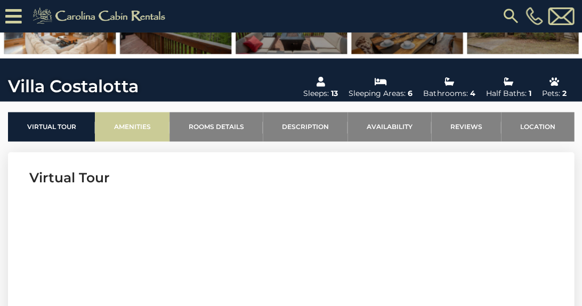
click at [156, 120] on link "Amenities" at bounding box center [132, 126] width 75 height 29
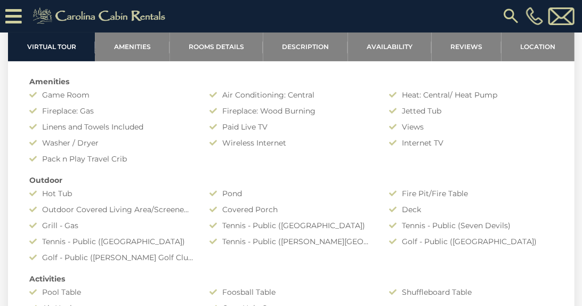
scroll to position [724, 0]
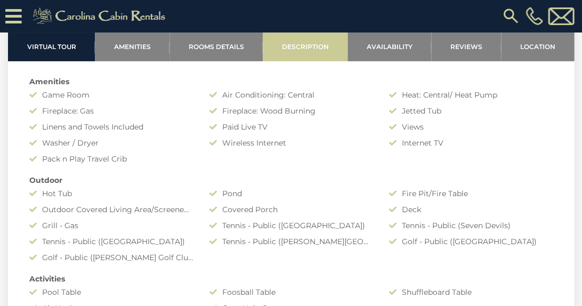
click at [304, 47] on link "Description" at bounding box center [305, 46] width 85 height 29
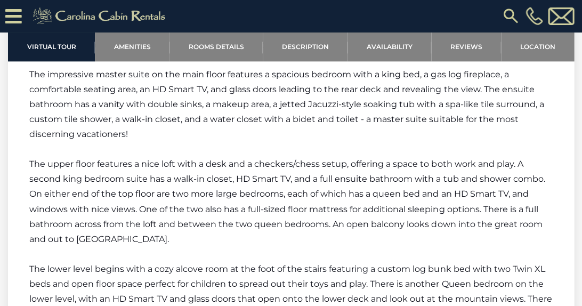
scroll to position [1970, 0]
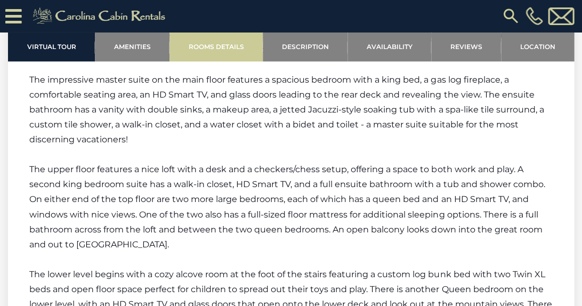
click at [221, 42] on link "Rooms Details" at bounding box center [216, 46] width 93 height 29
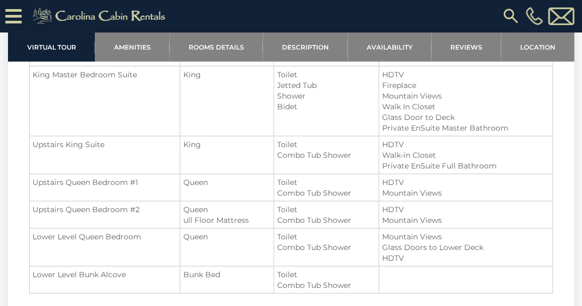
scroll to position [1283, 0]
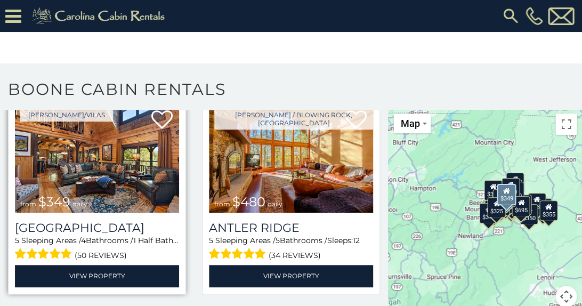
scroll to position [61, 0]
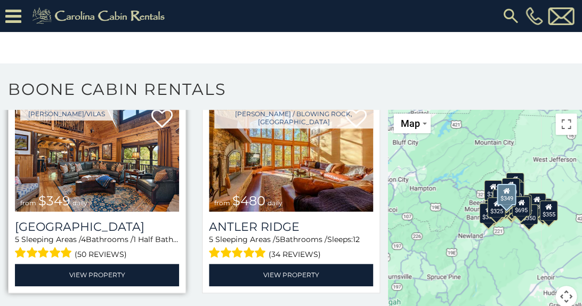
click at [102, 162] on img at bounding box center [97, 157] width 164 height 110
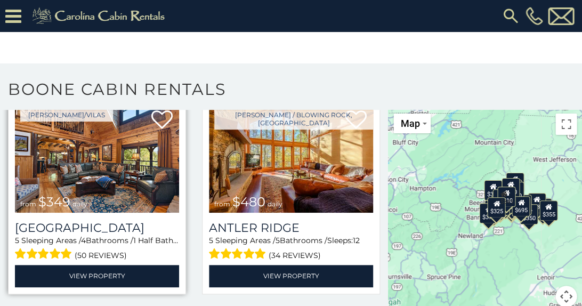
scroll to position [58, 0]
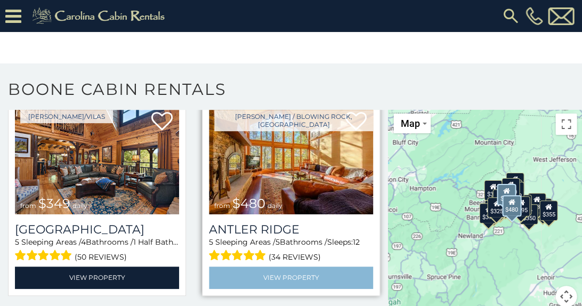
click at [256, 271] on link "View Property" at bounding box center [291, 278] width 164 height 22
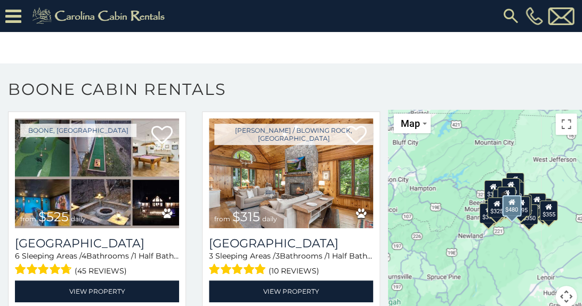
scroll to position [250, 0]
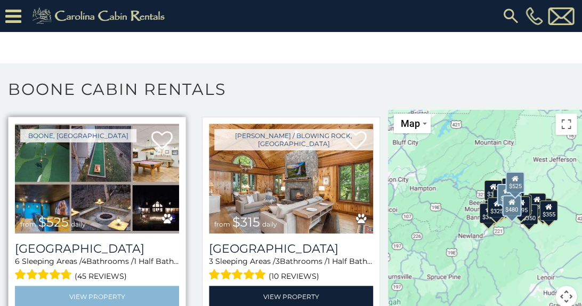
click at [117, 286] on link "View Property" at bounding box center [97, 297] width 164 height 22
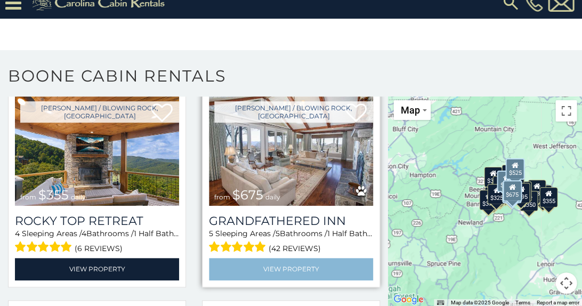
scroll to position [473, 0]
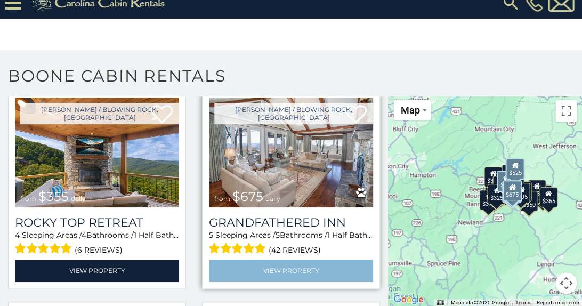
click at [271, 260] on link "View Property" at bounding box center [291, 271] width 164 height 22
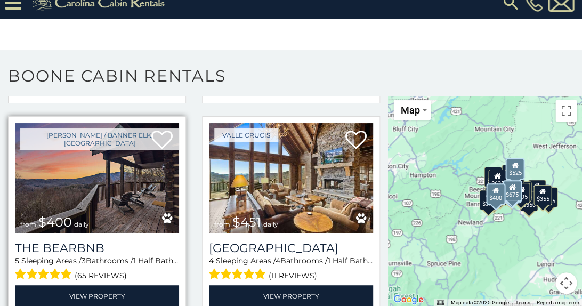
scroll to position [868, 0]
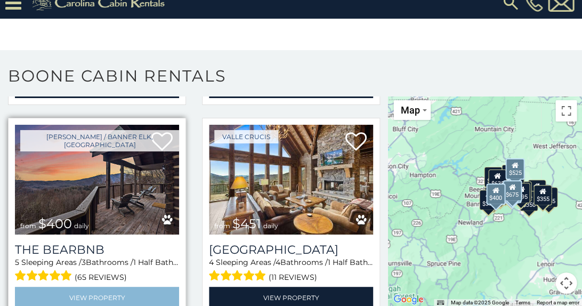
click at [98, 287] on link "View Property" at bounding box center [97, 298] width 164 height 22
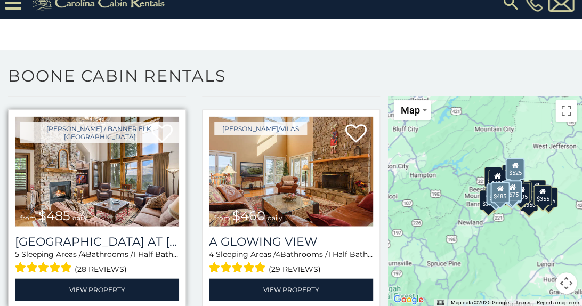
scroll to position [1299, 0]
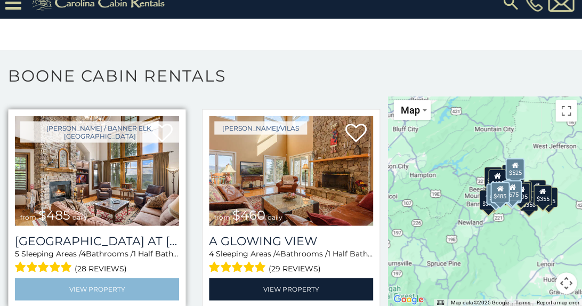
click at [80, 278] on link "View Property" at bounding box center [97, 289] width 164 height 22
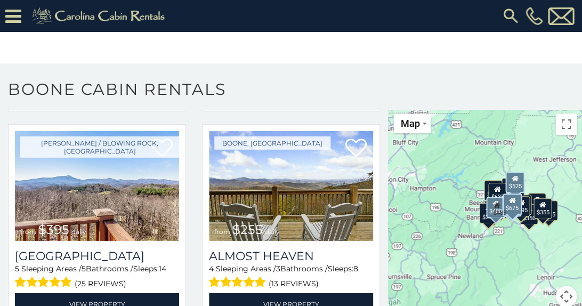
scroll to position [1510, 0]
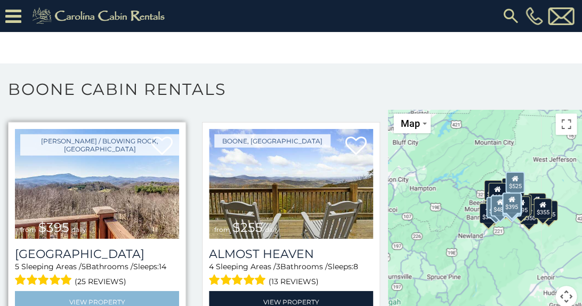
click at [120, 291] on link "View Property" at bounding box center [97, 302] width 164 height 22
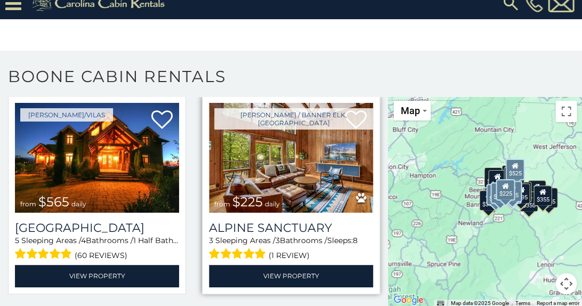
scroll to position [1735, 0]
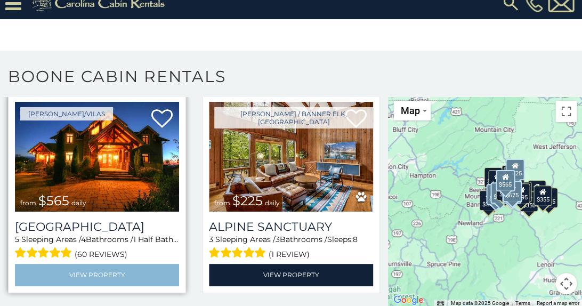
click at [94, 264] on link "View Property" at bounding box center [97, 275] width 164 height 22
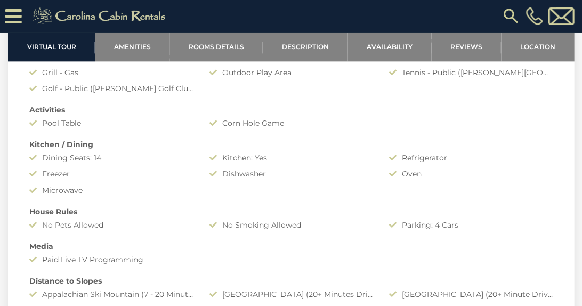
scroll to position [1118, 0]
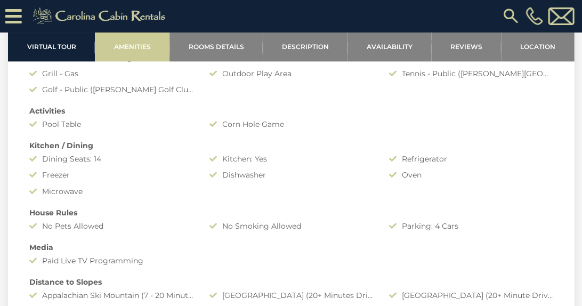
click at [147, 55] on link "Amenities" at bounding box center [132, 46] width 75 height 29
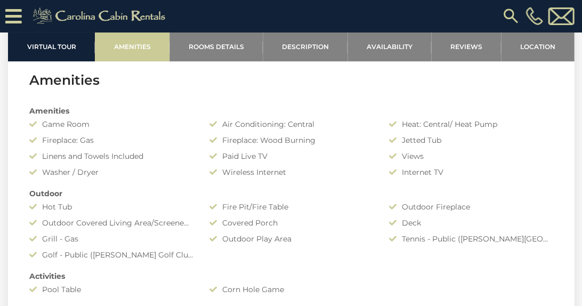
scroll to position [928, 0]
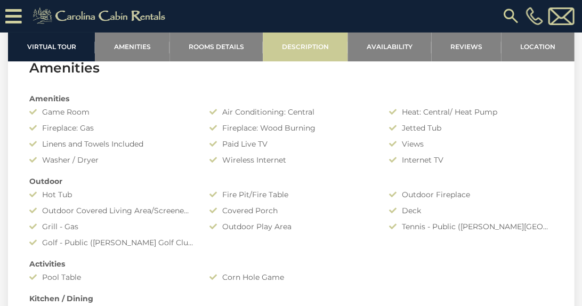
click at [280, 53] on link "Description" at bounding box center [305, 46] width 85 height 29
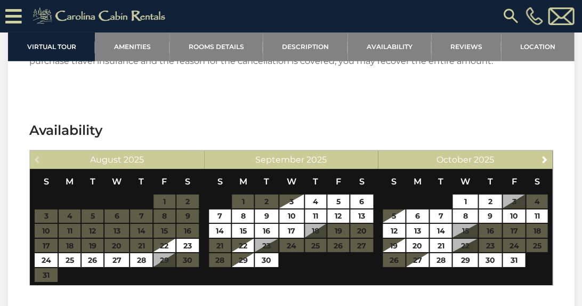
scroll to position [2306, 0]
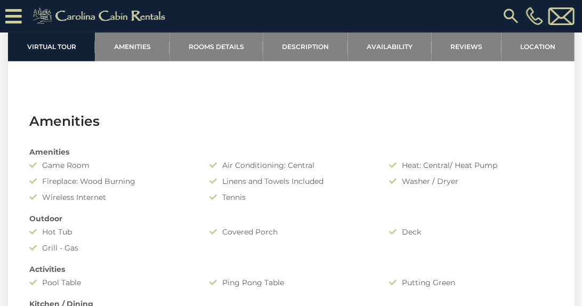
scroll to position [645, 0]
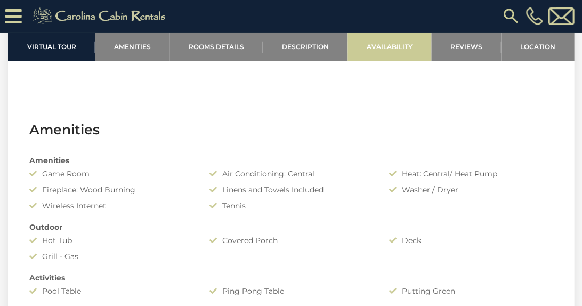
click at [395, 46] on link "Availability" at bounding box center [390, 46] width 84 height 29
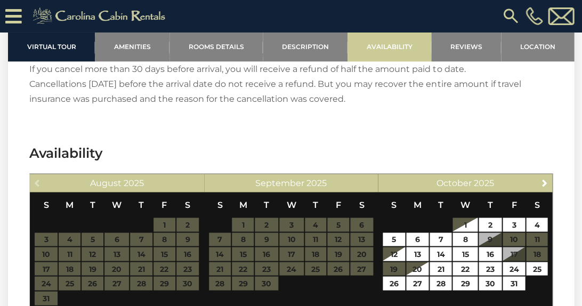
scroll to position [2059, 0]
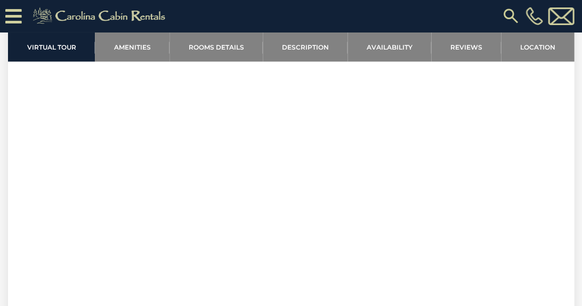
scroll to position [404, 0]
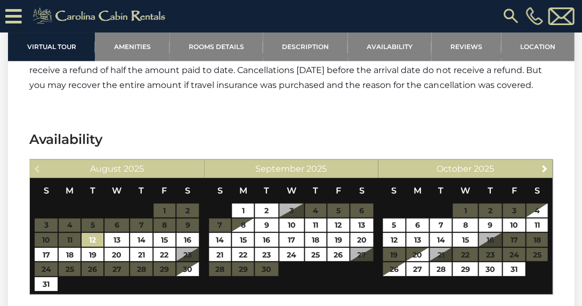
scroll to position [2243, 0]
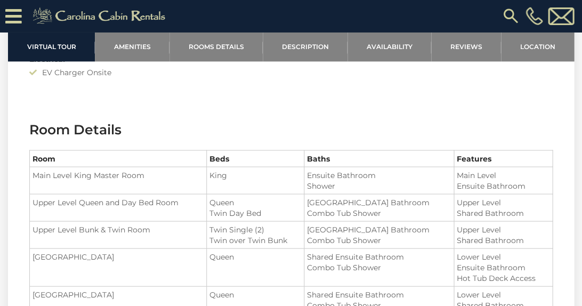
scroll to position [1159, 0]
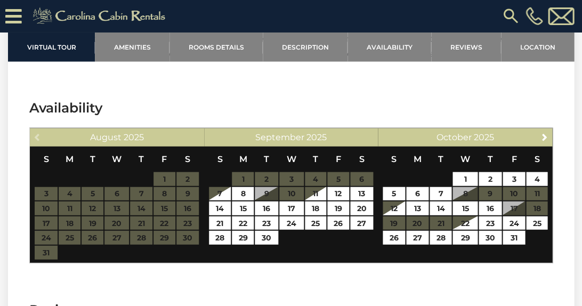
scroll to position [2179, 0]
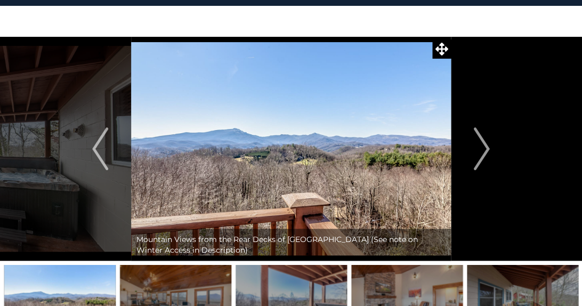
scroll to position [4, 0]
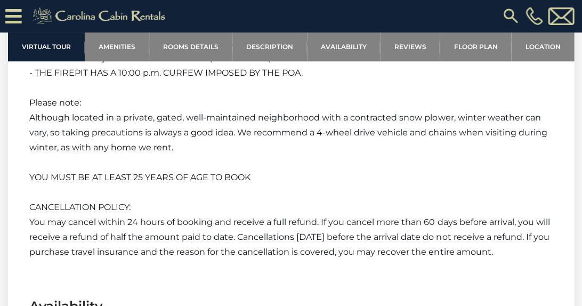
scroll to position [2726, 0]
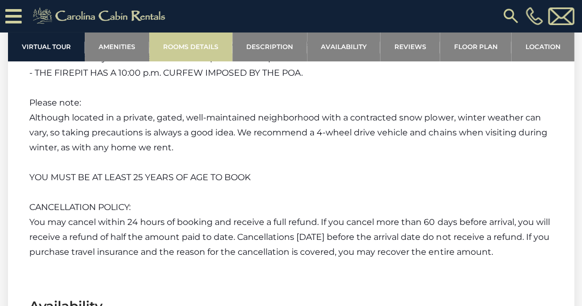
click at [207, 47] on link "Rooms Details" at bounding box center [190, 46] width 83 height 29
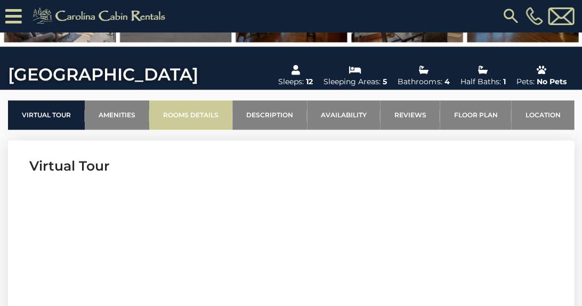
scroll to position [278, 0]
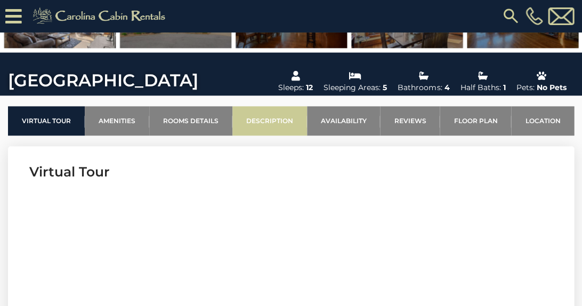
click at [250, 118] on link "Description" at bounding box center [269, 120] width 75 height 29
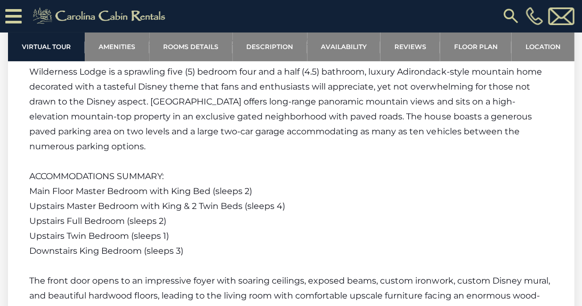
scroll to position [1475, 0]
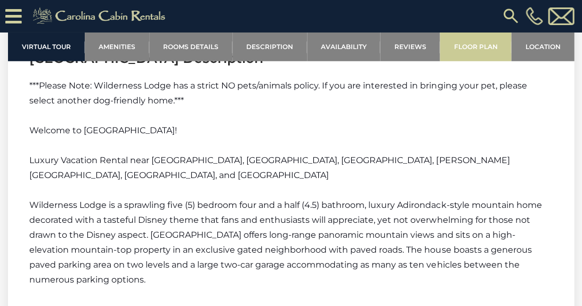
click at [482, 49] on link "Floor Plan" at bounding box center [475, 46] width 71 height 29
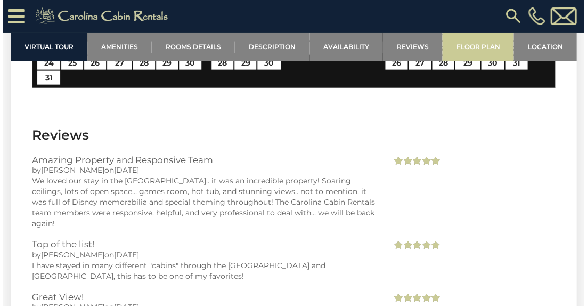
scroll to position [3460, 0]
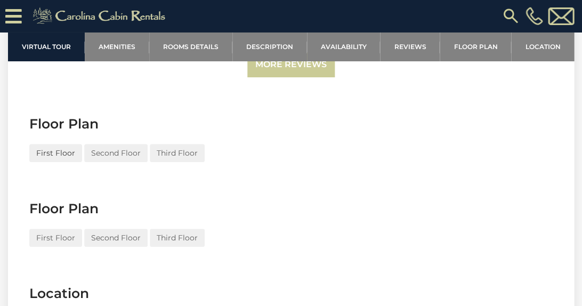
click at [56, 144] on button "First Floor" at bounding box center [55, 153] width 53 height 18
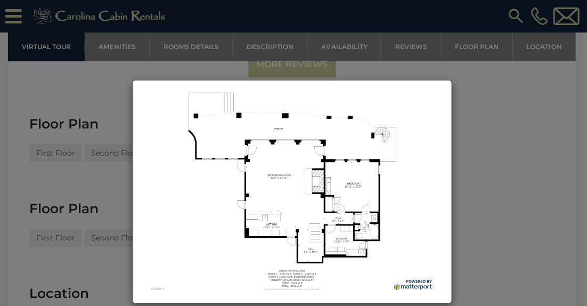
click at [92, 133] on div at bounding box center [293, 153] width 587 height 306
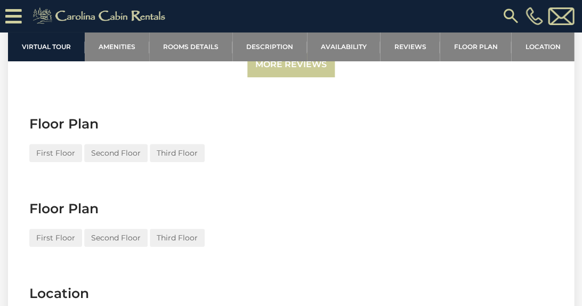
click at [92, 144] on button "Second Floor" at bounding box center [115, 153] width 63 height 18
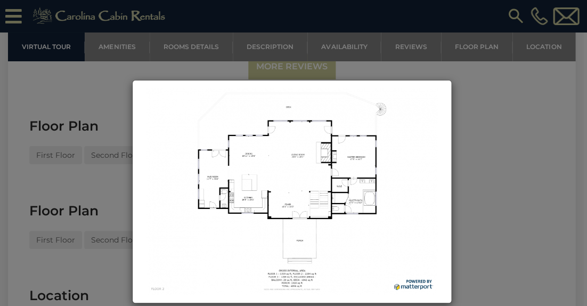
click at [100, 166] on div at bounding box center [293, 153] width 587 height 306
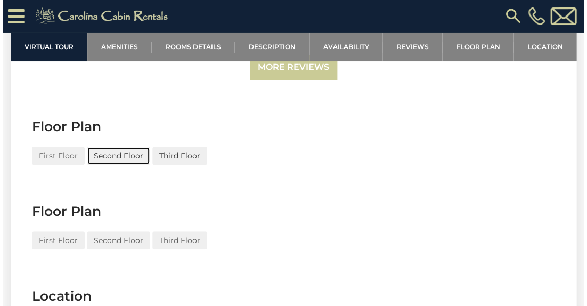
scroll to position [3456, 0]
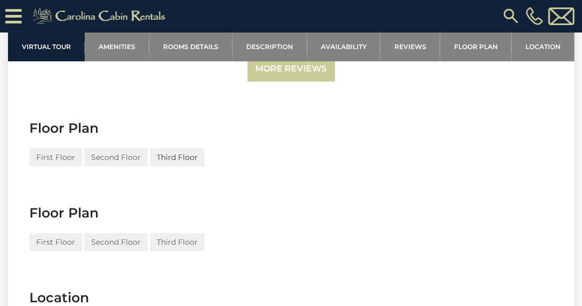
click at [169, 148] on button "Third Floor" at bounding box center [177, 157] width 55 height 18
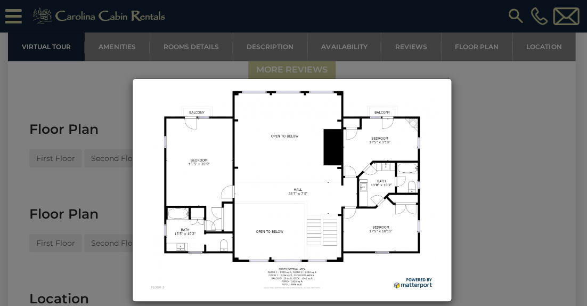
scroll to position [3454, 0]
click at [59, 221] on div at bounding box center [293, 153] width 587 height 306
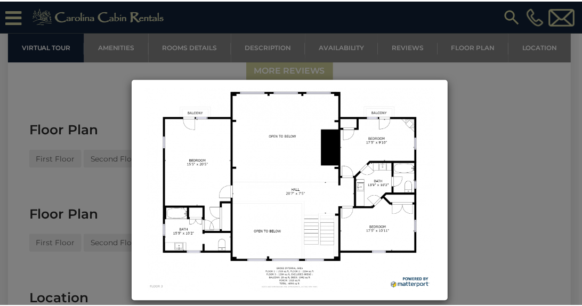
scroll to position [0, 0]
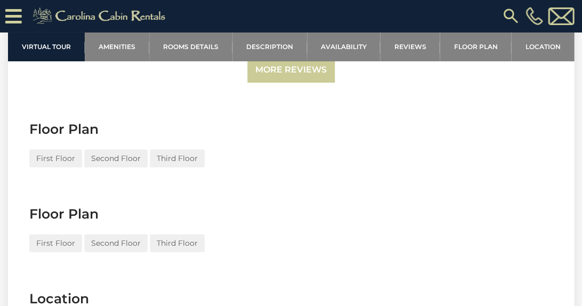
click at [59, 167] on button "First Floor" at bounding box center [55, 158] width 53 height 18
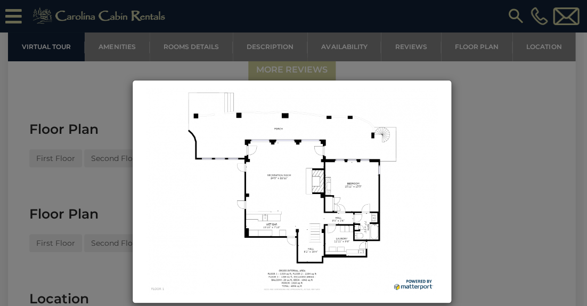
click at [93, 224] on div at bounding box center [293, 153] width 587 height 306
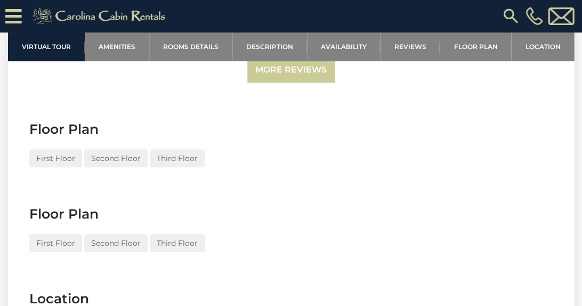
click at [93, 167] on button "Second Floor" at bounding box center [115, 158] width 63 height 18
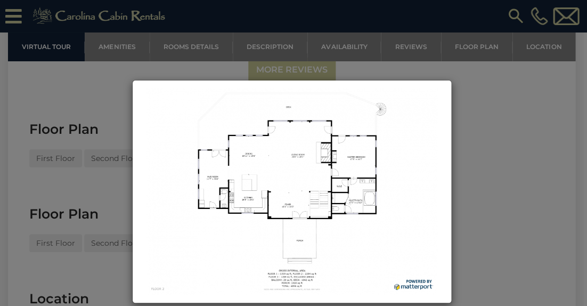
click at [116, 237] on div at bounding box center [293, 153] width 587 height 306
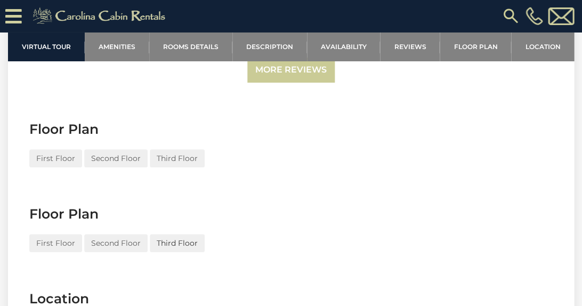
click at [153, 167] on button "Third Floor" at bounding box center [177, 158] width 55 height 18
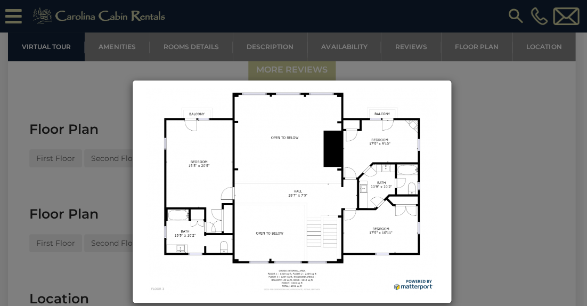
click at [116, 240] on div at bounding box center [293, 153] width 587 height 306
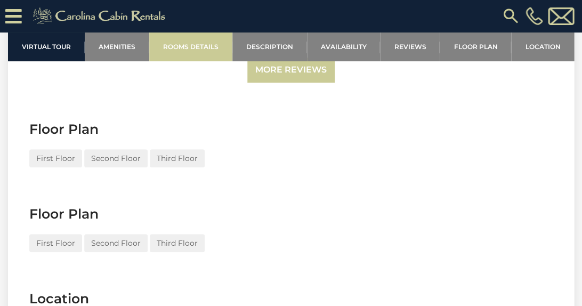
click at [211, 48] on link "Rooms Details" at bounding box center [190, 46] width 83 height 29
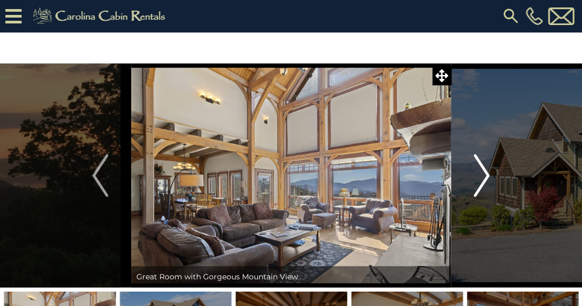
click at [481, 178] on img "Next" at bounding box center [482, 175] width 16 height 43
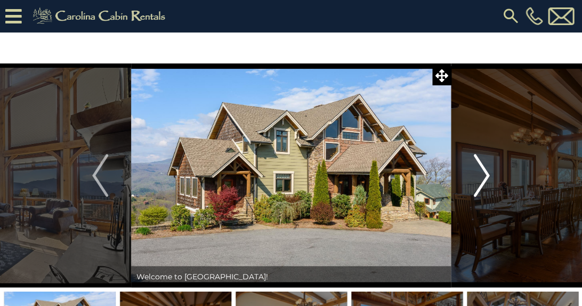
click at [481, 178] on img "Next" at bounding box center [482, 175] width 16 height 43
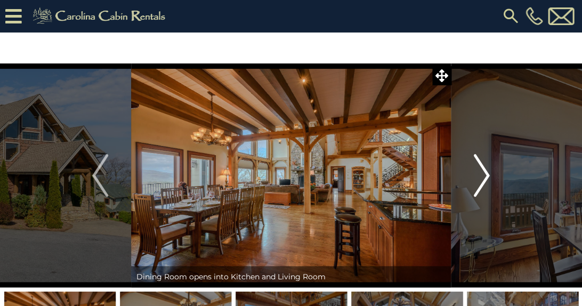
click at [481, 178] on img "Next" at bounding box center [482, 175] width 16 height 43
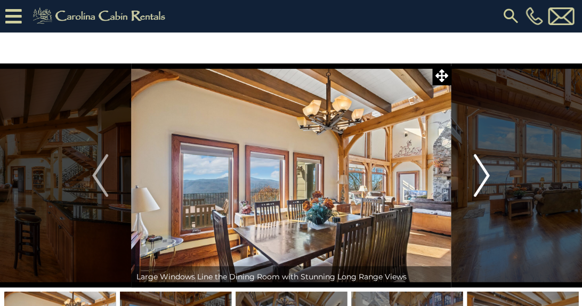
click at [481, 178] on img "Next" at bounding box center [482, 175] width 16 height 43
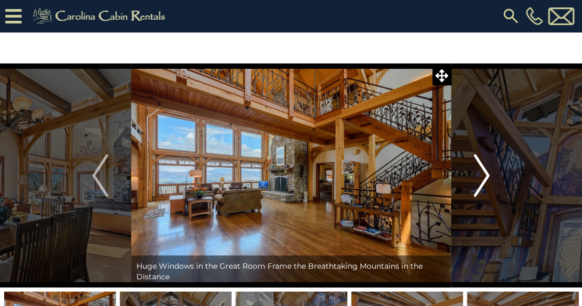
click at [481, 178] on img "Next" at bounding box center [482, 175] width 16 height 43
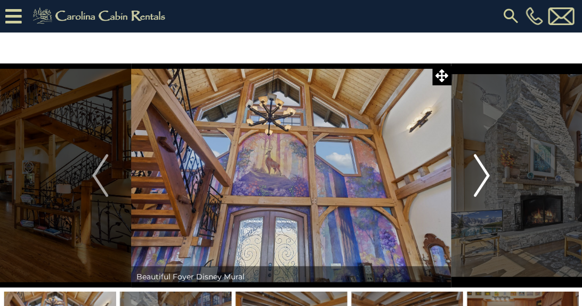
click at [481, 178] on img "Next" at bounding box center [482, 175] width 16 height 43
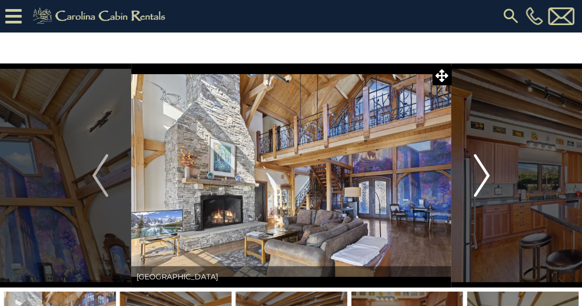
click at [481, 178] on img "Next" at bounding box center [482, 175] width 16 height 43
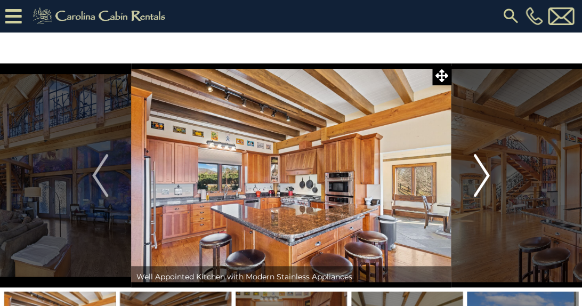
click at [481, 178] on img "Next" at bounding box center [482, 175] width 16 height 43
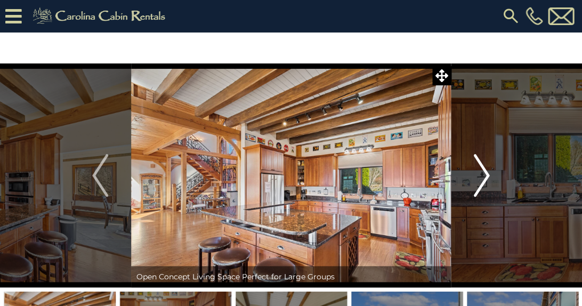
click at [481, 178] on img "Next" at bounding box center [482, 175] width 16 height 43
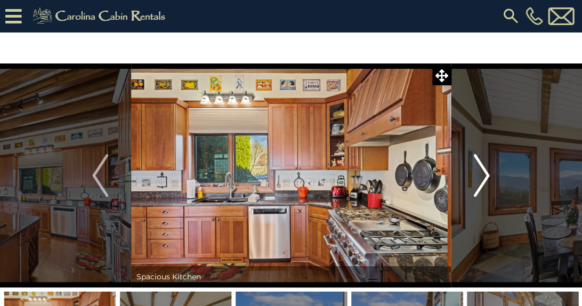
click at [481, 178] on img "Next" at bounding box center [482, 175] width 16 height 43
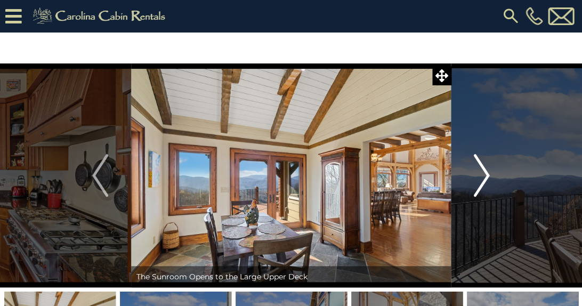
click at [481, 178] on img "Next" at bounding box center [482, 175] width 16 height 43
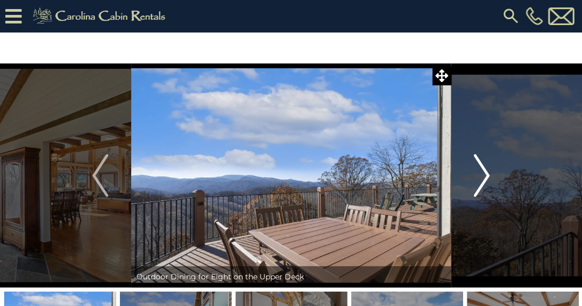
click at [481, 178] on img "Next" at bounding box center [482, 175] width 16 height 43
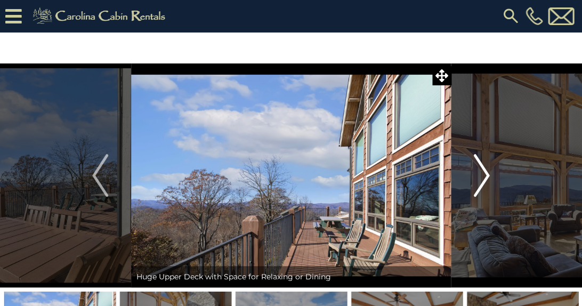
click at [481, 178] on img "Next" at bounding box center [482, 175] width 16 height 43
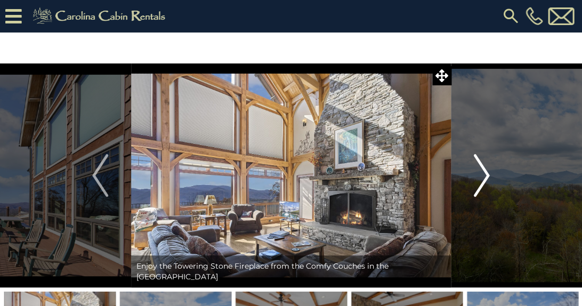
click at [481, 178] on img "Next" at bounding box center [482, 175] width 16 height 43
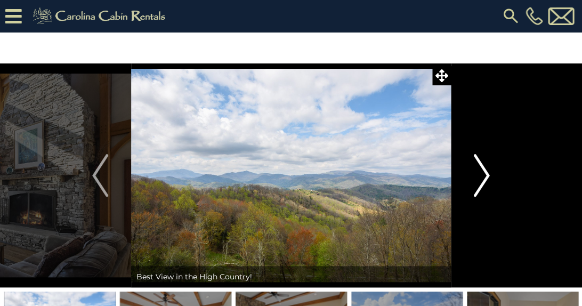
click at [481, 178] on img "Next" at bounding box center [482, 175] width 16 height 43
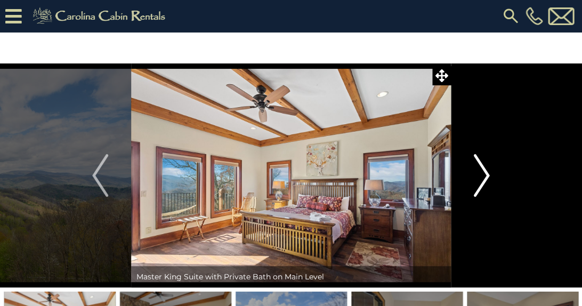
click at [481, 178] on img "Next" at bounding box center [482, 175] width 16 height 43
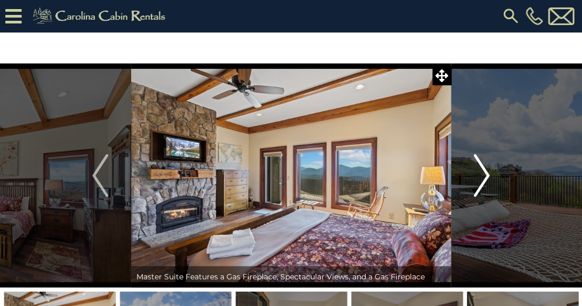
click at [481, 178] on img "Next" at bounding box center [482, 175] width 16 height 43
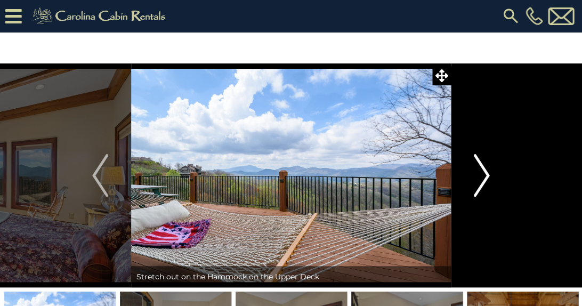
click at [481, 178] on img "Next" at bounding box center [482, 175] width 16 height 43
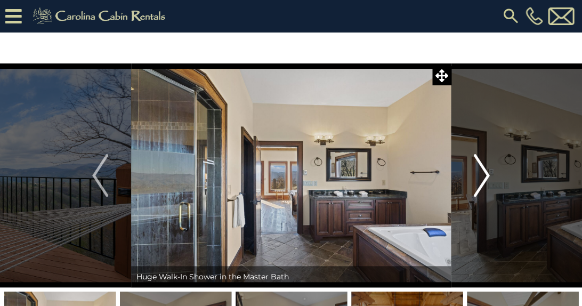
click at [481, 178] on img "Next" at bounding box center [482, 175] width 16 height 43
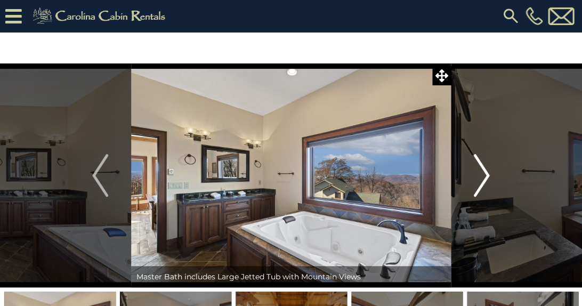
click at [481, 178] on img "Next" at bounding box center [482, 175] width 16 height 43
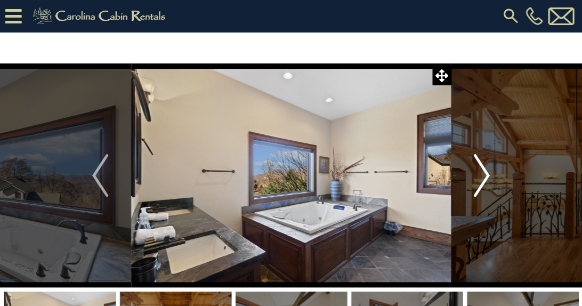
click at [481, 178] on img "Next" at bounding box center [482, 175] width 16 height 43
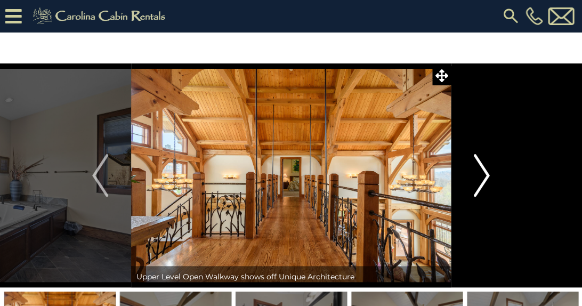
click at [481, 178] on img "Next" at bounding box center [482, 175] width 16 height 43
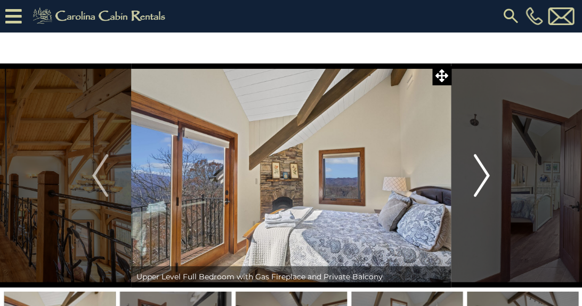
click at [481, 178] on img "Next" at bounding box center [482, 175] width 16 height 43
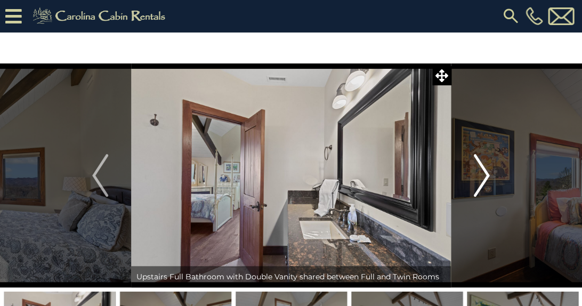
click at [481, 178] on img "Next" at bounding box center [482, 175] width 16 height 43
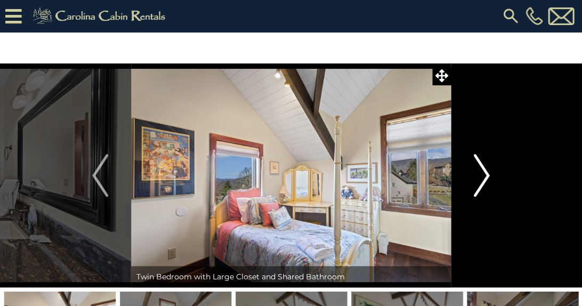
click at [481, 178] on img "Next" at bounding box center [482, 175] width 16 height 43
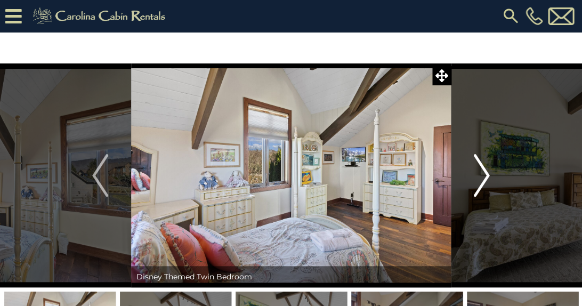
click at [481, 178] on img "Next" at bounding box center [482, 175] width 16 height 43
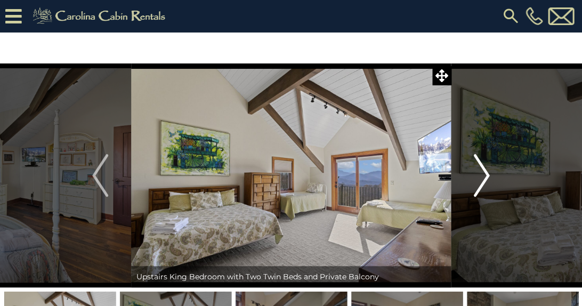
click at [481, 178] on img "Next" at bounding box center [482, 175] width 16 height 43
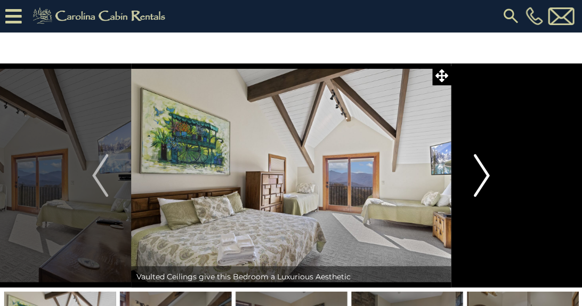
click at [481, 178] on img "Next" at bounding box center [482, 175] width 16 height 43
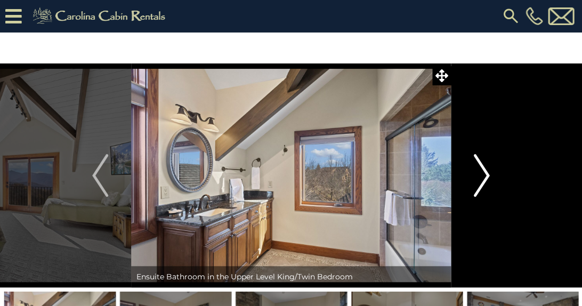
click at [481, 178] on img "Next" at bounding box center [482, 175] width 16 height 43
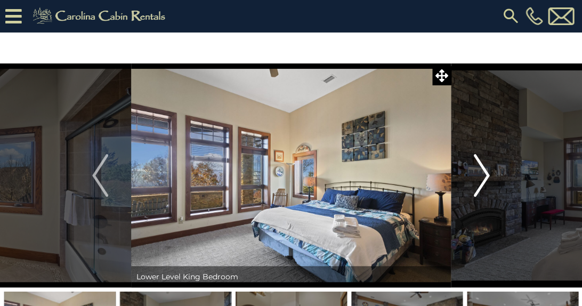
click at [481, 178] on img "Next" at bounding box center [482, 175] width 16 height 43
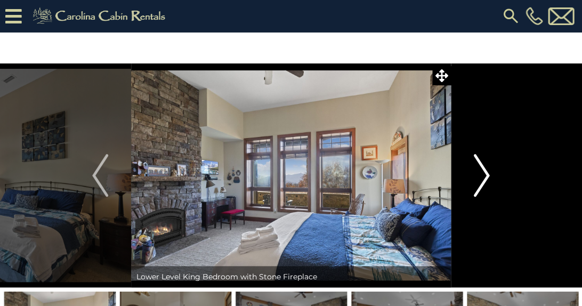
click at [481, 178] on img "Next" at bounding box center [482, 175] width 16 height 43
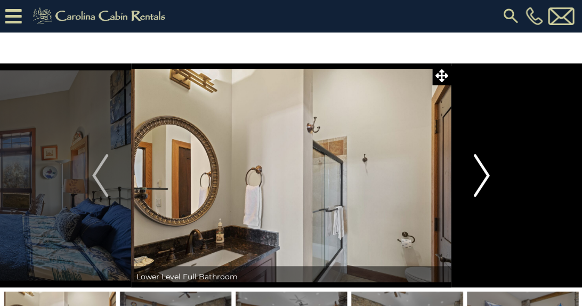
click at [481, 178] on img "Next" at bounding box center [482, 175] width 16 height 43
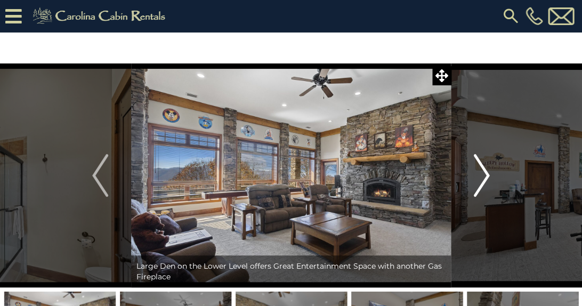
click at [481, 178] on img "Next" at bounding box center [482, 175] width 16 height 43
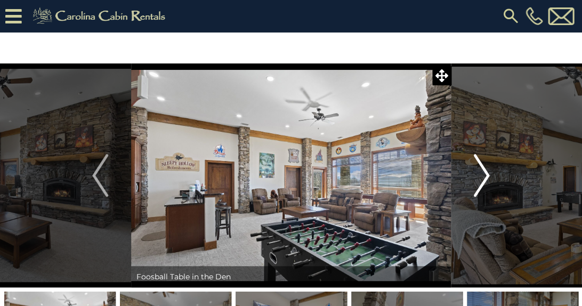
click at [478, 179] on img "Next" at bounding box center [482, 175] width 16 height 43
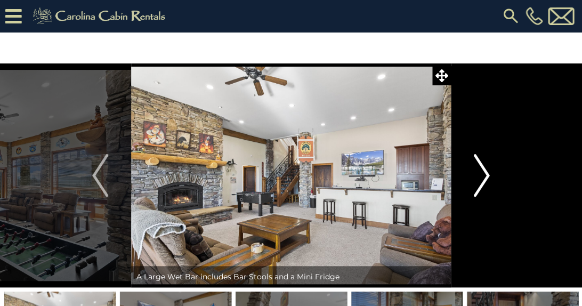
click at [478, 179] on img "Next" at bounding box center [482, 175] width 16 height 43
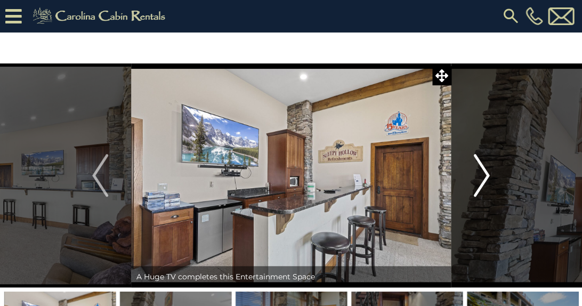
click at [478, 179] on img "Next" at bounding box center [482, 175] width 16 height 43
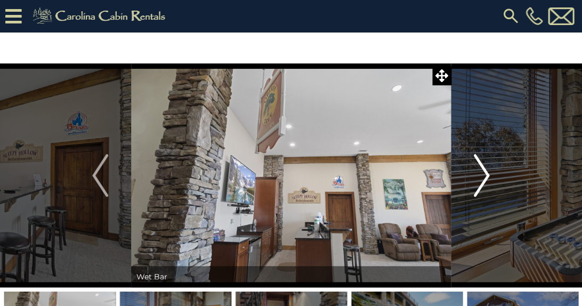
click at [478, 179] on img "Next" at bounding box center [482, 175] width 16 height 43
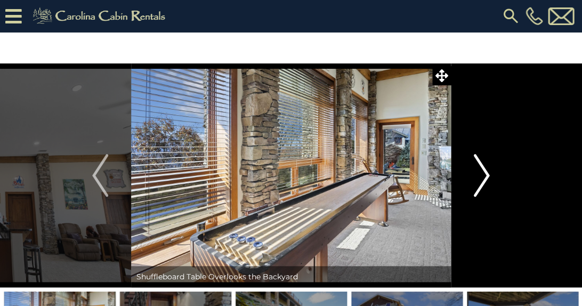
click at [481, 170] on img "Next" at bounding box center [482, 175] width 16 height 43
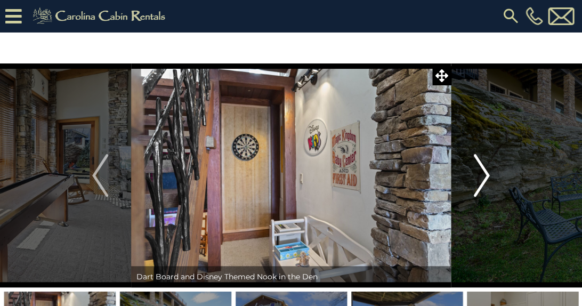
click at [481, 170] on img "Next" at bounding box center [482, 175] width 16 height 43
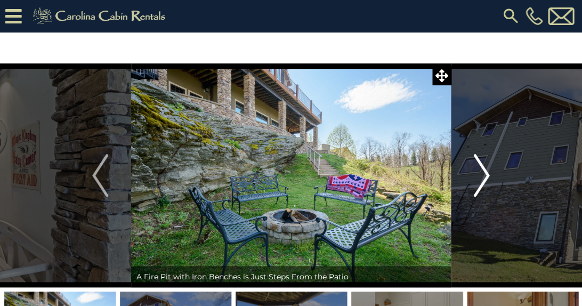
click at [481, 170] on img "Next" at bounding box center [482, 175] width 16 height 43
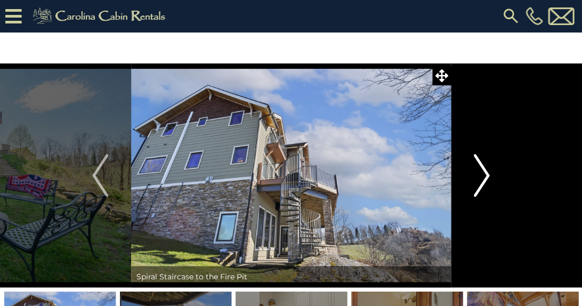
click at [481, 170] on img "Next" at bounding box center [482, 175] width 16 height 43
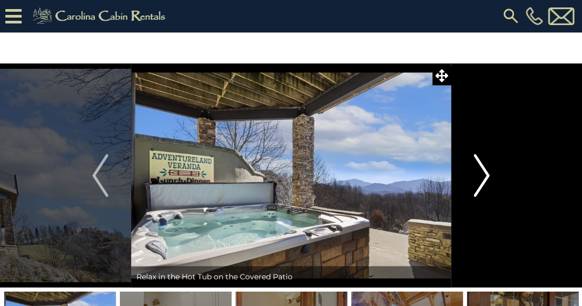
click at [481, 170] on img "Next" at bounding box center [482, 175] width 16 height 43
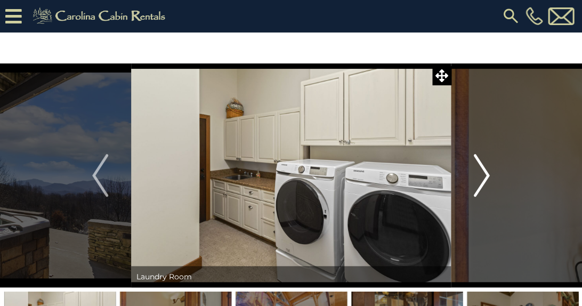
click at [481, 170] on img "Next" at bounding box center [482, 175] width 16 height 43
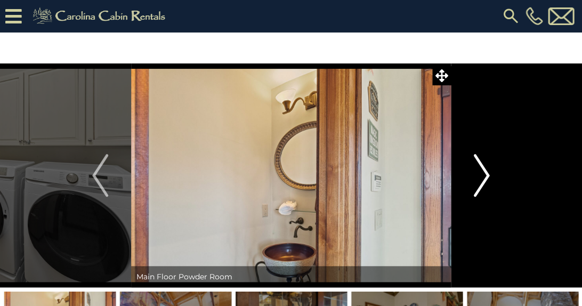
click at [481, 170] on img "Next" at bounding box center [482, 175] width 16 height 43
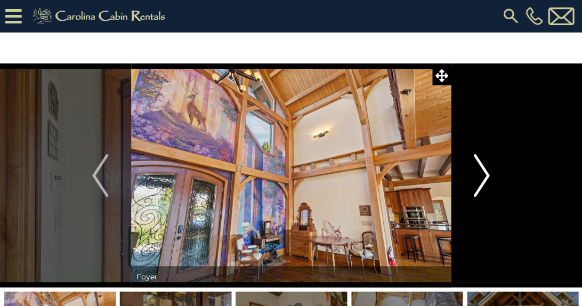
click at [481, 170] on img "Next" at bounding box center [482, 175] width 16 height 43
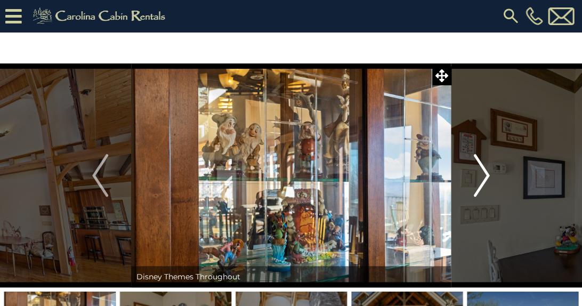
click at [481, 170] on img "Next" at bounding box center [482, 175] width 16 height 43
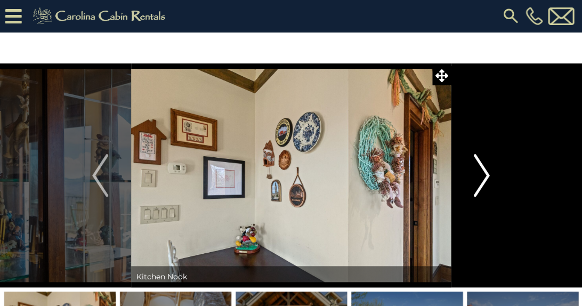
click at [481, 170] on img "Next" at bounding box center [482, 175] width 16 height 43
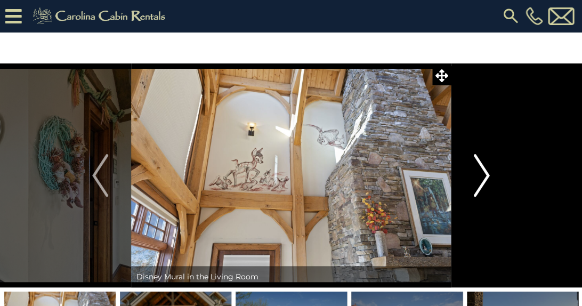
click at [481, 170] on img "Next" at bounding box center [482, 175] width 16 height 43
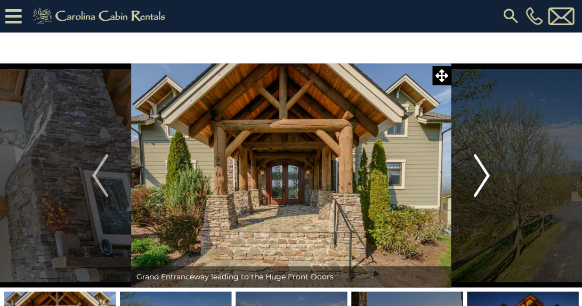
click at [481, 170] on img "Next" at bounding box center [482, 175] width 16 height 43
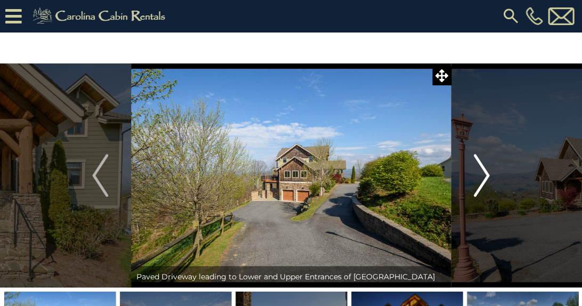
click at [481, 170] on img "Next" at bounding box center [482, 175] width 16 height 43
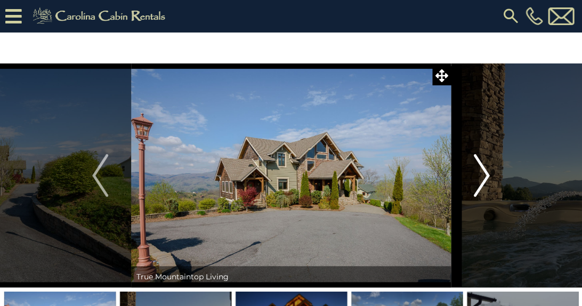
click at [481, 170] on img "Next" at bounding box center [482, 175] width 16 height 43
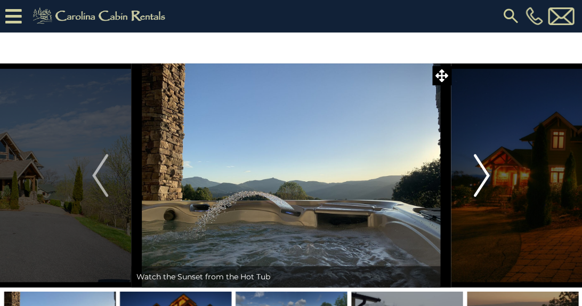
click at [481, 170] on img "Next" at bounding box center [482, 175] width 16 height 43
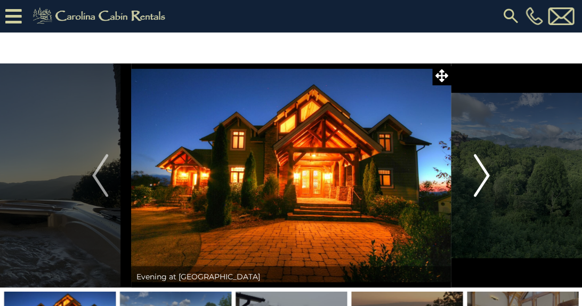
click at [481, 170] on img "Next" at bounding box center [482, 175] width 16 height 43
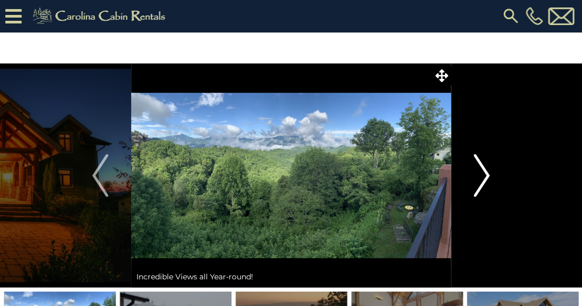
click at [481, 170] on img "Next" at bounding box center [482, 175] width 16 height 43
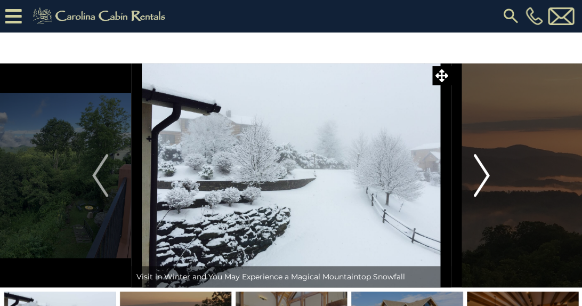
click at [481, 170] on img "Next" at bounding box center [482, 175] width 16 height 43
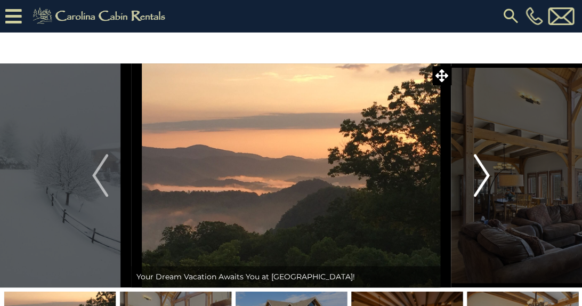
click at [481, 170] on img "Next" at bounding box center [482, 175] width 16 height 43
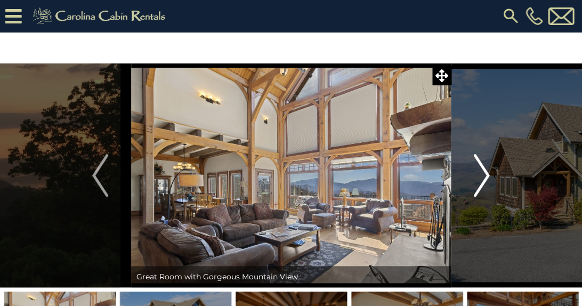
click at [481, 170] on img "Next" at bounding box center [482, 175] width 16 height 43
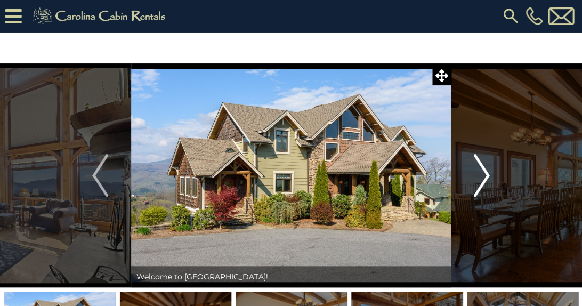
click at [481, 170] on img "Next" at bounding box center [482, 175] width 16 height 43
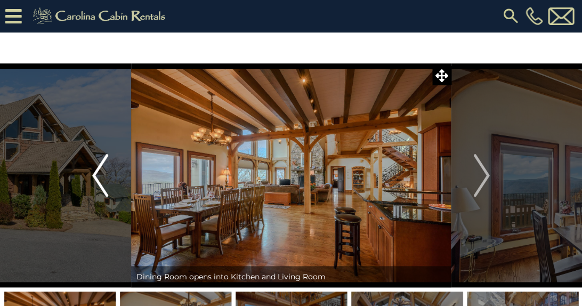
click at [91, 179] on button "Previous" at bounding box center [99, 175] width 61 height 224
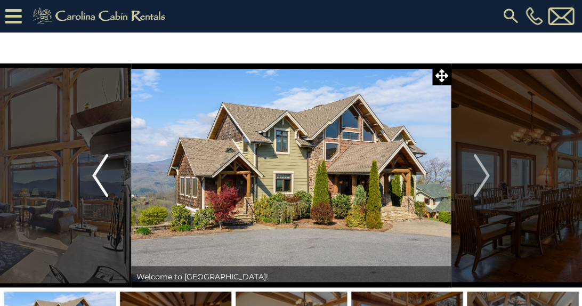
click at [91, 179] on button "Previous" at bounding box center [99, 175] width 61 height 224
